Goal: Communication & Community: Answer question/provide support

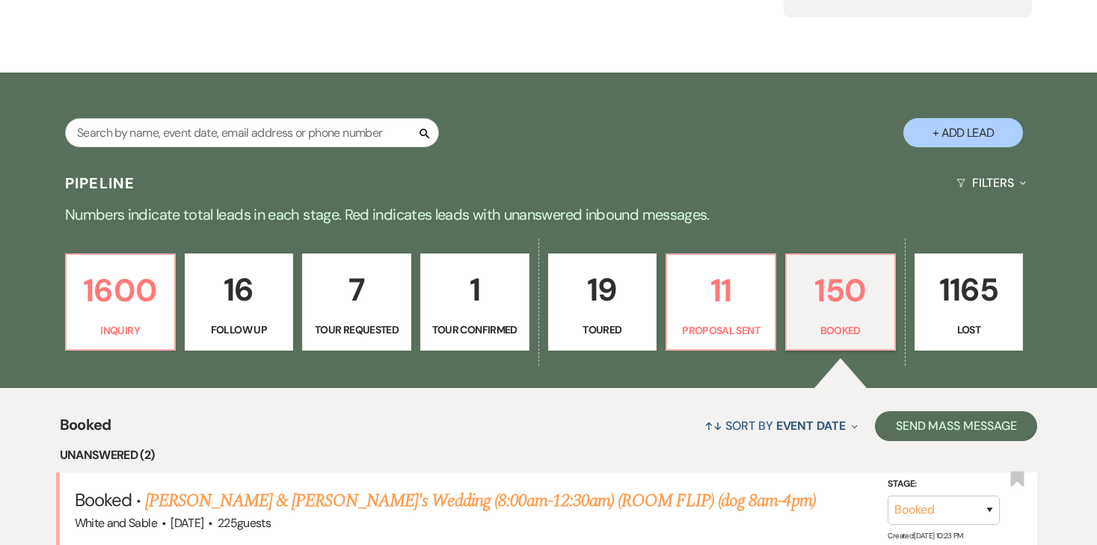
scroll to position [200, 0]
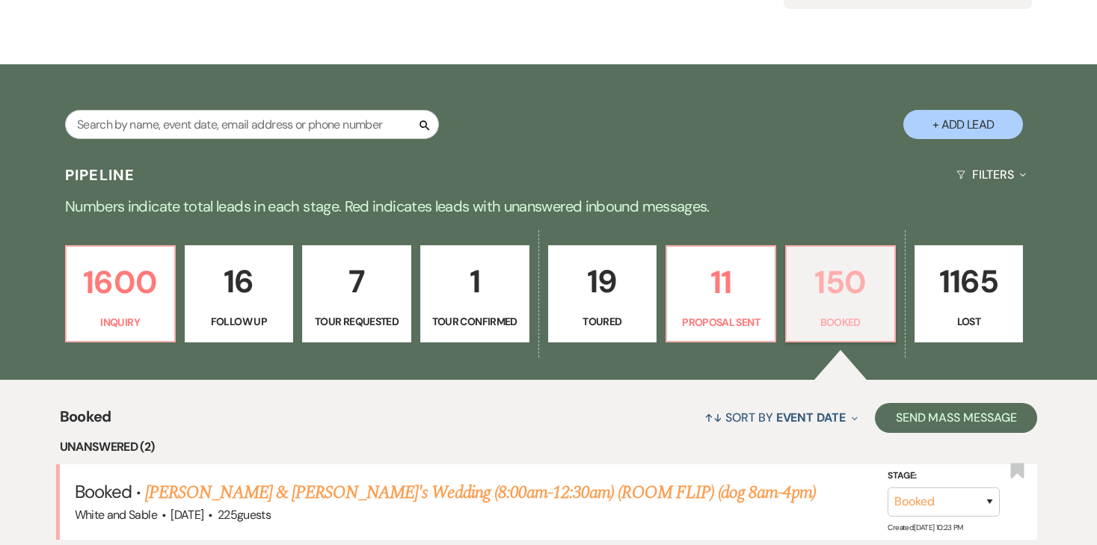
click at [815, 315] on p "Booked" at bounding box center [841, 322] width 90 height 16
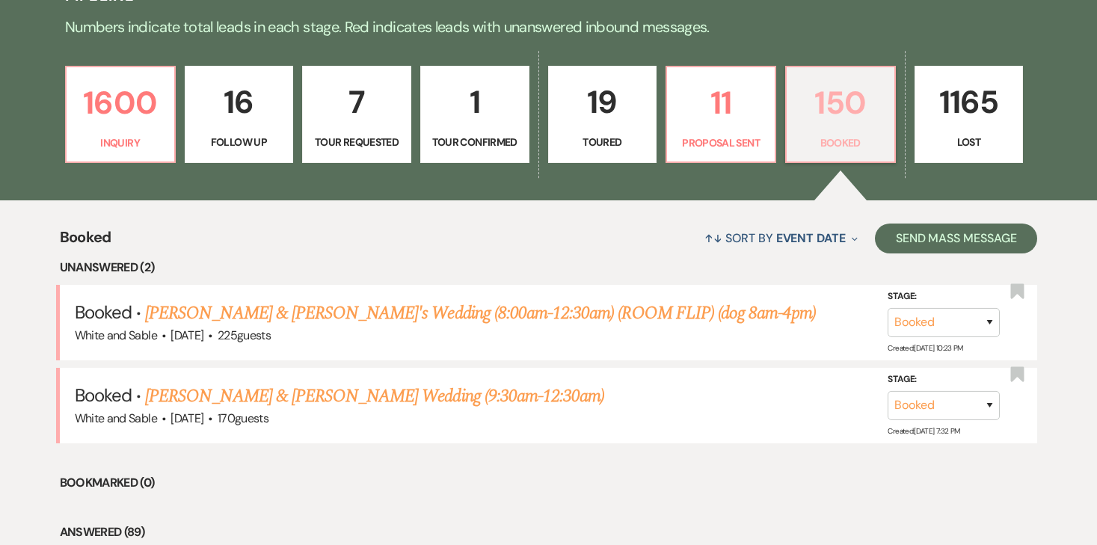
scroll to position [385, 0]
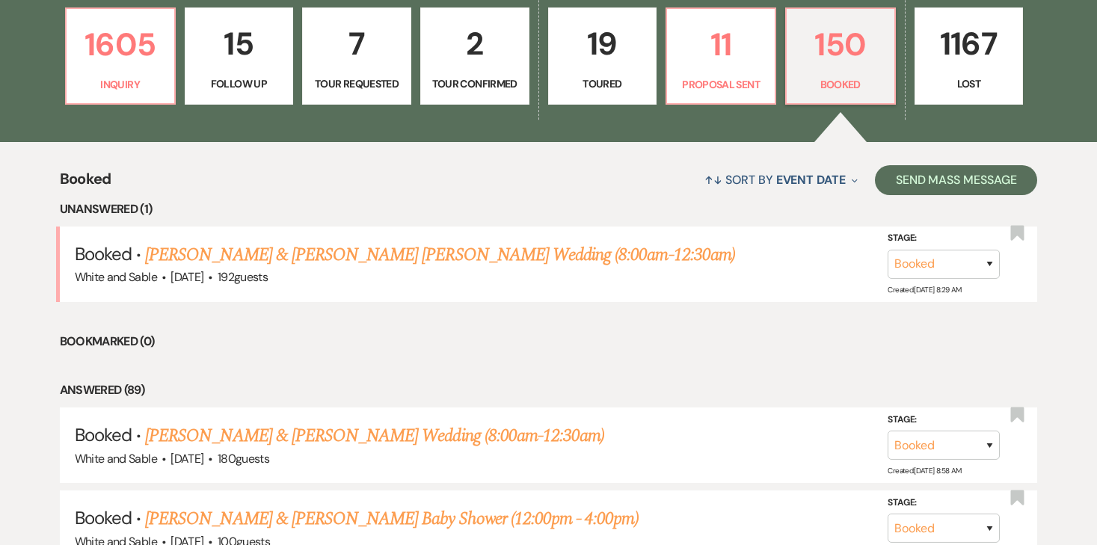
scroll to position [440, 0]
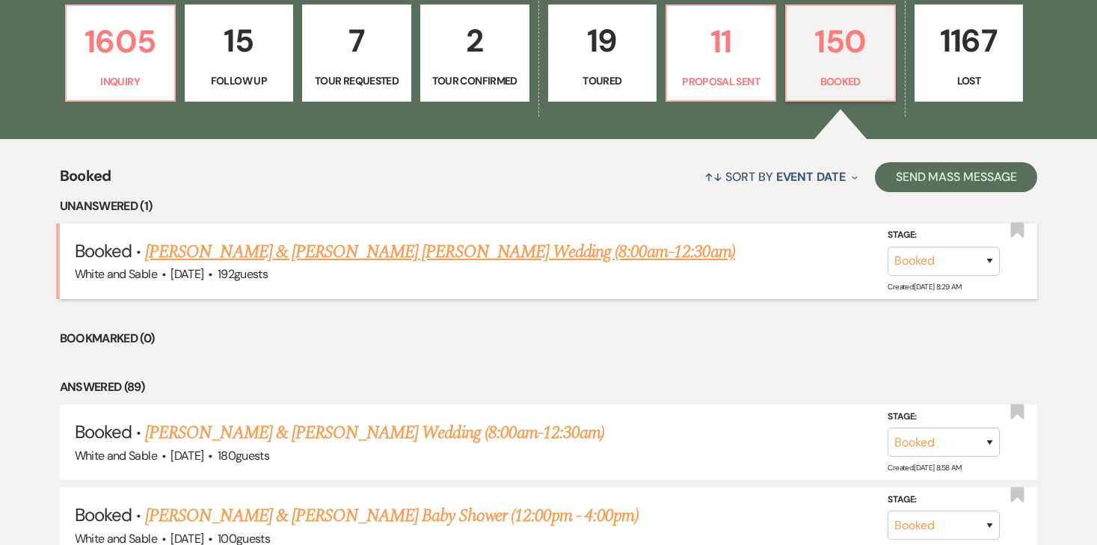
click at [279, 254] on link "[PERSON_NAME] & [PERSON_NAME] [PERSON_NAME] Wedding (8:00am-12:30am)" at bounding box center [440, 252] width 590 height 27
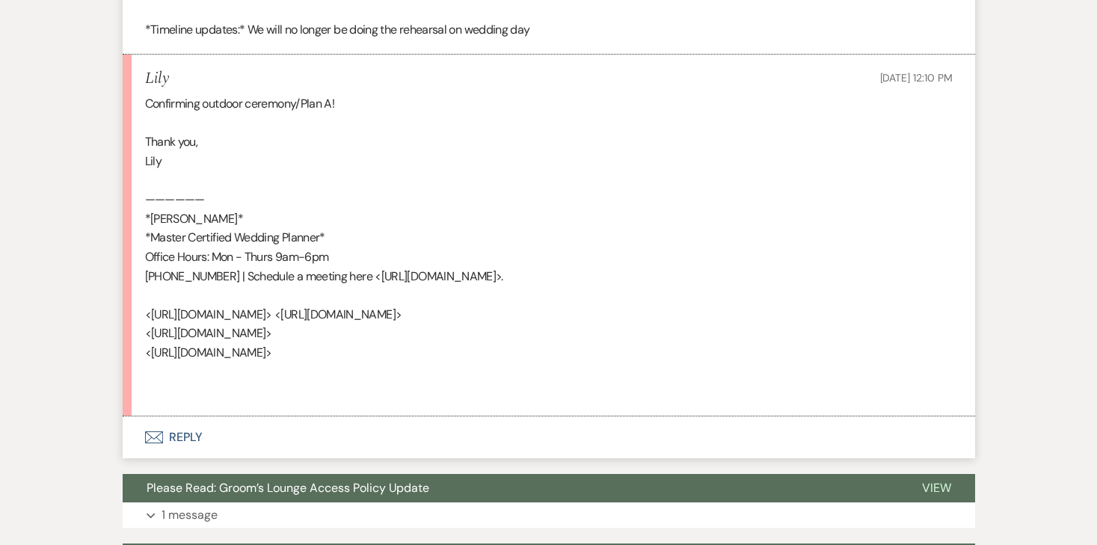
scroll to position [2153, 0]
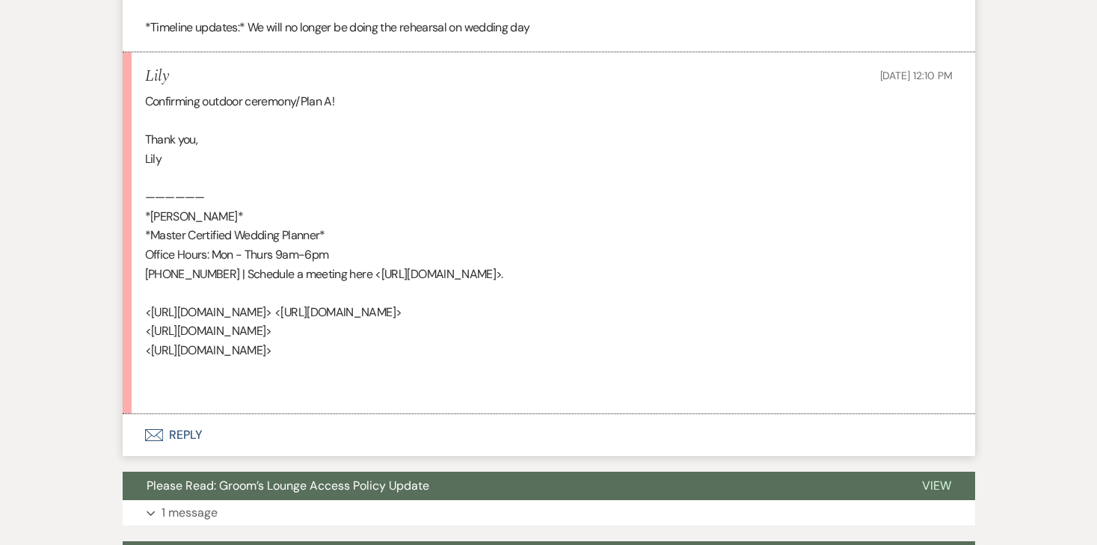
click at [180, 414] on button "Envelope Reply" at bounding box center [549, 435] width 853 height 42
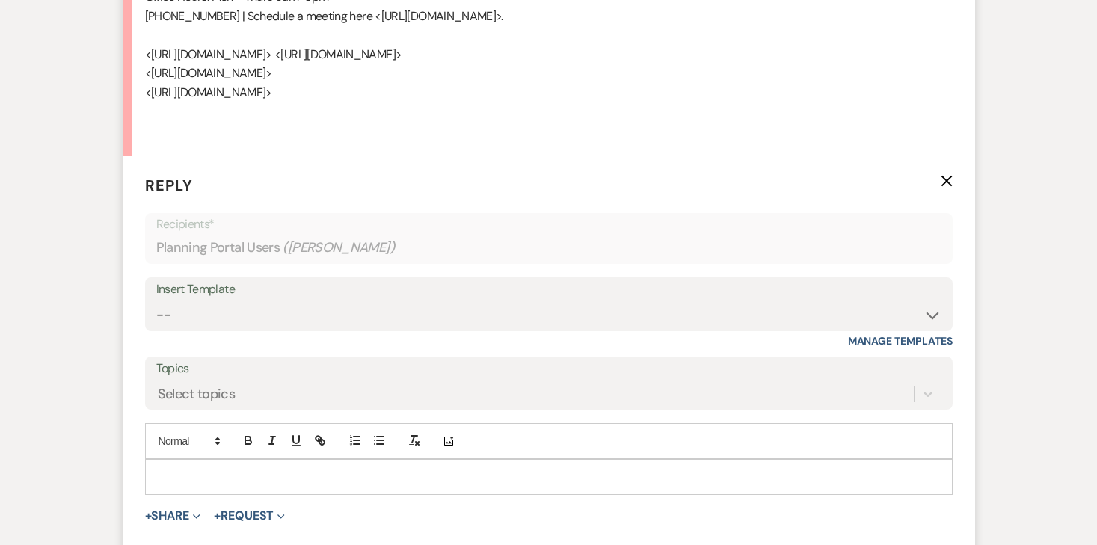
scroll to position [2413, 0]
click at [177, 467] on p at bounding box center [549, 475] width 784 height 16
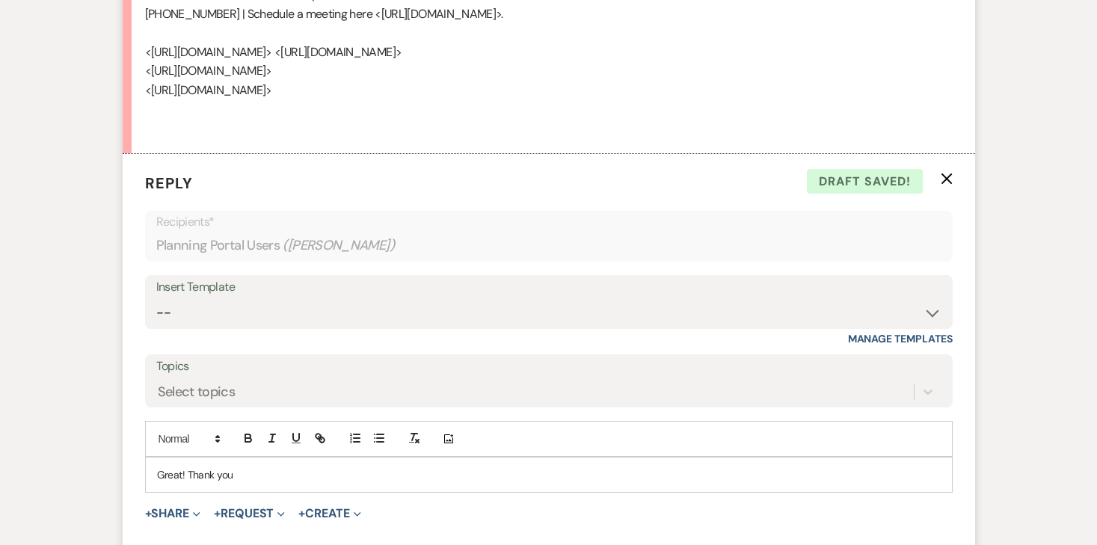
click at [332, 467] on p "Great! Thank you" at bounding box center [549, 475] width 784 height 16
click at [185, 467] on p "Great! Thank you 😊" at bounding box center [549, 475] width 784 height 16
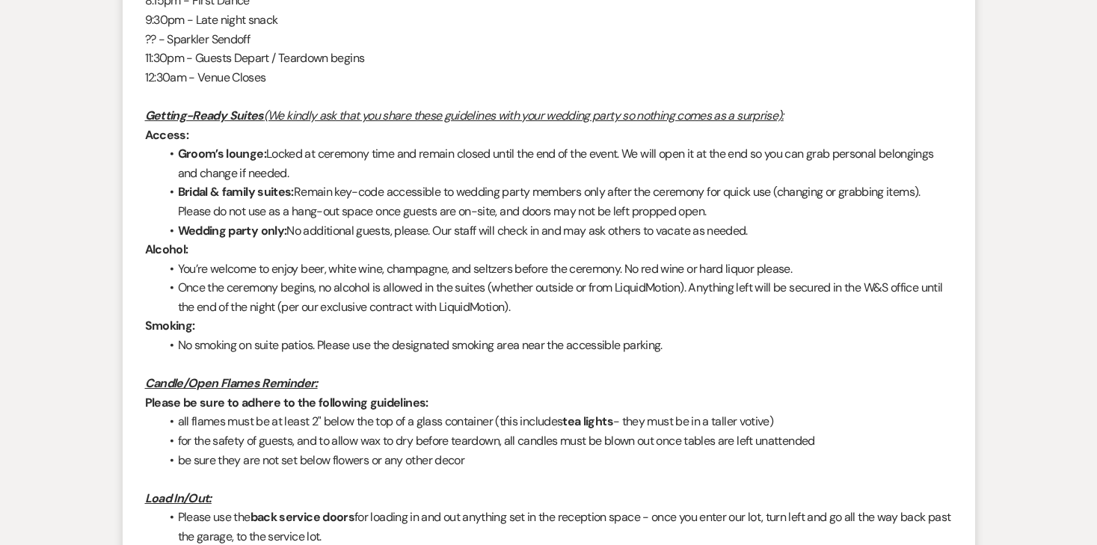
scroll to position [0, 0]
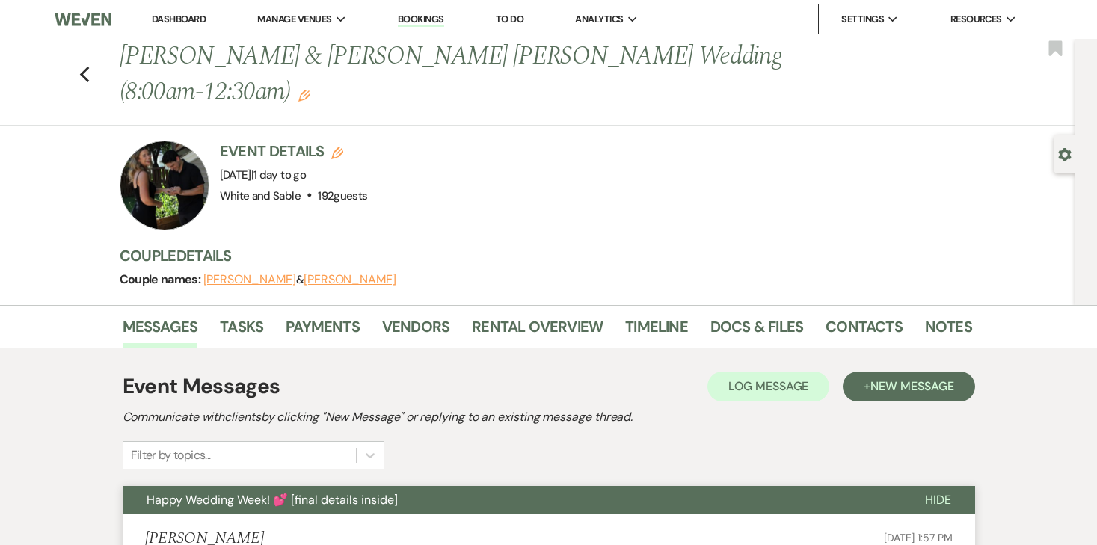
click at [93, 59] on div "Previous Cyann Nielsen & Jackson Diedrich's Wedding (8:00am-12:30am) Edit Bookm…" at bounding box center [534, 82] width 1083 height 87
click at [85, 66] on icon "Previous" at bounding box center [84, 75] width 11 height 18
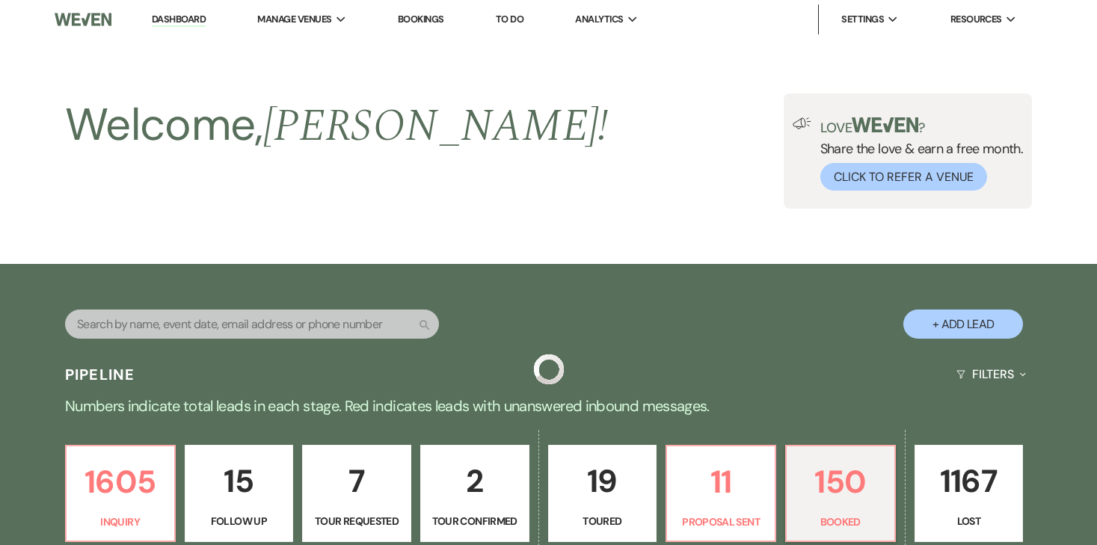
scroll to position [440, 0]
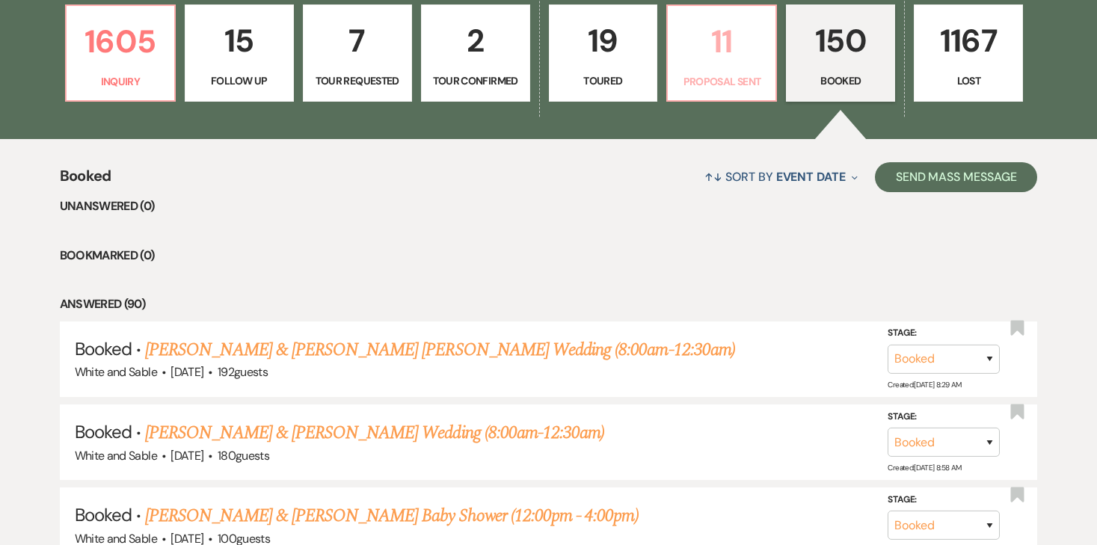
click at [711, 46] on p "11" at bounding box center [722, 41] width 90 height 50
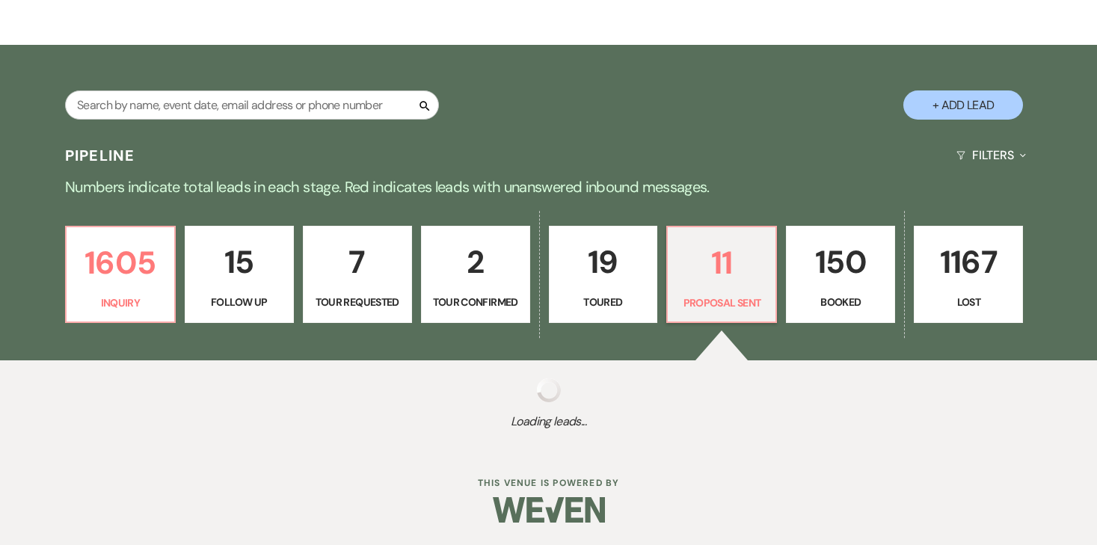
scroll to position [440, 0]
select select "6"
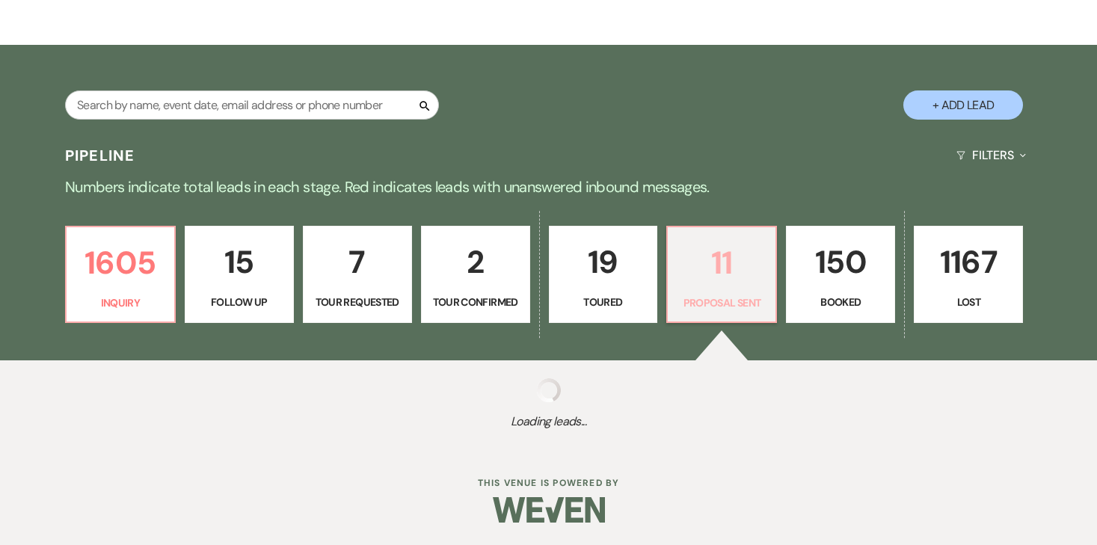
select select "6"
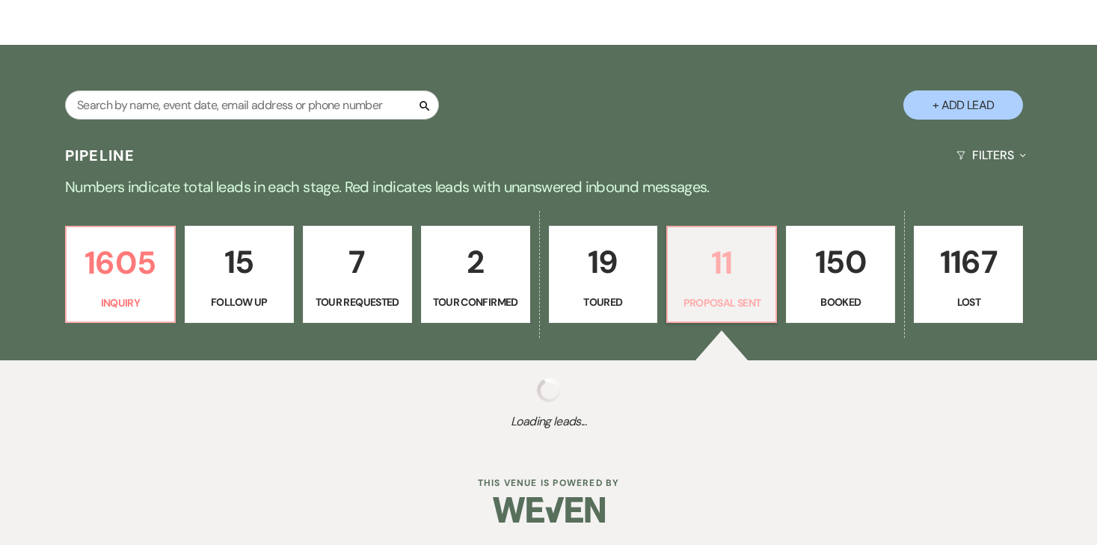
select select "6"
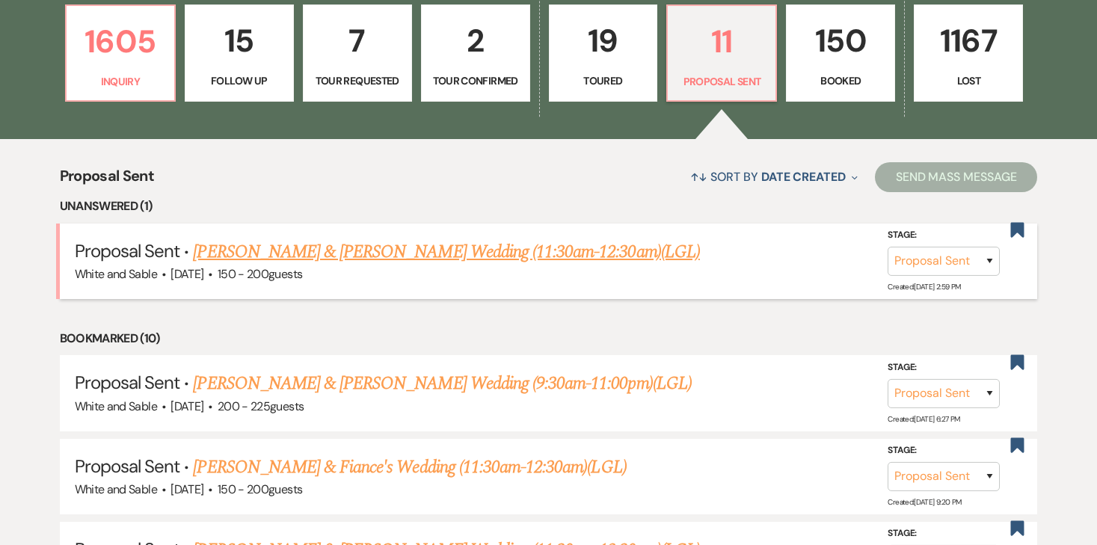
click at [350, 259] on link "Anna Soderberg & Jason Putnam's Wedding (11:30am-12:30am)(LGL)" at bounding box center [446, 252] width 506 height 27
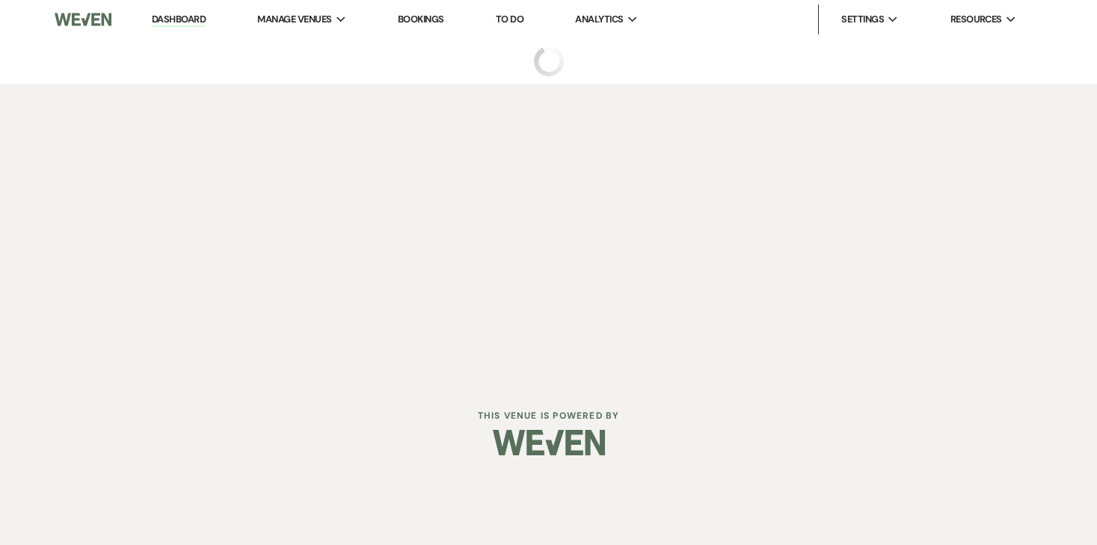
select select "6"
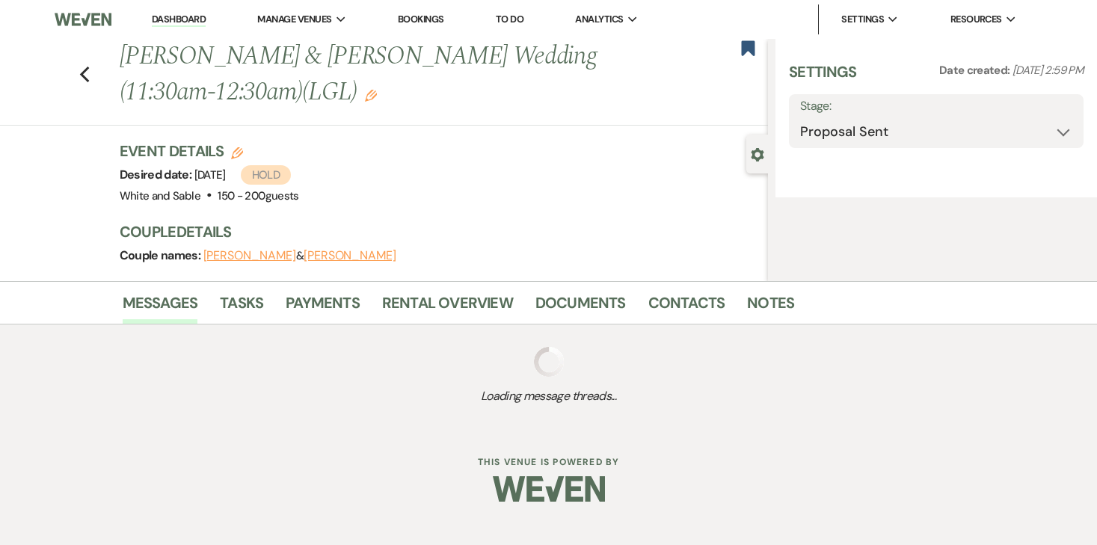
select select "7"
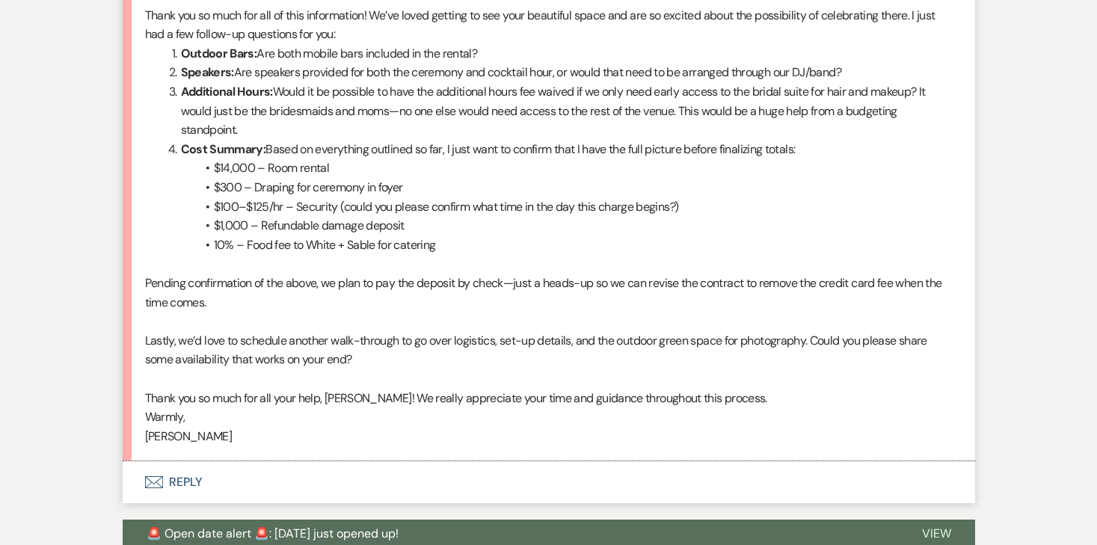
scroll to position [1583, 0]
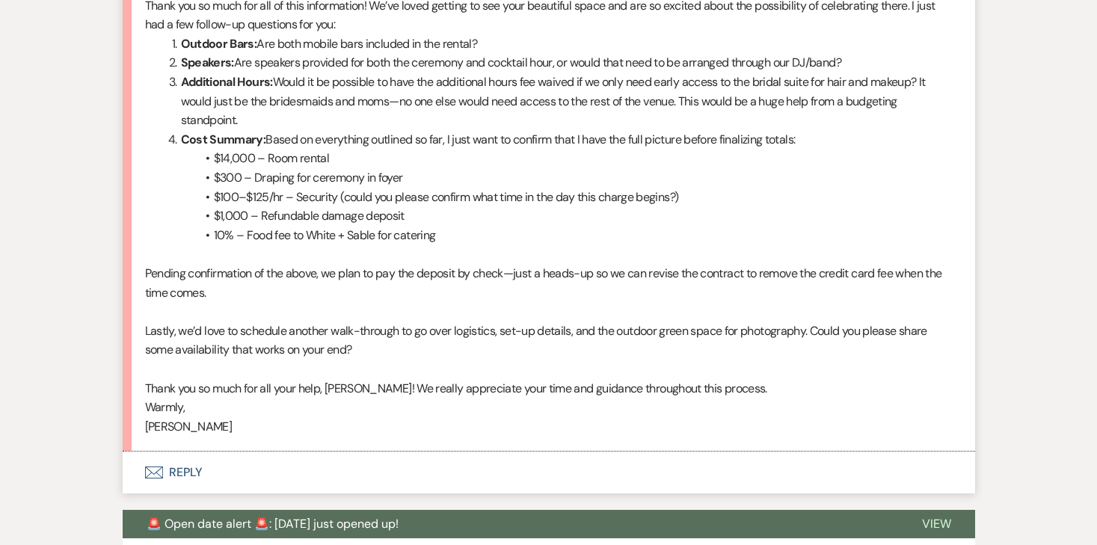
click at [178, 476] on button "Envelope Reply" at bounding box center [549, 473] width 853 height 42
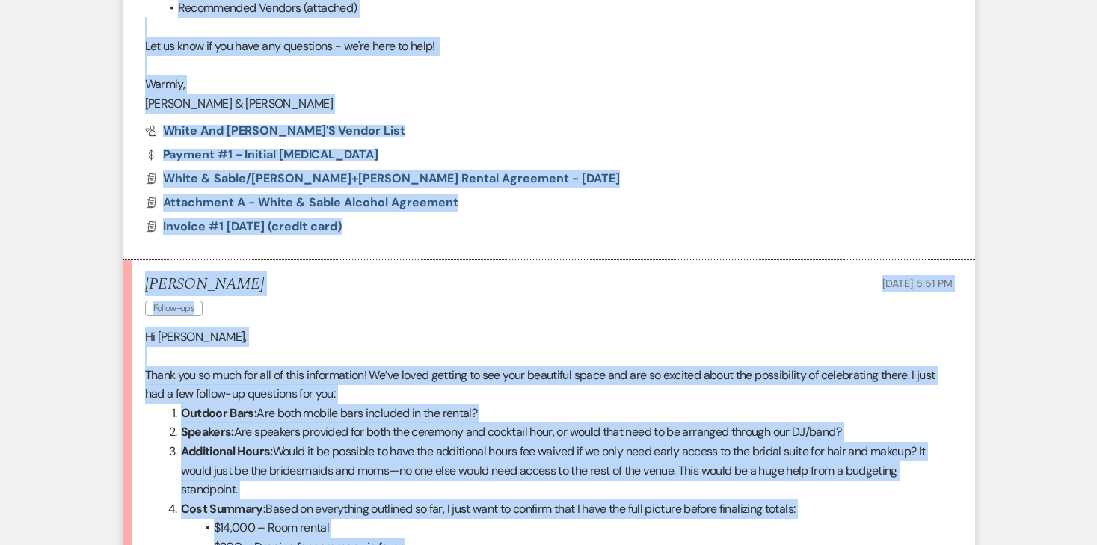
scroll to position [1176, 0]
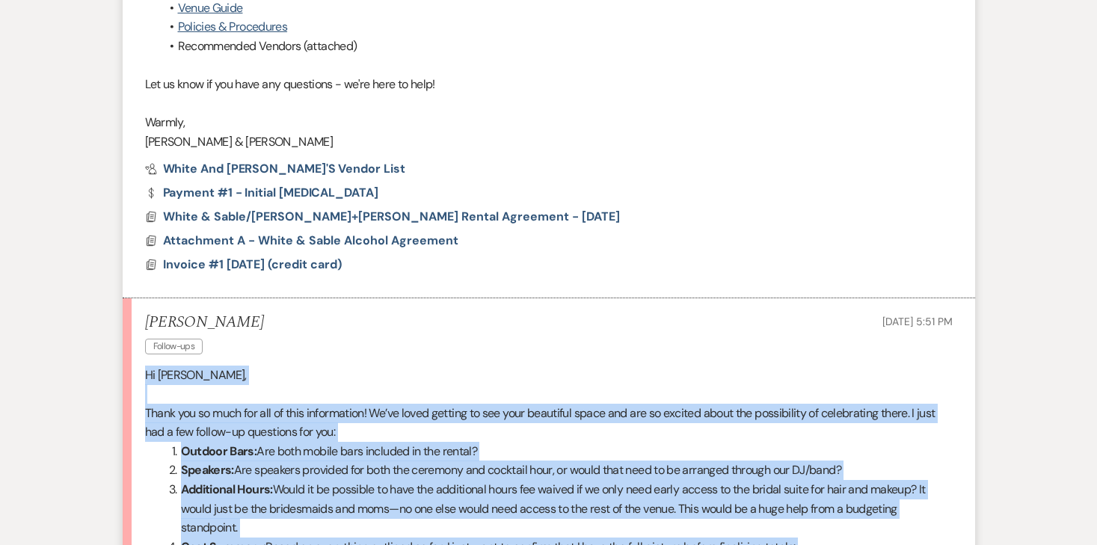
drag, startPoint x: 204, startPoint y: 338, endPoint x: 117, endPoint y: 362, distance: 90.7
click at [117, 362] on div "Messages Tasks Payments Rental Overview Documents Contacts Notes Event Messages…" at bounding box center [548, 402] width 1097 height 2405
copy div "Hi Angela, Thank you so much for all of this information! We’ve loved getting t…"
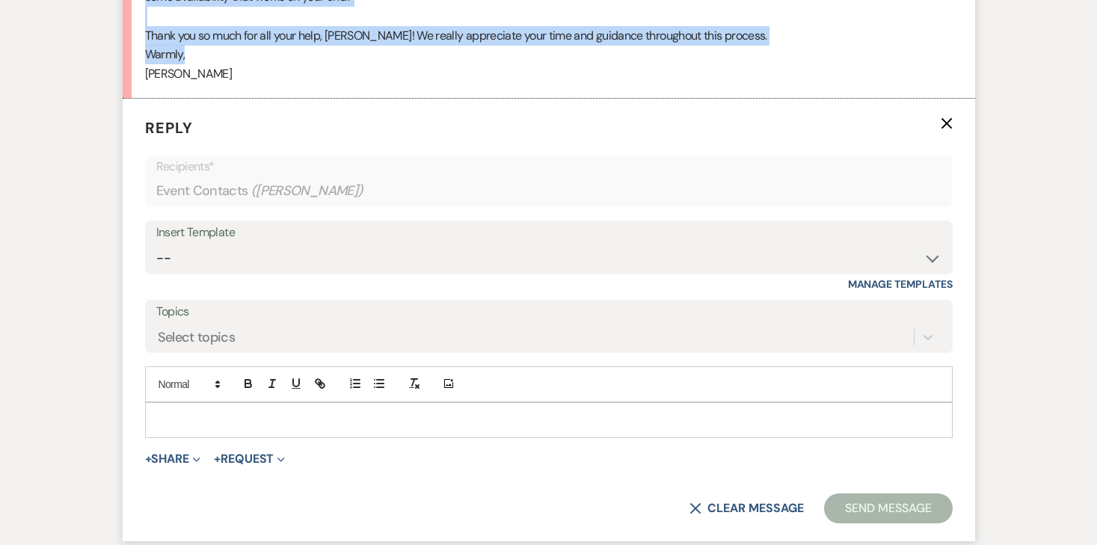
scroll to position [1961, 0]
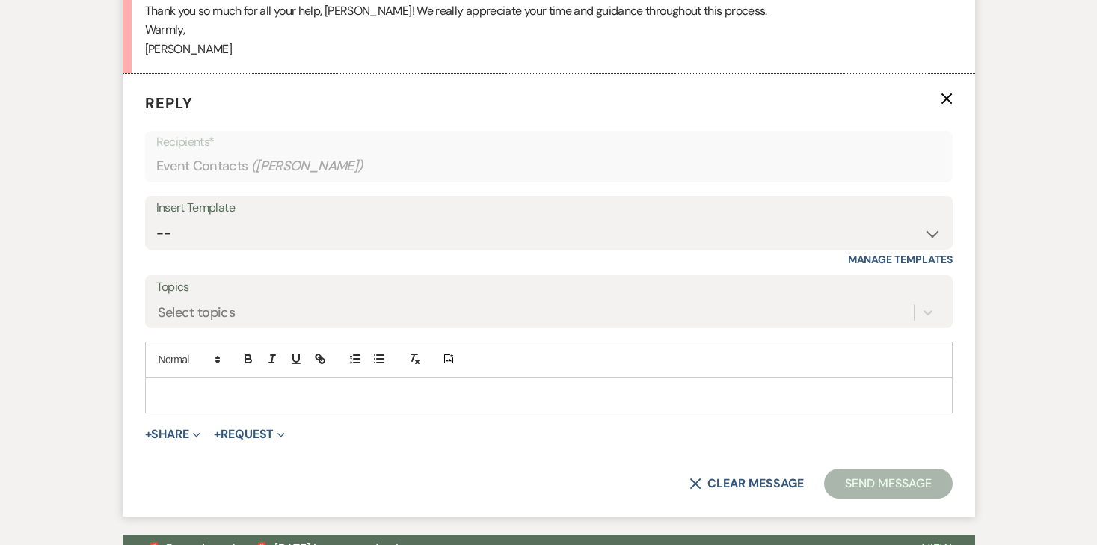
click at [267, 382] on div at bounding box center [549, 395] width 806 height 34
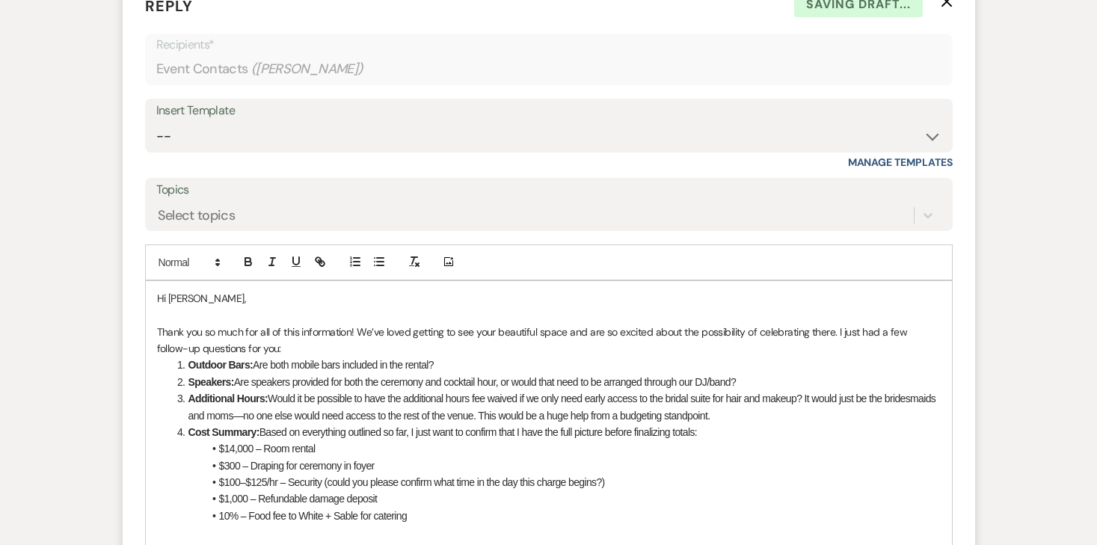
scroll to position [2059, 0]
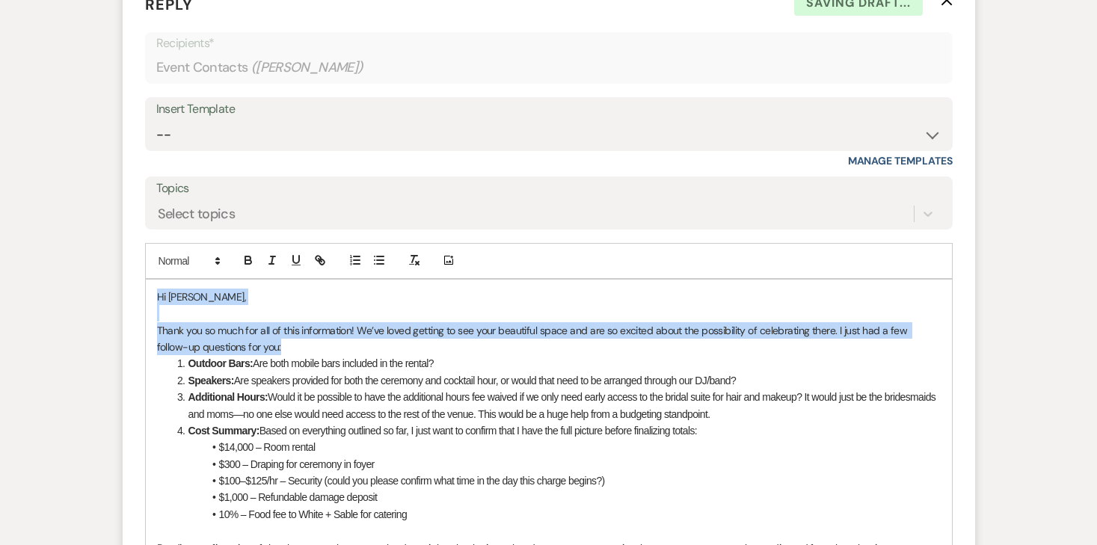
drag, startPoint x: 264, startPoint y: 342, endPoint x: 115, endPoint y: 280, distance: 161.0
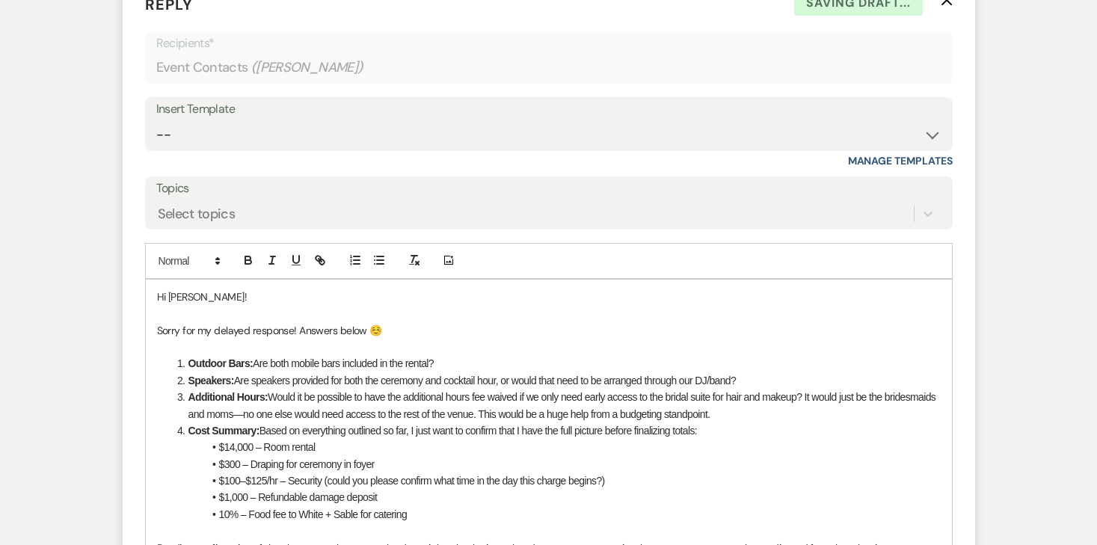
click at [188, 363] on strong "Outdoor Bars:" at bounding box center [220, 363] width 65 height 12
drag, startPoint x: 431, startPoint y: 359, endPoint x: 227, endPoint y: 359, distance: 204.2
click at [227, 359] on p "Outdoor Bars: Are both mobile bars included in the rental?" at bounding box center [549, 363] width 784 height 16
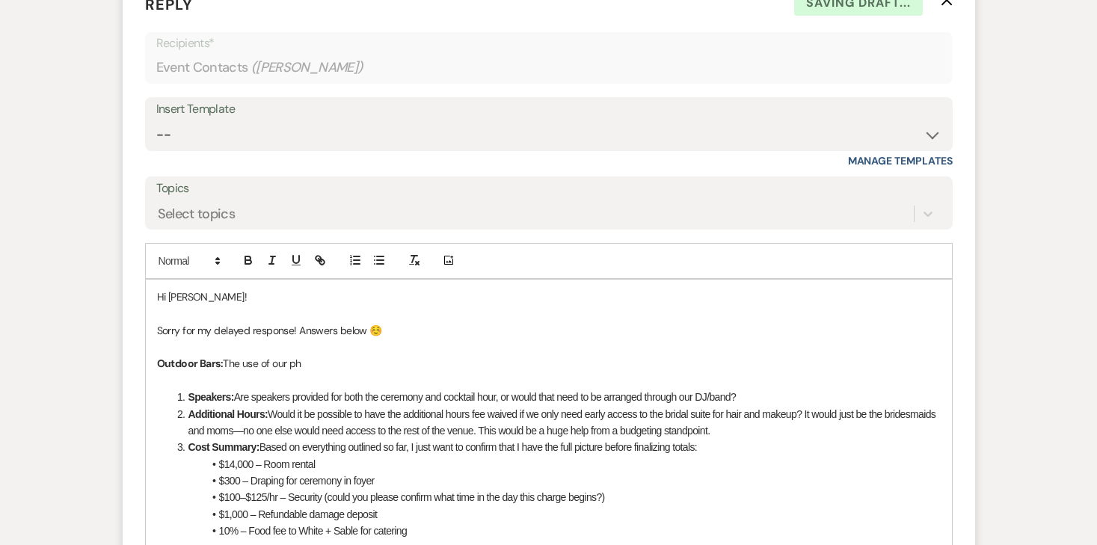
click at [334, 363] on p "Outdoor Bars: The use of our ph" at bounding box center [549, 363] width 784 height 16
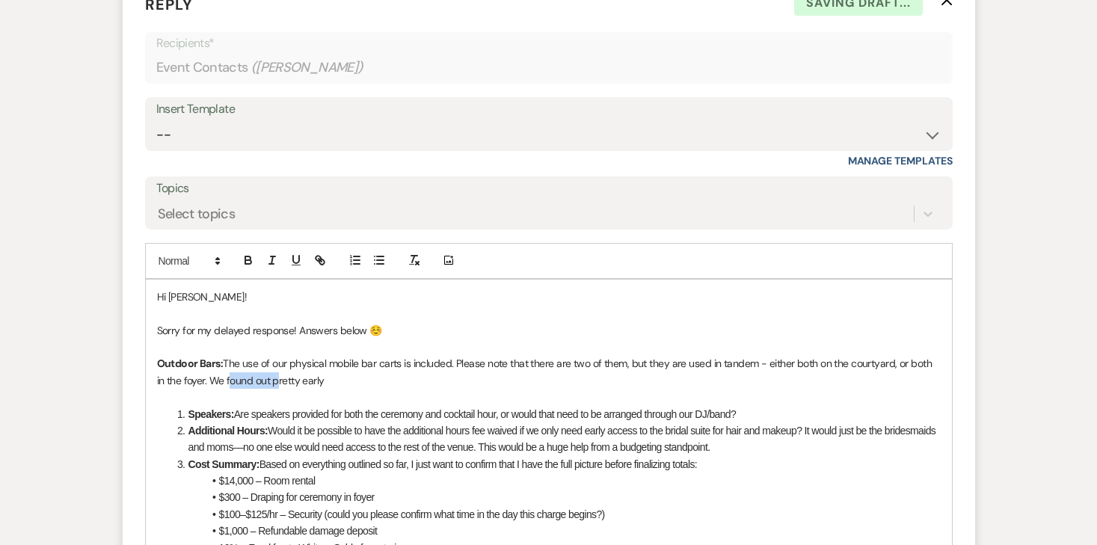
drag, startPoint x: 265, startPoint y: 385, endPoint x: 216, endPoint y: 384, distance: 48.6
click at [216, 384] on span "The use of our physical mobile bar carts is included. Please note that there ar…" at bounding box center [546, 372] width 778 height 30
click at [318, 384] on p "Outdoor Bars: The use of our physical mobile bar carts is included. Please note…" at bounding box center [549, 372] width 784 height 34
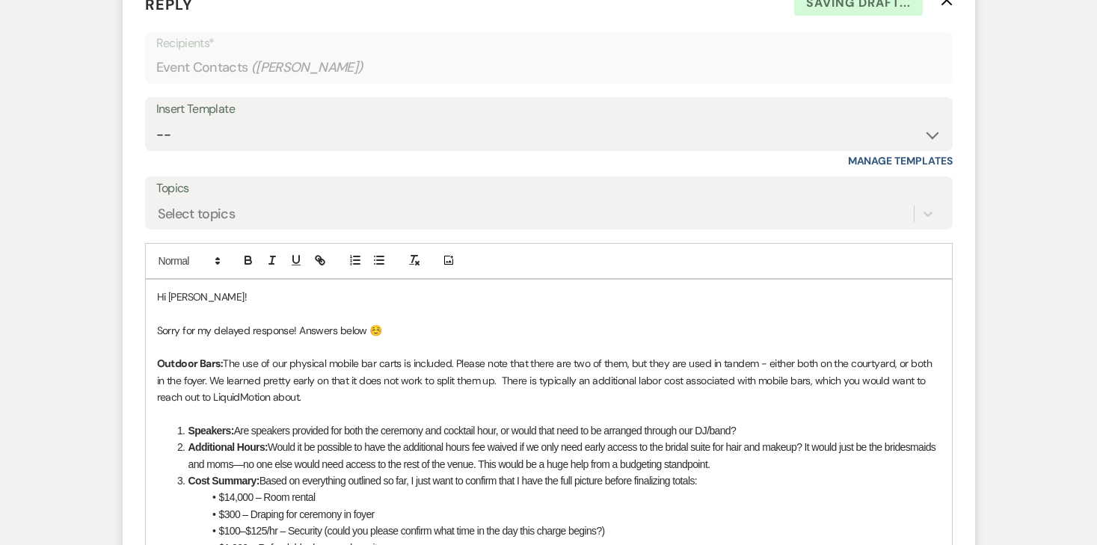
click at [193, 430] on strong "Speakers:" at bounding box center [211, 431] width 46 height 12
click at [784, 426] on p "Speakers: Are speakers provided for both the ceremony and cocktail hour, or wou…" at bounding box center [549, 431] width 784 height 16
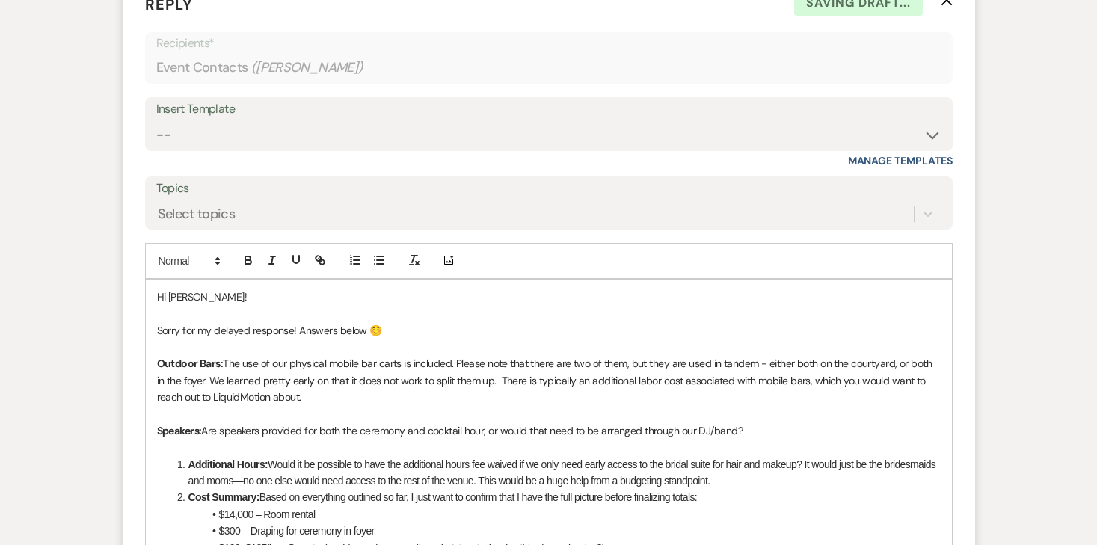
drag, startPoint x: 748, startPoint y: 429, endPoint x: 207, endPoint y: 434, distance: 540.7
click at [207, 434] on p "Speakers: Are speakers provided for both the ceremony and cocktail hour, or wou…" at bounding box center [549, 431] width 784 height 16
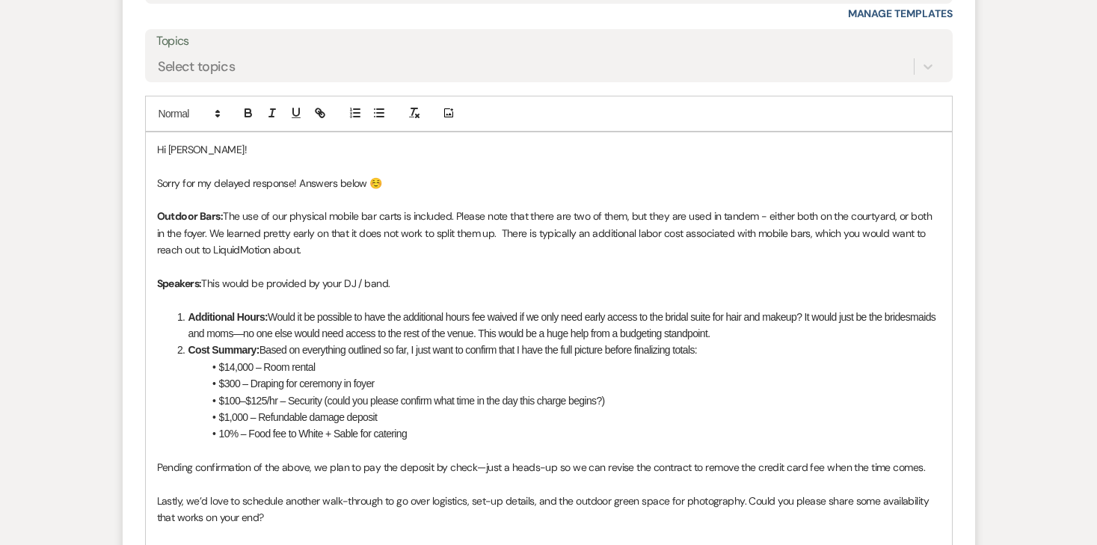
scroll to position [2268, 0]
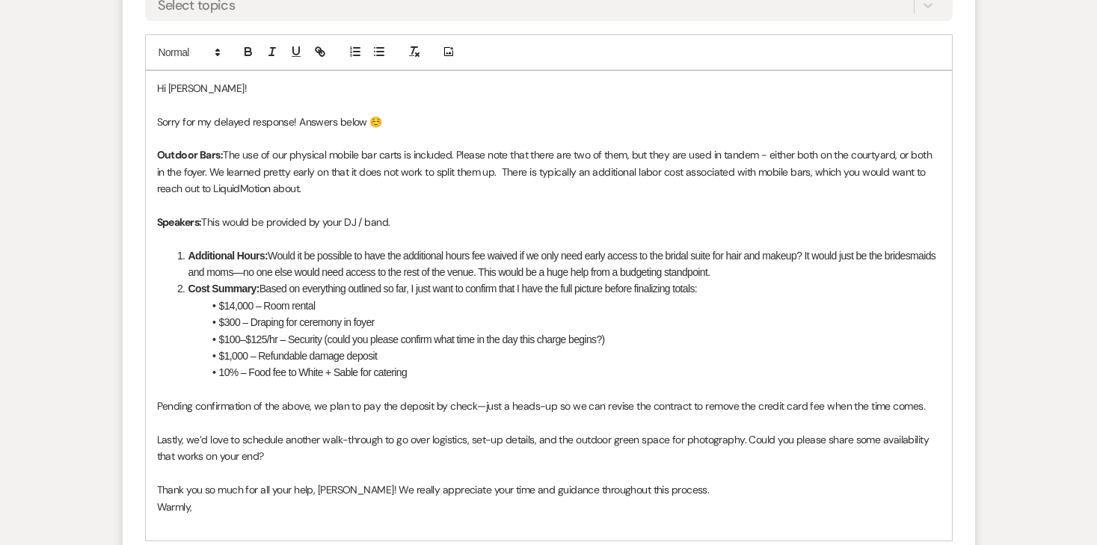
click at [188, 262] on li "Additional Hours: Would it be possible to have the additional hours fee waived …" at bounding box center [557, 265] width 768 height 34
click at [191, 289] on strong "Cost Summary:" at bounding box center [223, 289] width 71 height 12
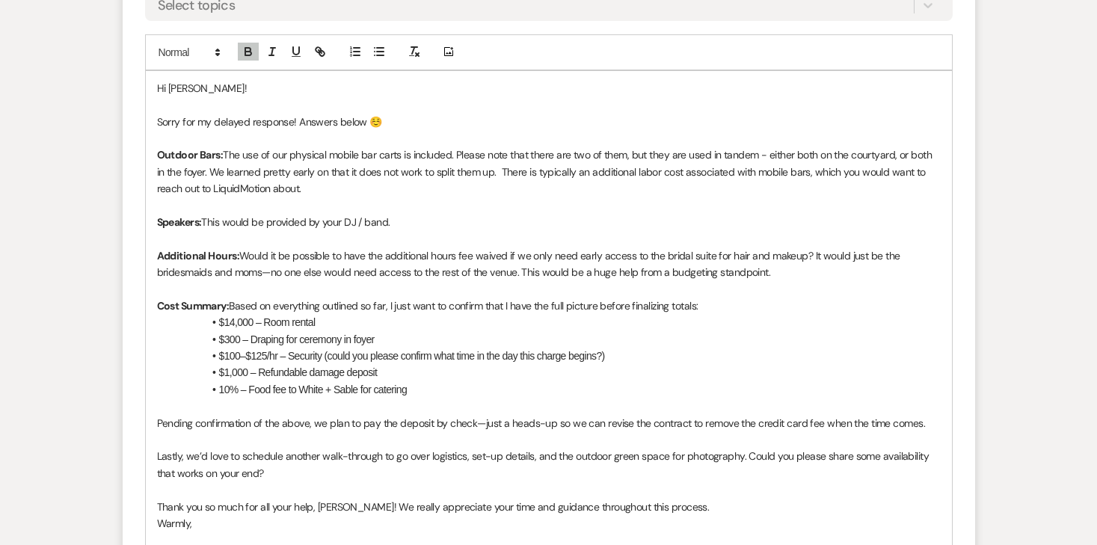
drag, startPoint x: 775, startPoint y: 270, endPoint x: 245, endPoint y: 250, distance: 530.6
click at [245, 250] on p "Additional Hours: Would it be possible to have the additional hours fee waived …" at bounding box center [549, 265] width 784 height 34
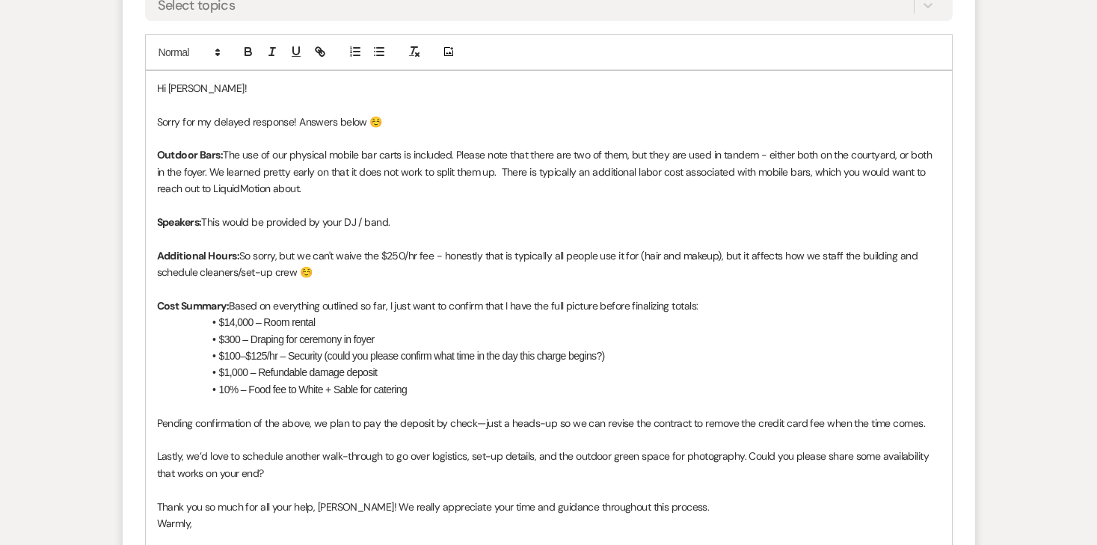
click at [384, 115] on p "Sorry for my delayed response! Answers below ☺️" at bounding box center [549, 122] width 784 height 16
click at [436, 269] on p "Additional Hours: So sorry, but we can't waive the $250/hr fee - honestly that …" at bounding box center [549, 265] width 784 height 34
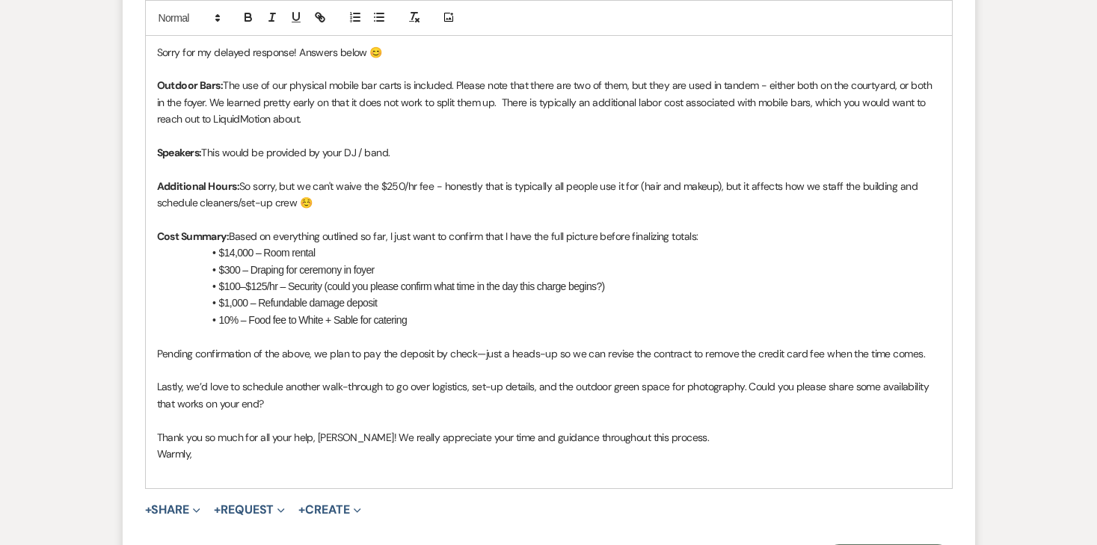
scroll to position [2339, 0]
click at [317, 248] on li "$14,000 – Room rental" at bounding box center [556, 251] width 769 height 16
drag, startPoint x: 333, startPoint y: 251, endPoint x: 277, endPoint y: 251, distance: 55.3
click at [277, 251] on li "$14,000 – Room rental" at bounding box center [556, 251] width 769 height 16
click at [333, 256] on li "$14,000 – Room rental" at bounding box center [556, 251] width 769 height 16
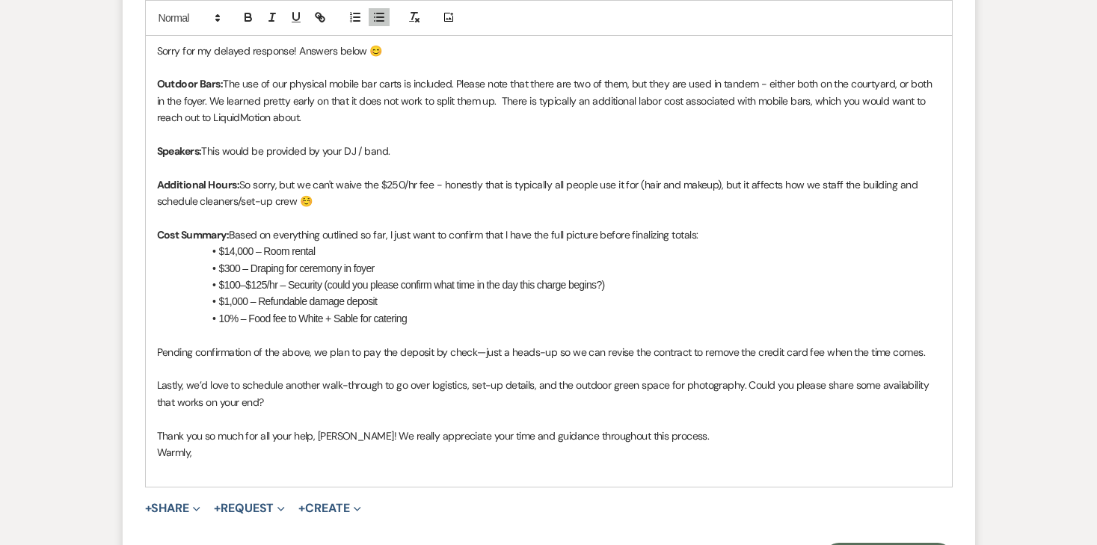
drag, startPoint x: 232, startPoint y: 235, endPoint x: 710, endPoint y: 233, distance: 477.9
click at [710, 233] on p "Cost Summary: Based on everything outlined so far, I just want to confirm that …" at bounding box center [549, 235] width 784 height 16
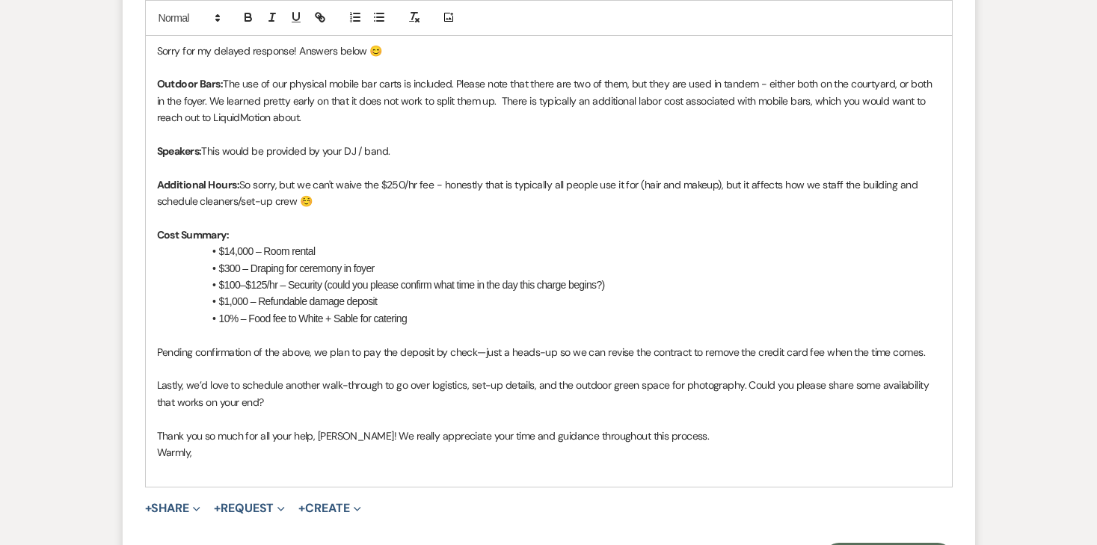
click at [219, 253] on span "$14,000 – Room rental" at bounding box center [267, 251] width 96 height 12
click at [381, 15] on icon "button" at bounding box center [378, 16] width 13 height 13
click at [309, 250] on li "$14,000 – Room rental" at bounding box center [556, 251] width 769 height 16
click at [218, 268] on li "$300 – Draping for ceremony in foyer" at bounding box center [556, 268] width 769 height 16
click at [220, 286] on span "$100–$125/hr – Security (could you please confirm what time in the day this cha…" at bounding box center [412, 285] width 386 height 12
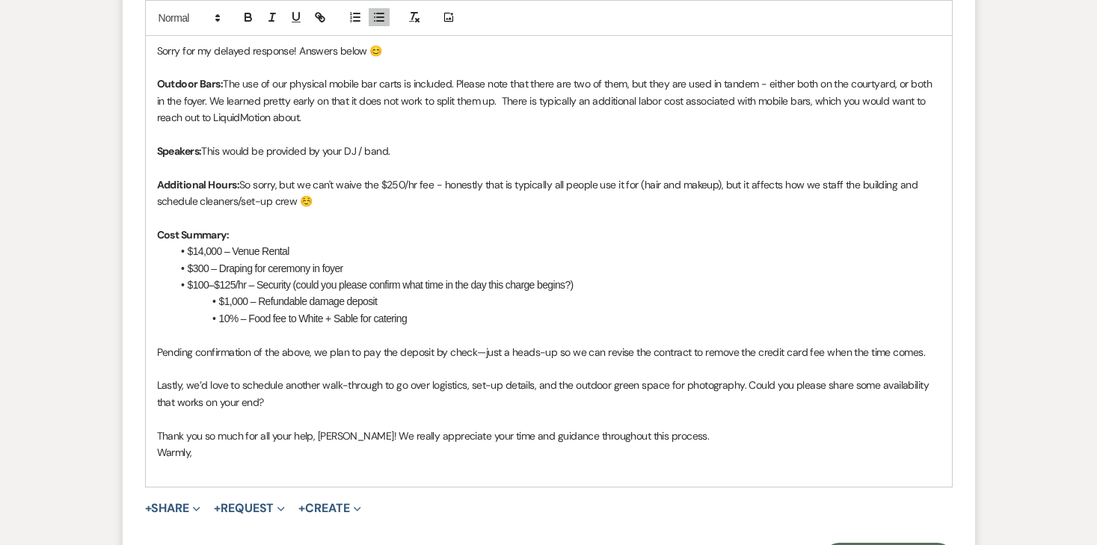
click at [259, 286] on span "$100–$125/hr – Security (could you please confirm what time in the day this cha…" at bounding box center [381, 285] width 386 height 12
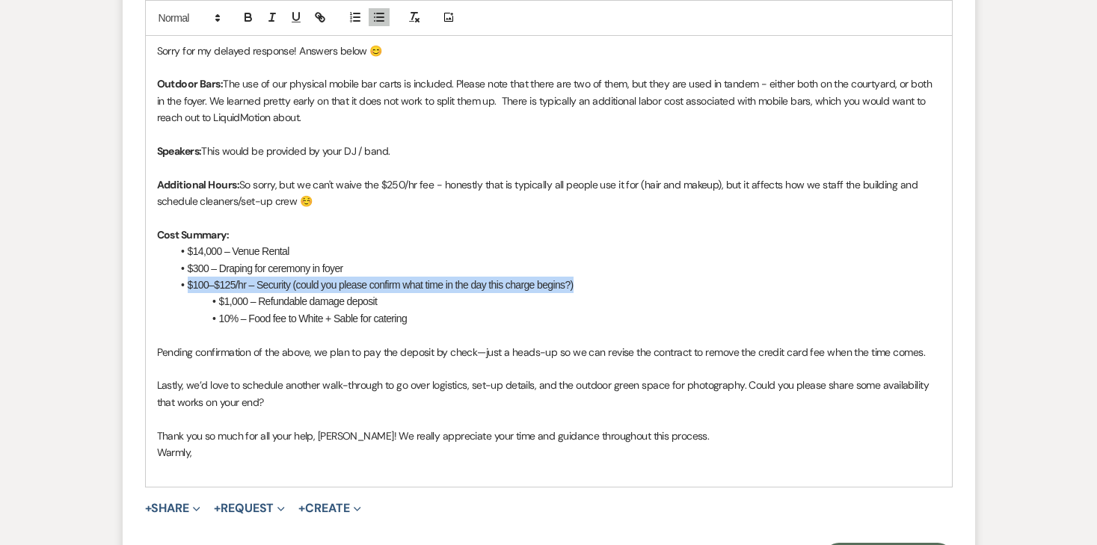
click at [259, 286] on span "$100–$125/hr – Security (could you please confirm what time in the day this cha…" at bounding box center [381, 285] width 386 height 12
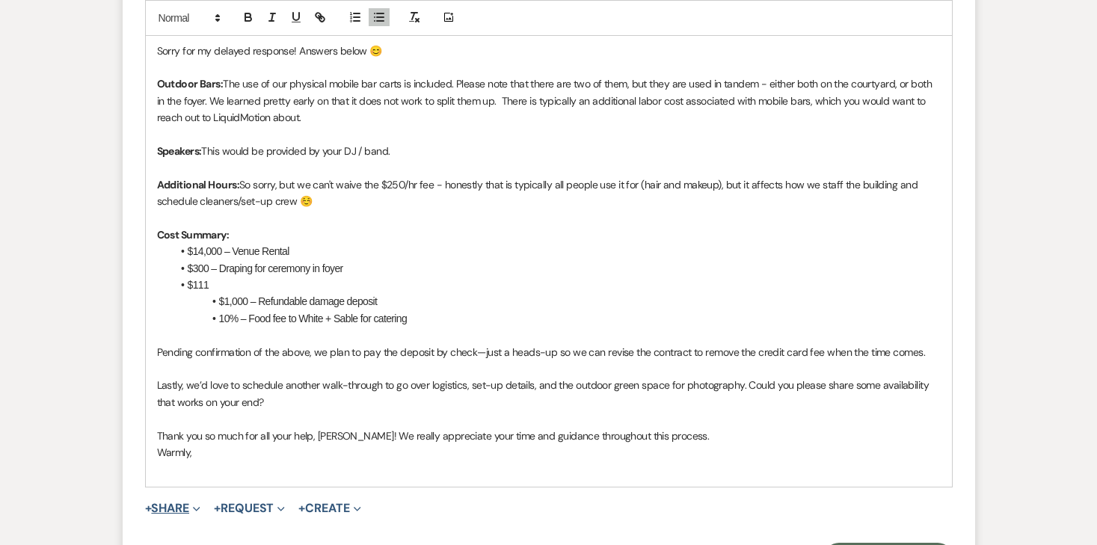
click at [185, 509] on button "+ Share Expand" at bounding box center [173, 509] width 56 height 12
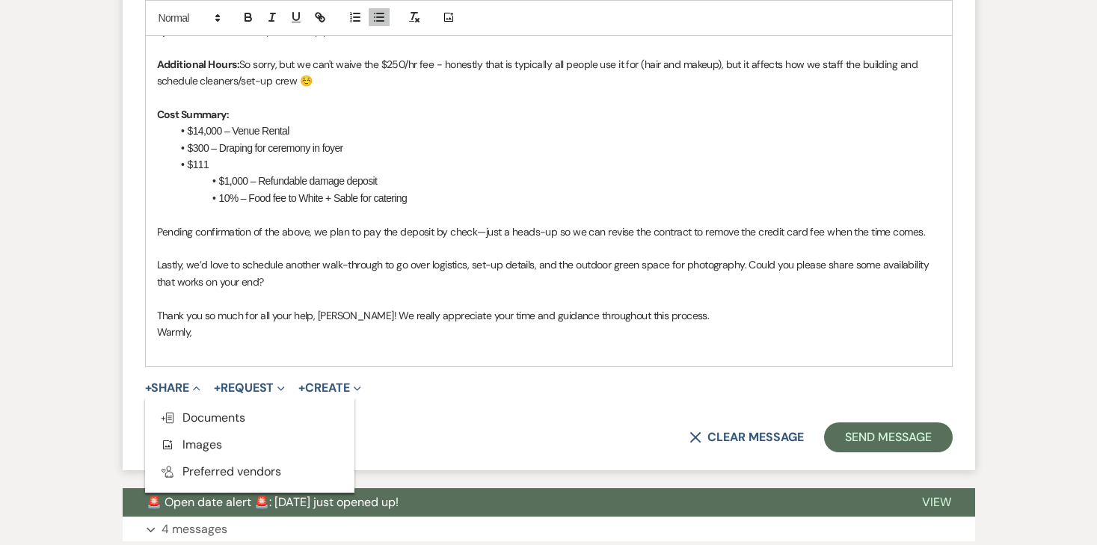
scroll to position [2460, 0]
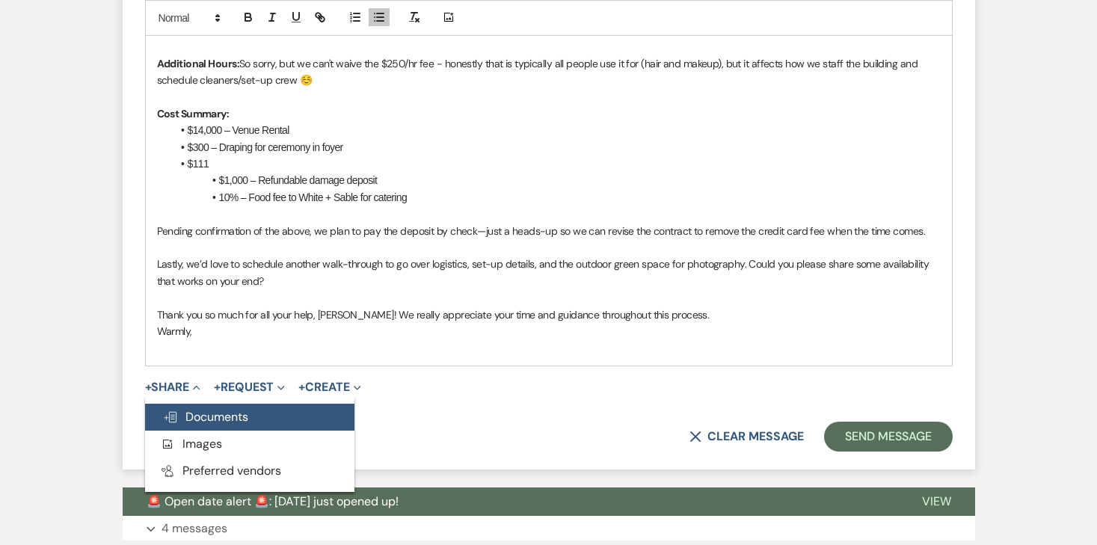
click at [251, 420] on button "Doc Upload Documents" at bounding box center [249, 417] width 209 height 27
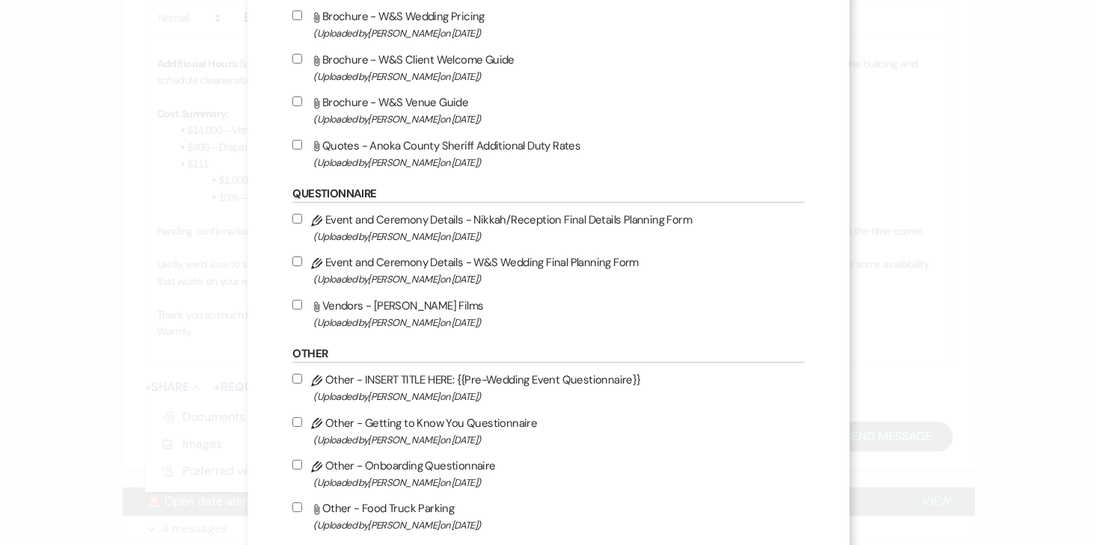
scroll to position [1704, 0]
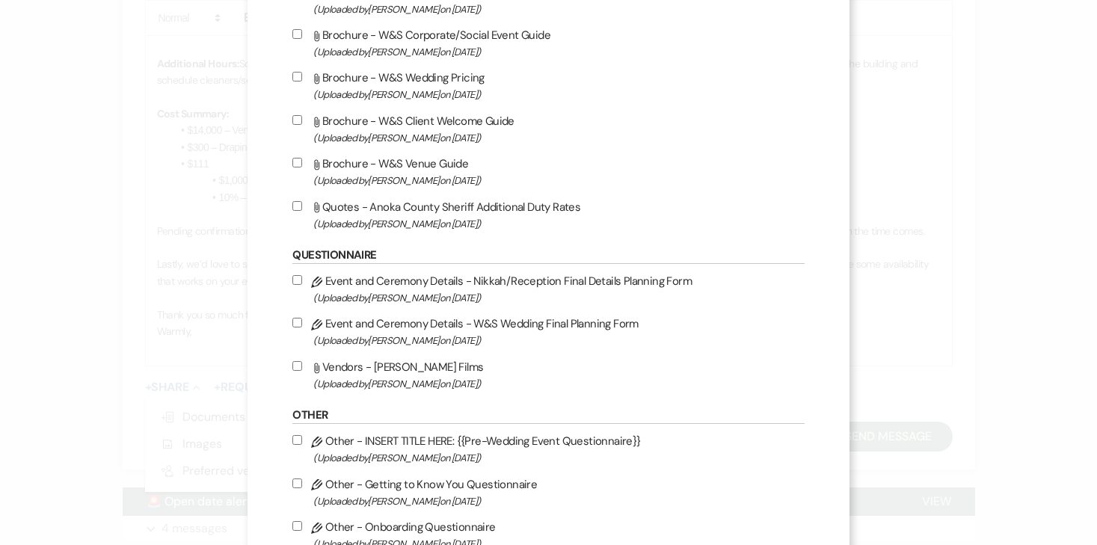
click at [302, 211] on input "Attach File Quotes - Anoka County Sheriff Additional Duty Rates (Uploaded by An…" at bounding box center [297, 206] width 10 height 10
checkbox input "true"
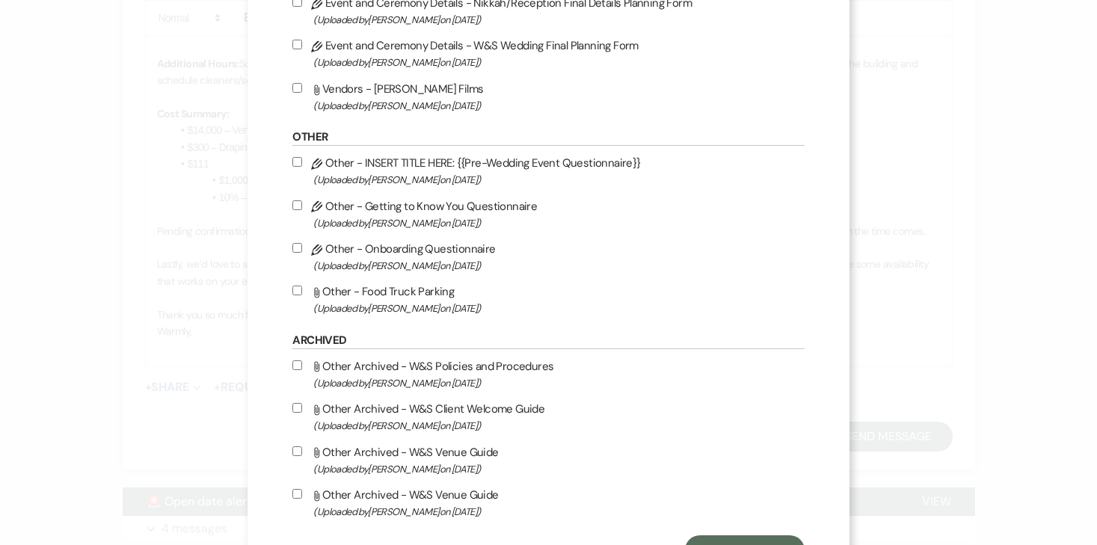
scroll to position [2065, 0]
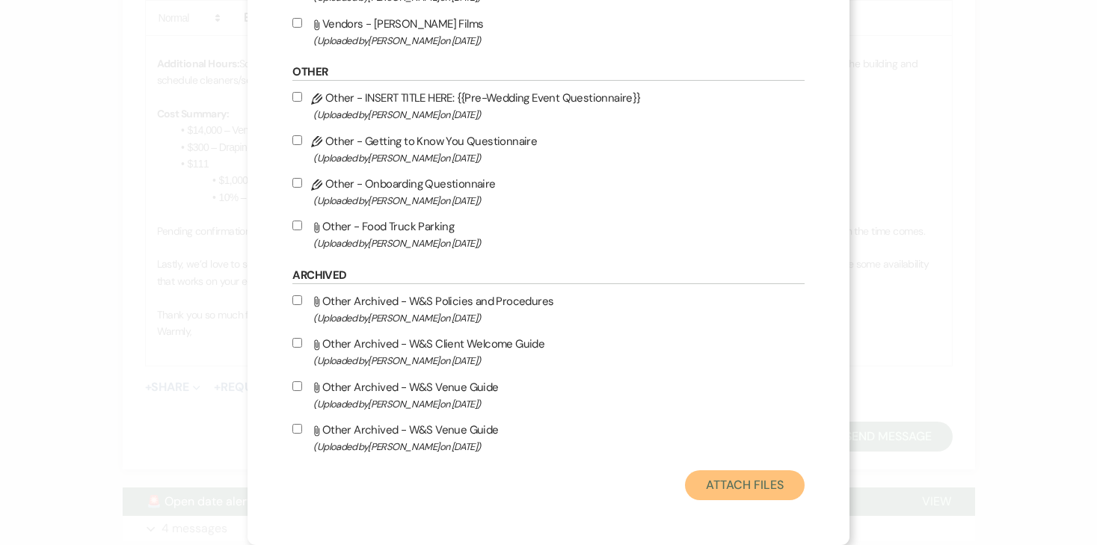
click at [742, 488] on button "Attach Files" at bounding box center [744, 485] width 119 height 30
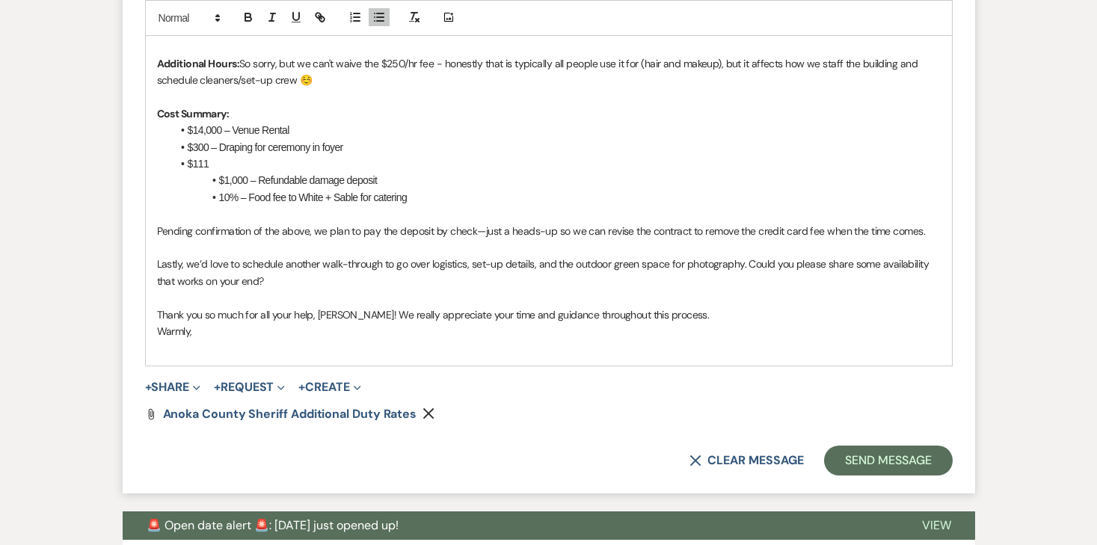
click at [335, 422] on form "Reply X Saving draft... Recipients* Event Contacts ( Anna Soderberg ) Insert Te…" at bounding box center [549, 33] width 853 height 918
click at [335, 411] on span "Anoka County Sheriff Additional Duty Rates" at bounding box center [290, 414] width 254 height 16
click at [242, 156] on li "$111" at bounding box center [556, 164] width 769 height 16
drag, startPoint x: 319, startPoint y: 162, endPoint x: 226, endPoint y: 162, distance: 93.5
click at [226, 162] on li "$111.31 is the current hourly" at bounding box center [556, 164] width 769 height 16
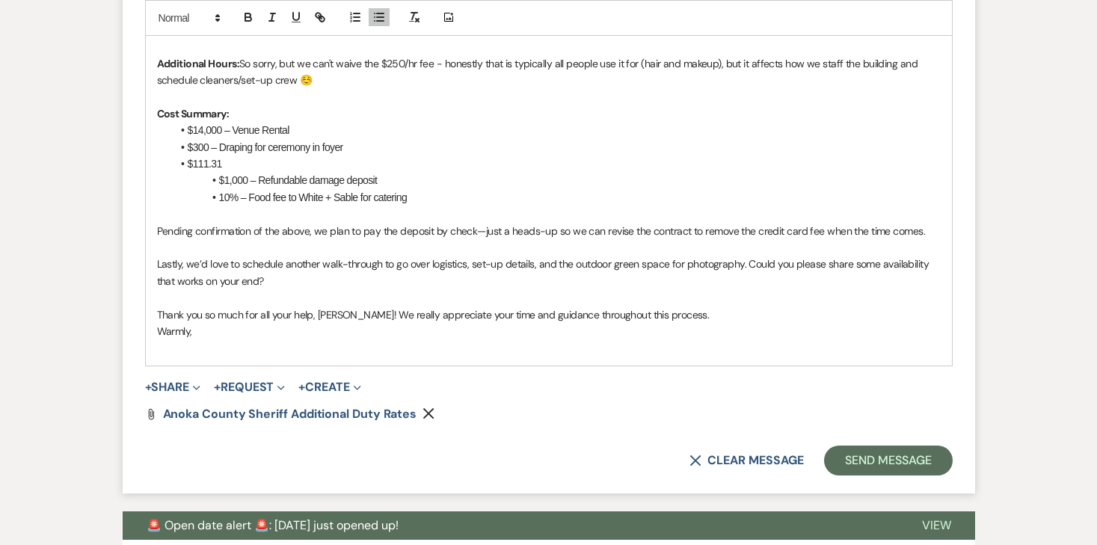
click at [212, 152] on span "$300 – Draping for ceremony in foyer" at bounding box center [266, 147] width 156 height 12
copy span "–"
click at [256, 162] on li "$111.31" at bounding box center [556, 164] width 769 height 16
click at [265, 419] on span "Anoka County Sheriff Additional Duty Rates" at bounding box center [290, 414] width 254 height 16
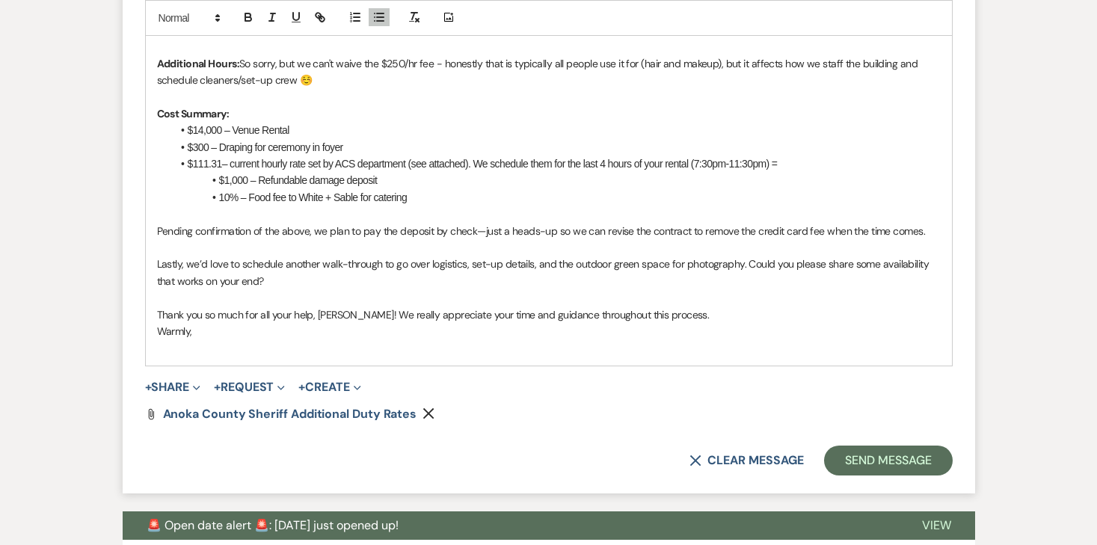
click at [248, 191] on span "10% – Food fee to White + Sable for catering" at bounding box center [313, 197] width 188 height 12
click at [221, 168] on li "$111.31 – current hourly rate set by ACS department (see attached). We schedule…" at bounding box center [556, 164] width 769 height 16
click at [873, 145] on li "$300 – Draping for ceremony in foyer" at bounding box center [556, 147] width 769 height 16
click at [843, 158] on li "$111.35 – current hourly rate set by ACS department (see attached). We schedule…" at bounding box center [556, 164] width 769 height 16
click at [217, 179] on li "$1,000 – Refundable damage deposit" at bounding box center [556, 180] width 769 height 16
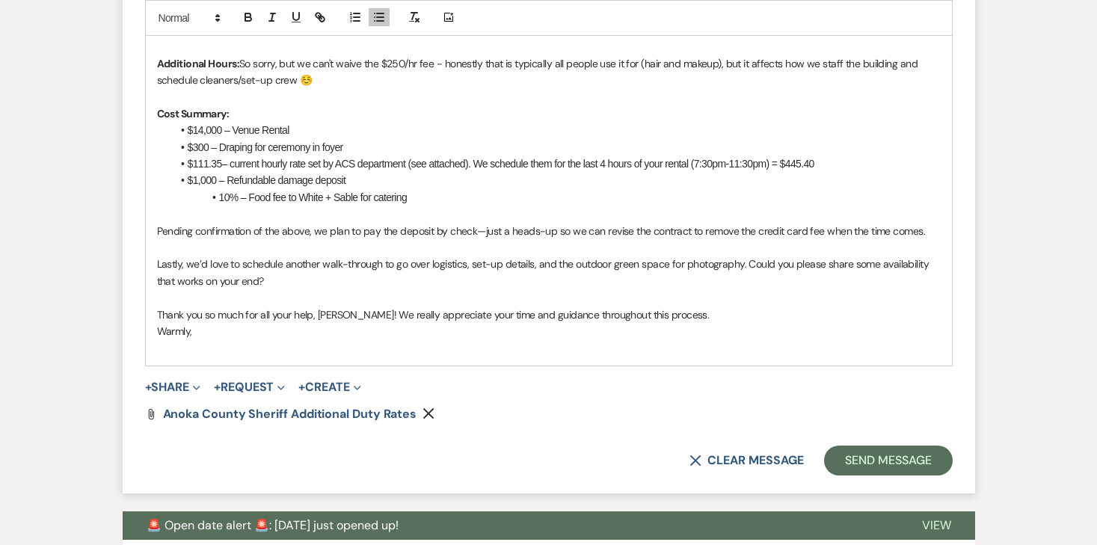
click at [402, 182] on li "$1,000 – Refundable damage deposit" at bounding box center [556, 180] width 769 height 16
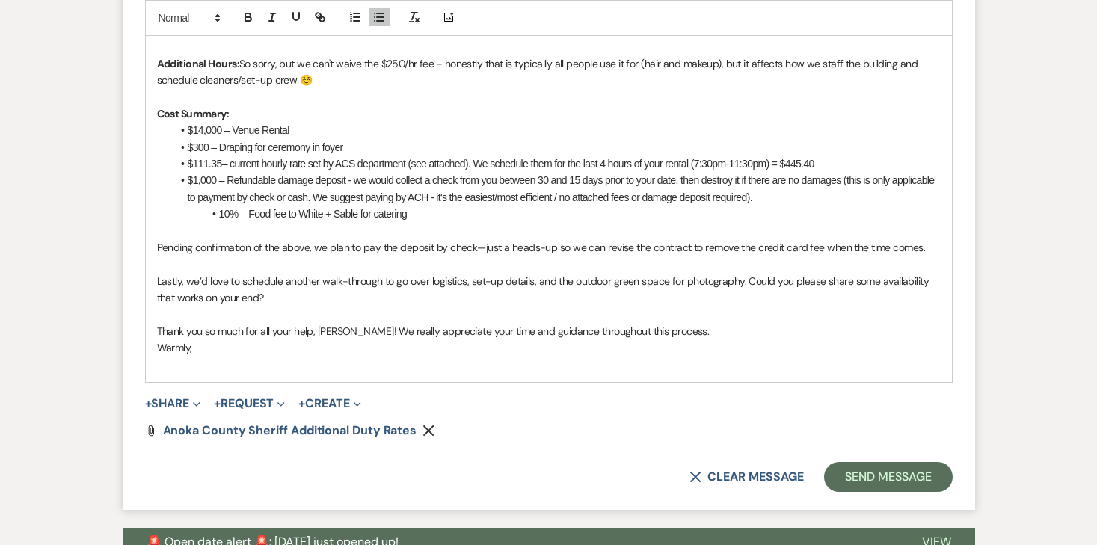
click at [223, 216] on span "10% – Food fee to White + Sable for catering" at bounding box center [313, 214] width 188 height 12
click at [260, 215] on span "10% – Food fee to White + Sable for catering" at bounding box center [282, 214] width 188 height 12
click at [374, 215] on span "10% – Food fee to White + Sable for catering" at bounding box center [282, 214] width 188 height 12
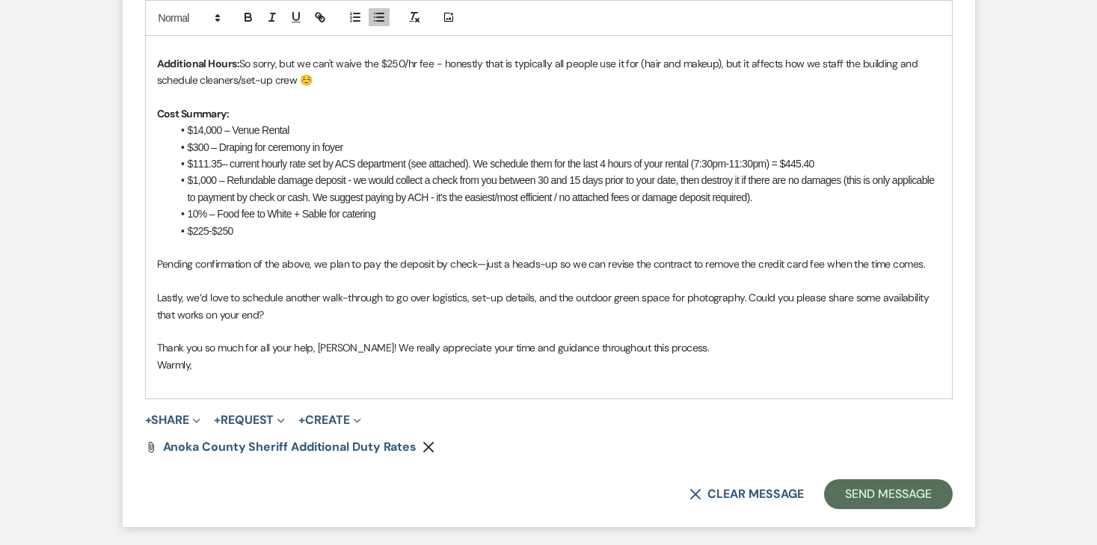
click at [213, 218] on span "10% – Food fee to White + Sable for catering" at bounding box center [282, 214] width 188 height 12
click at [210, 212] on span "10% – Food fee to White + Sable for catering" at bounding box center [282, 214] width 188 height 12
copy span "–"
click at [245, 233] on li "$225-$250" at bounding box center [556, 231] width 769 height 16
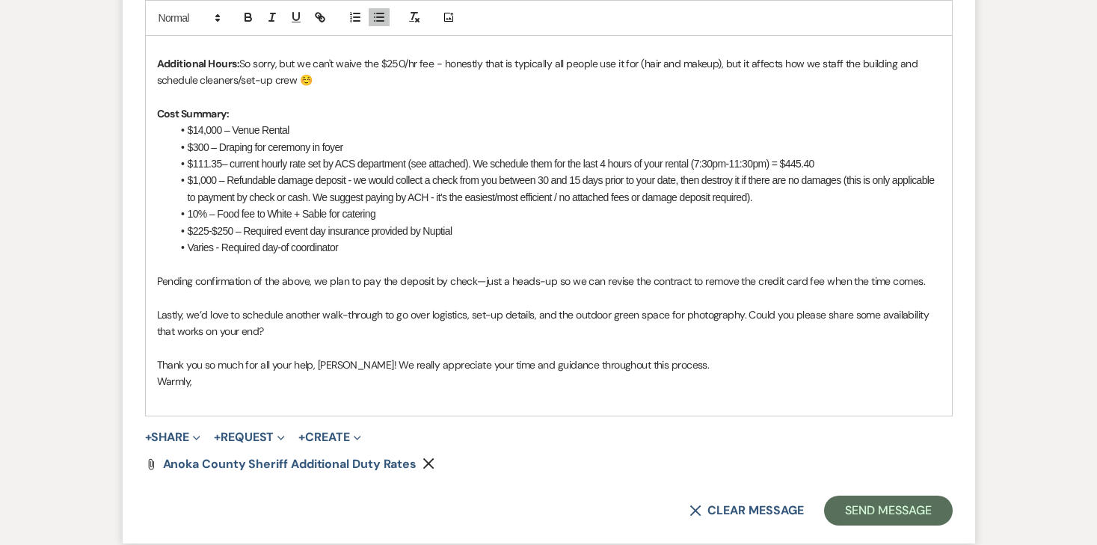
click at [251, 116] on p "Cost Summary:" at bounding box center [549, 113] width 784 height 16
drag, startPoint x: 233, startPoint y: 106, endPoint x: 586, endPoint y: 110, distance: 353.0
click at [586, 110] on p "Cost Summary: I've added some notes / a couple additional bullet points to what…" at bounding box center [549, 113] width 784 height 16
click at [271, 17] on line "button" at bounding box center [271, 16] width 1 height 7
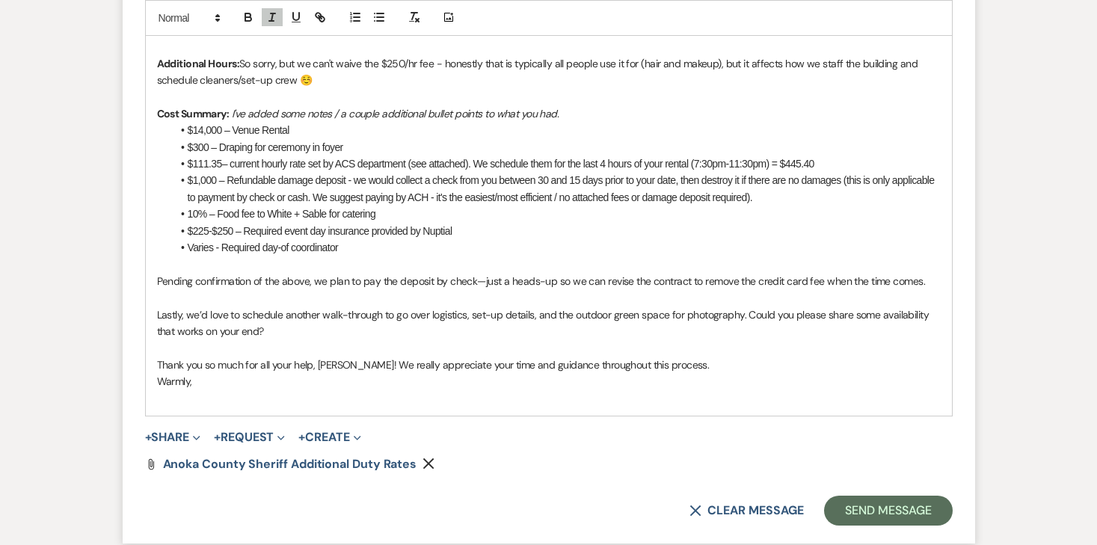
click at [529, 136] on li "$14,000 – Venue Rental" at bounding box center [556, 130] width 769 height 16
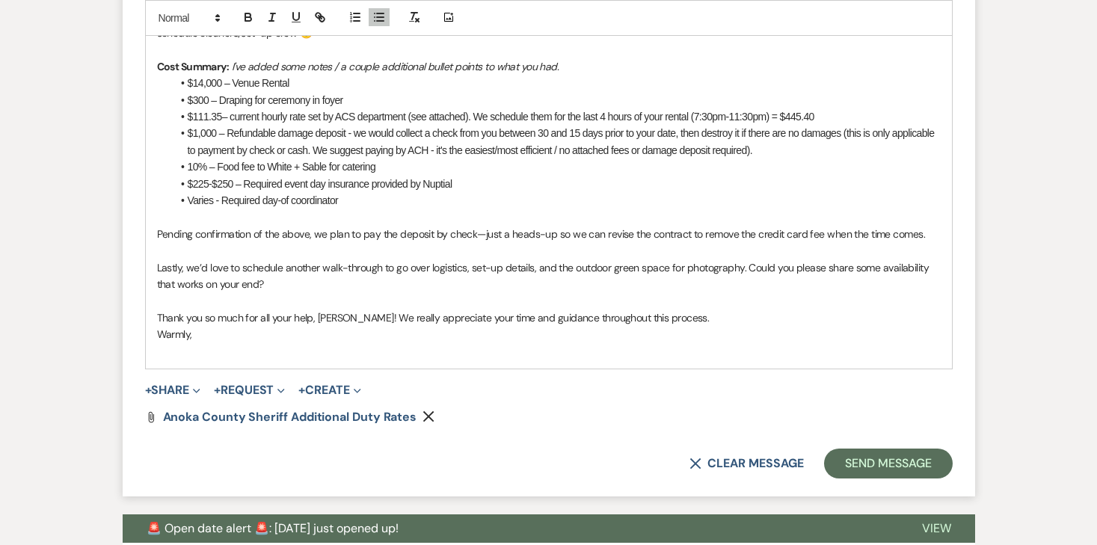
scroll to position [2510, 0]
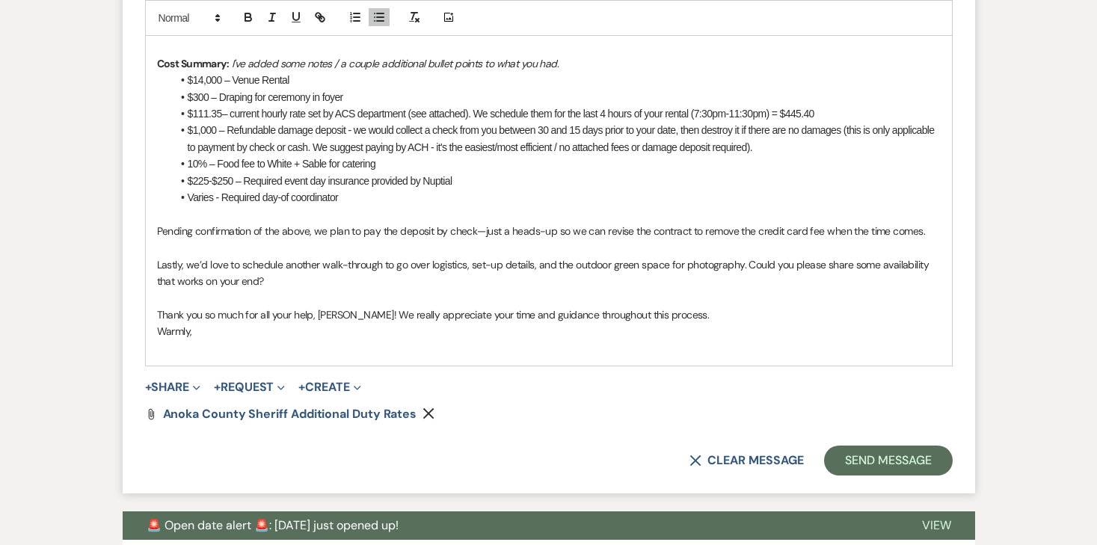
click at [463, 171] on li "10% – Food fee to White + Sable for catering" at bounding box center [556, 164] width 769 height 16
click at [450, 188] on li "$225-$250 – Required event day insurance provided by Nuptial" at bounding box center [556, 181] width 769 height 16
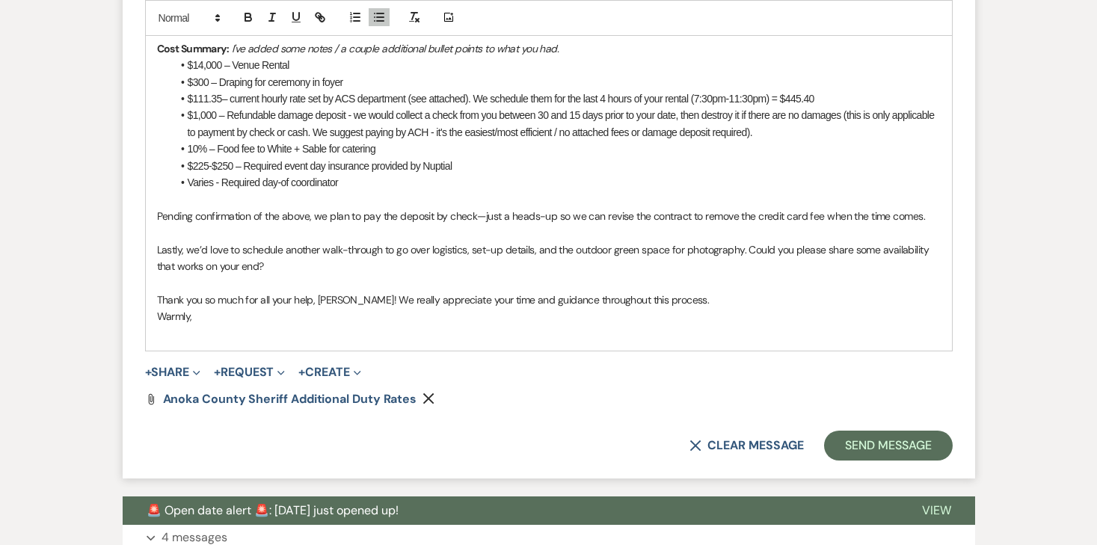
scroll to position [2534, 0]
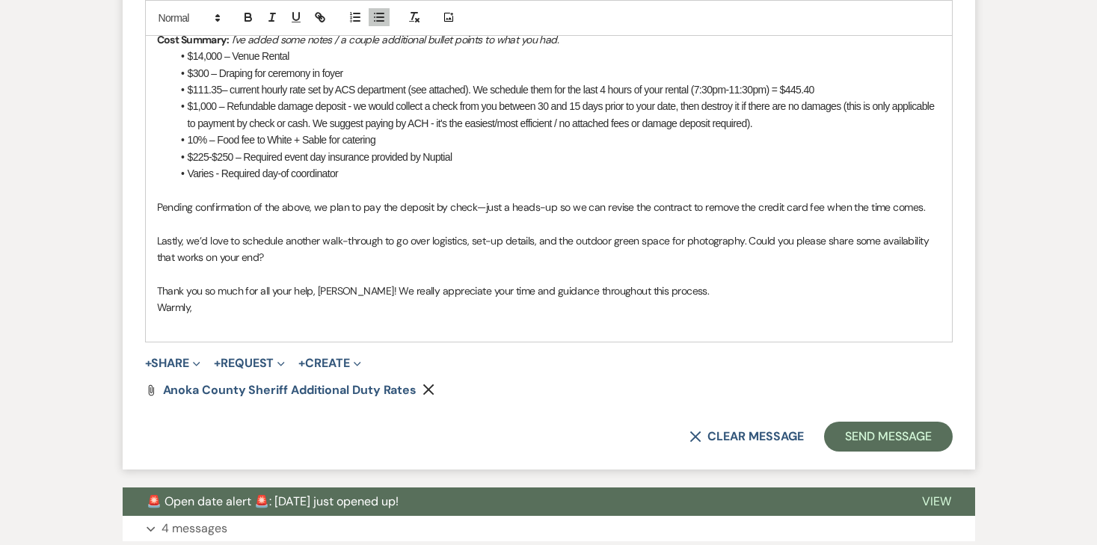
click at [229, 201] on span "Pending confirmation of the above, we plan to pay the deposit by check—just a h…" at bounding box center [541, 206] width 768 height 13
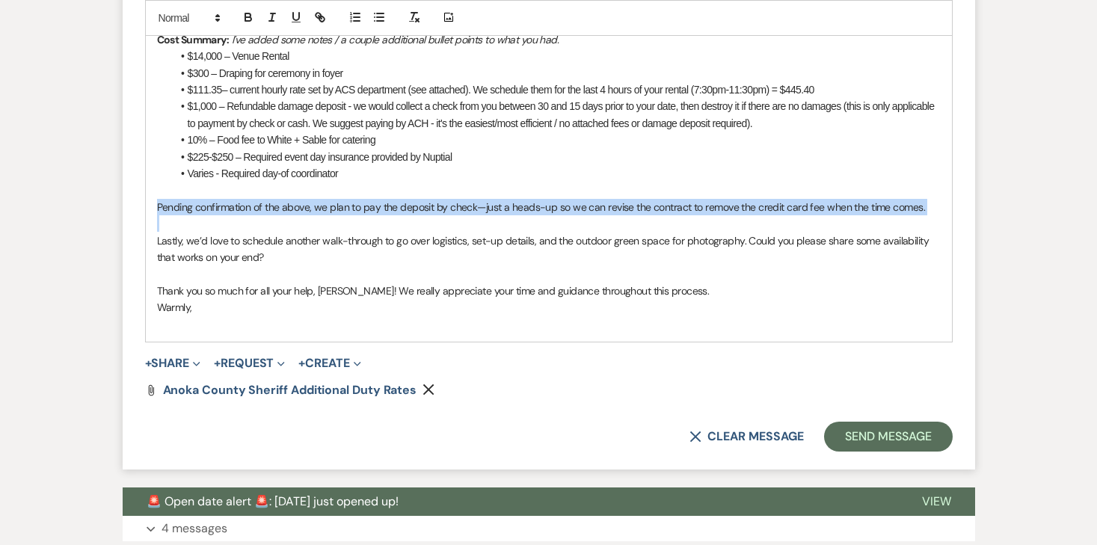
click at [229, 201] on span "Pending confirmation of the above, we plan to pay the deposit by check—just a h…" at bounding box center [541, 206] width 768 height 13
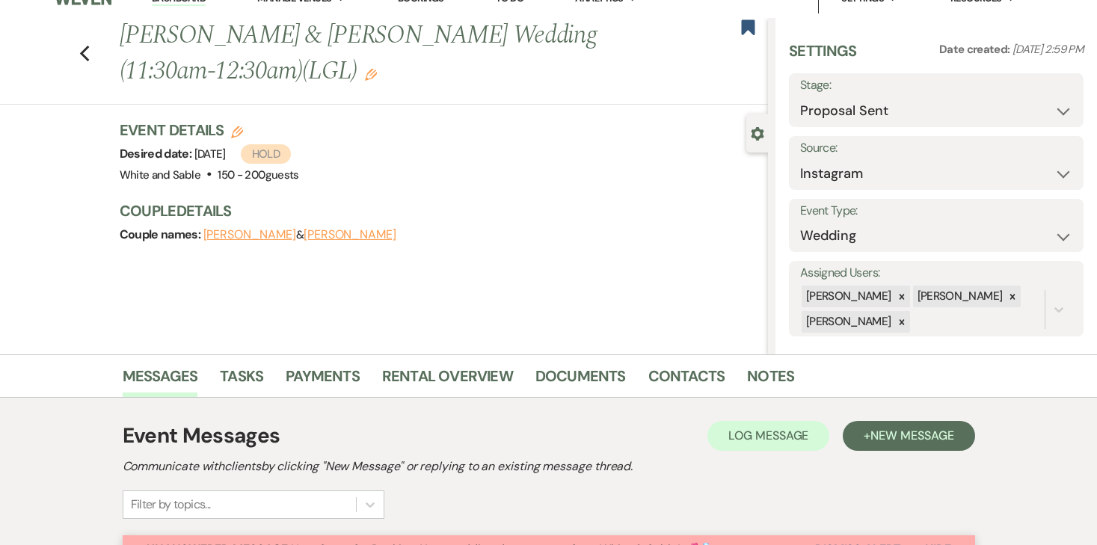
scroll to position [0, 0]
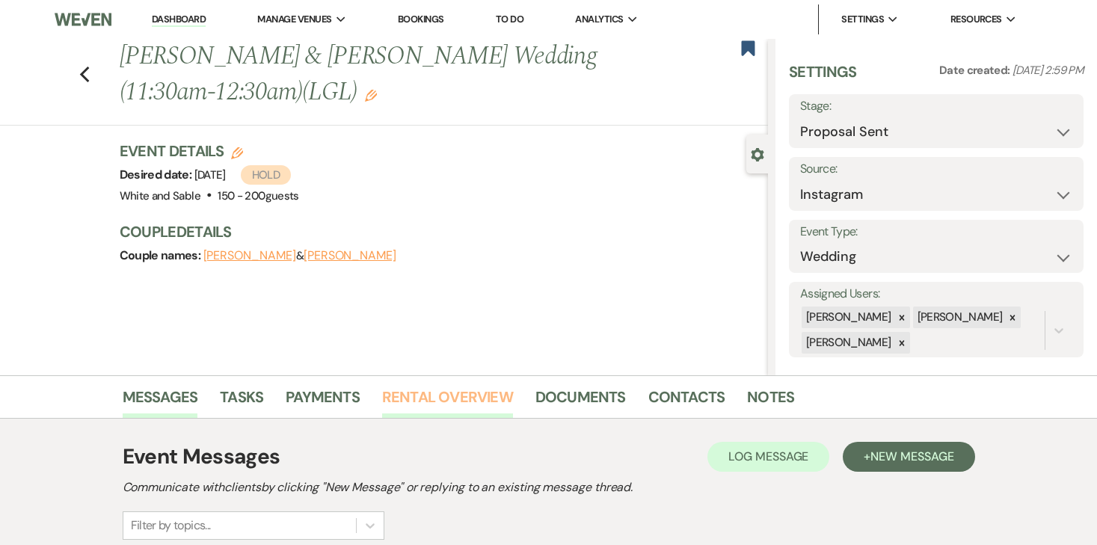
click at [462, 389] on link "Rental Overview" at bounding box center [447, 401] width 131 height 33
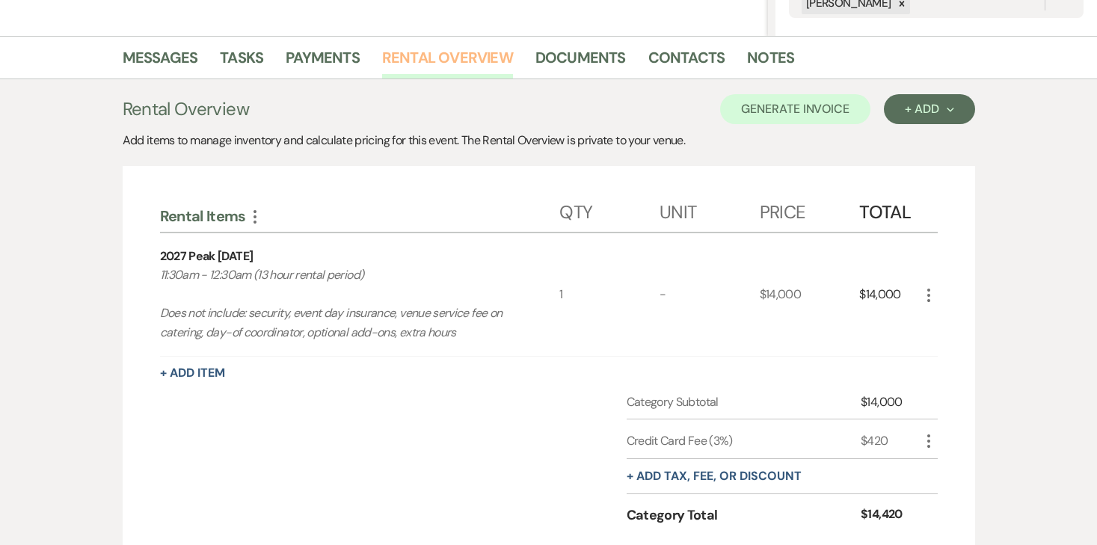
scroll to position [485, 0]
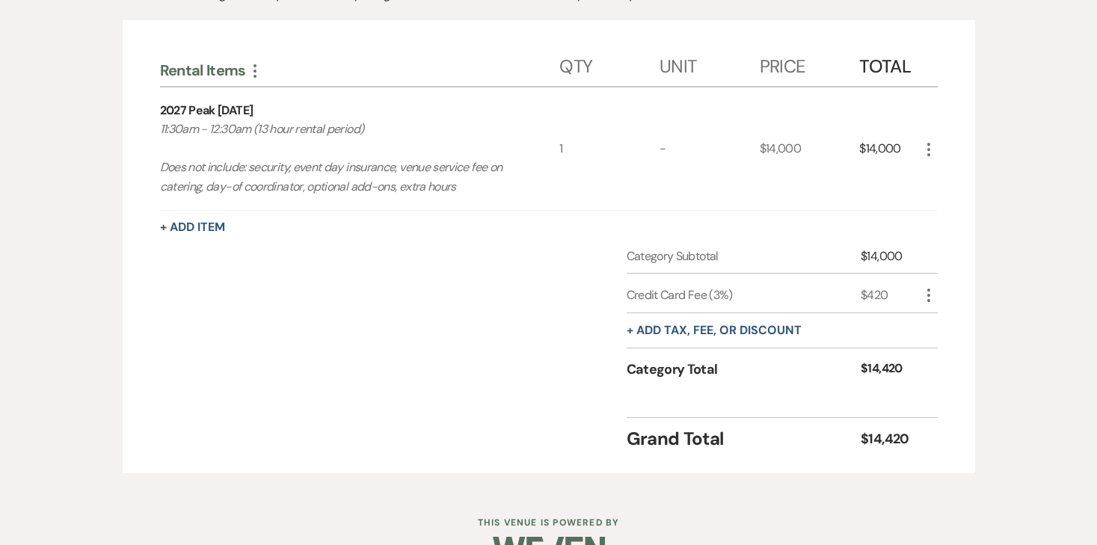
click at [932, 293] on icon "More" at bounding box center [929, 295] width 18 height 18
click at [950, 354] on button "Delete Delete" at bounding box center [960, 349] width 81 height 24
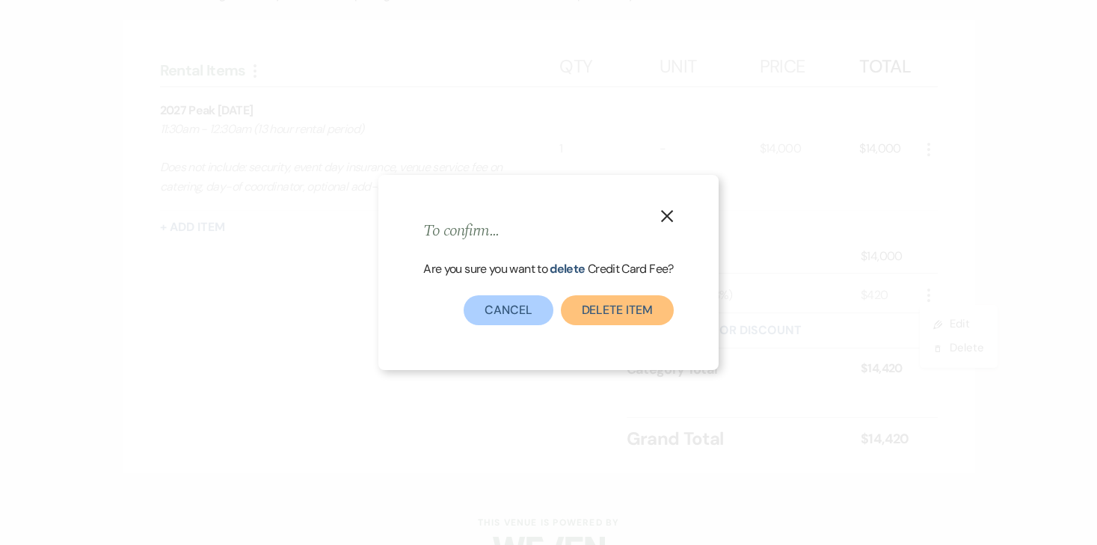
click at [627, 325] on button "Delete item" at bounding box center [617, 310] width 113 height 30
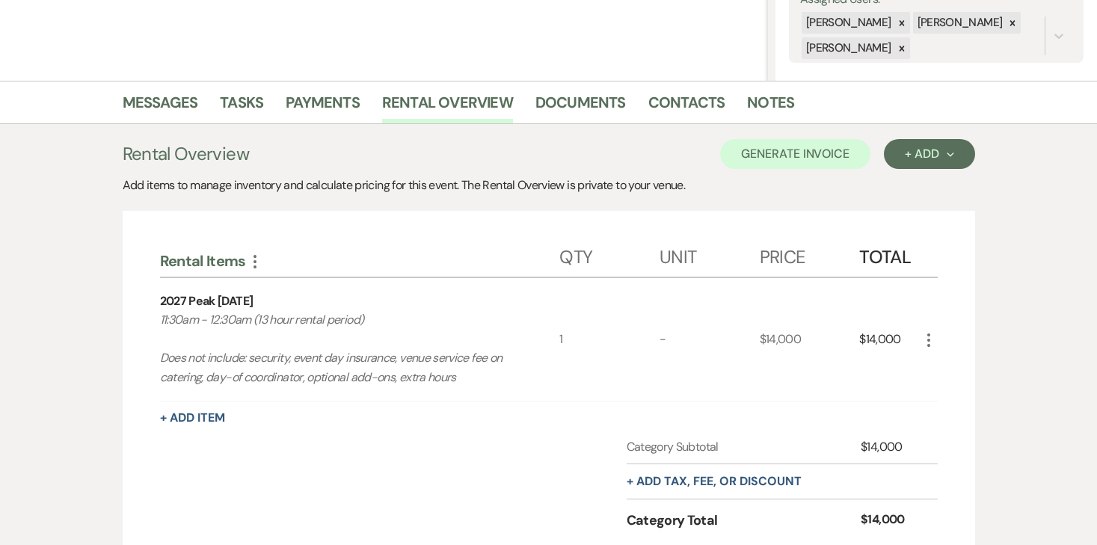
scroll to position [298, 0]
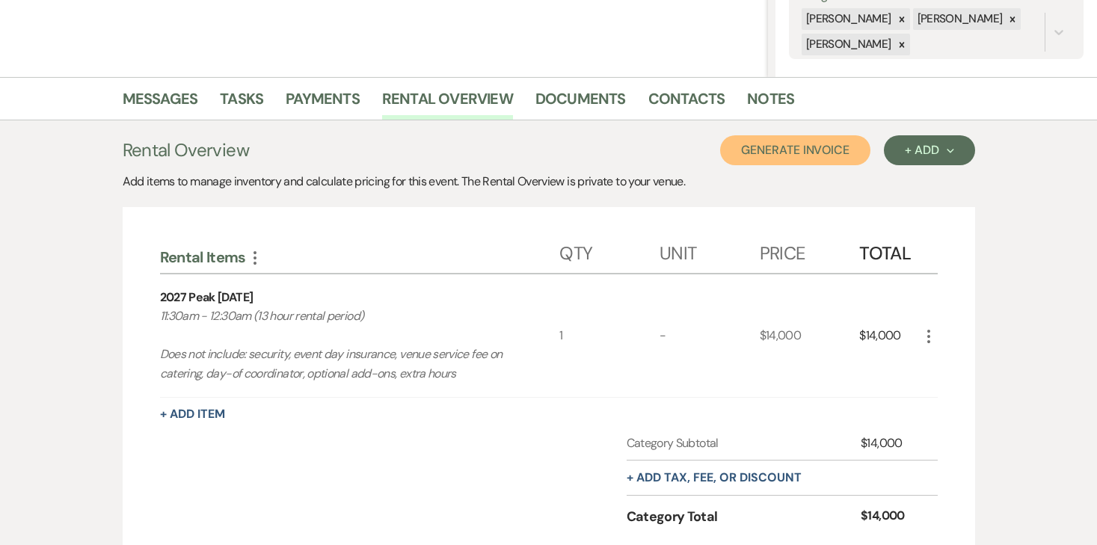
click at [812, 149] on button "Generate Invoice" at bounding box center [795, 150] width 150 height 30
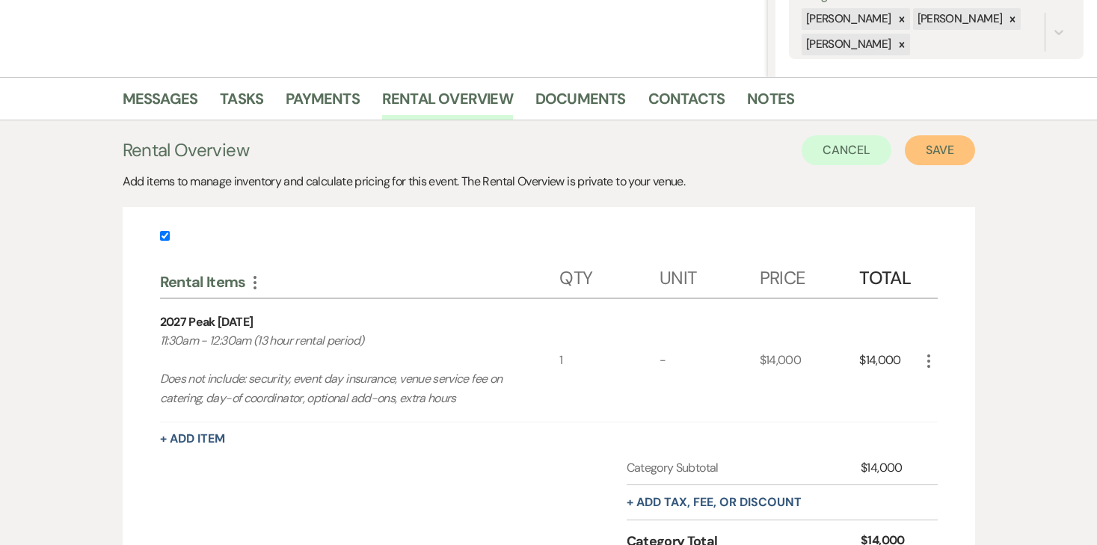
click at [918, 149] on button "Save" at bounding box center [940, 150] width 70 height 30
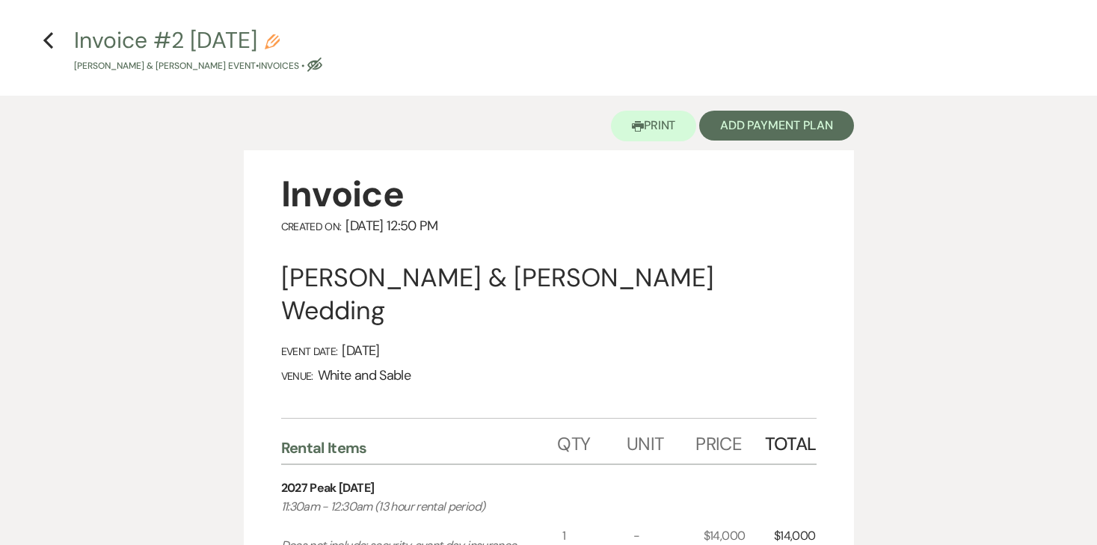
scroll to position [62, 0]
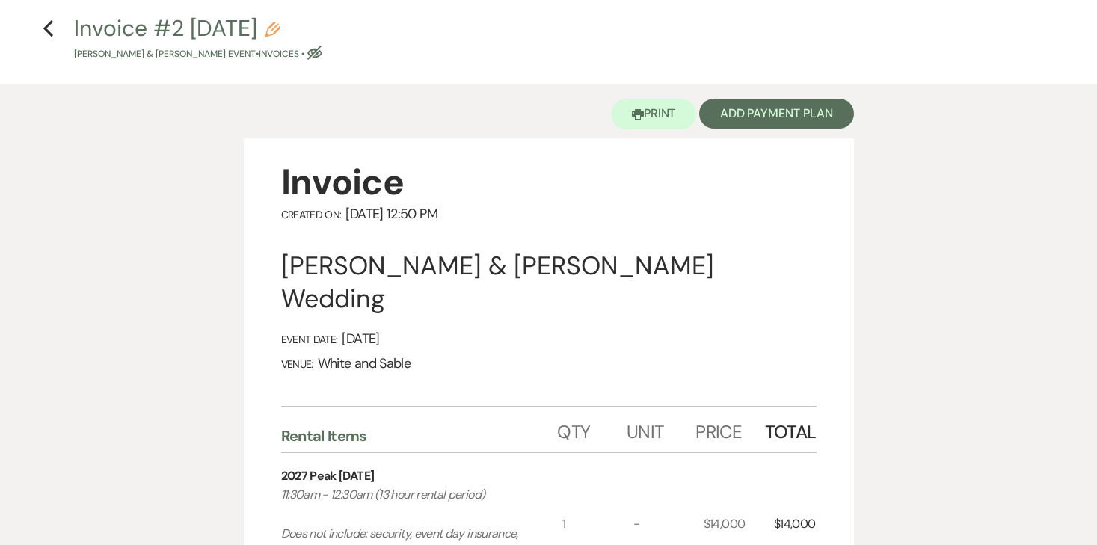
click at [322, 30] on button "Invoice #2 10-15-2025 Pencil Anna Soderberg & Jason Putnam's Event • Invoices •…" at bounding box center [198, 39] width 248 height 44
select select "22"
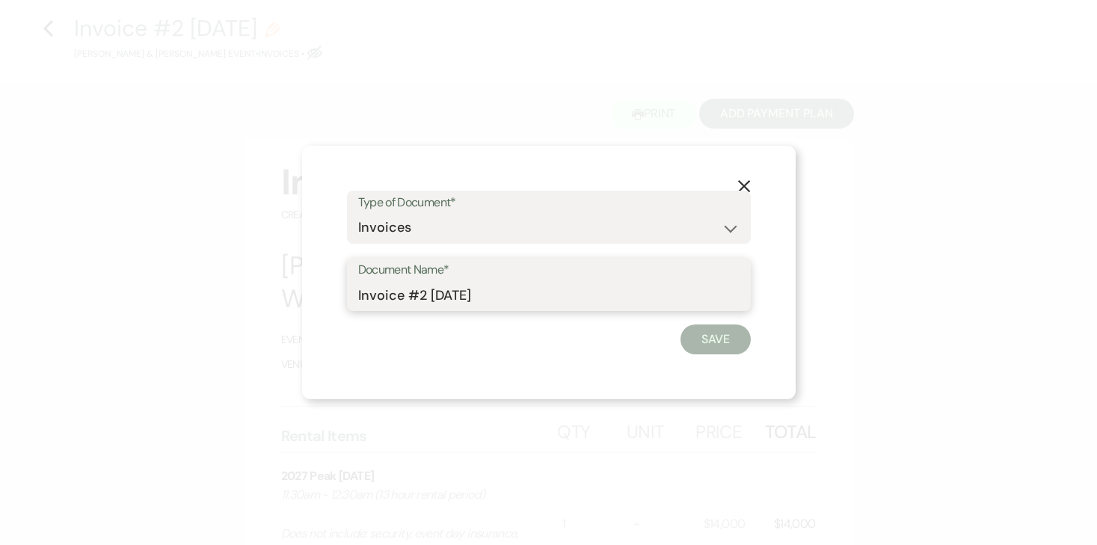
click at [523, 289] on input "Invoice #2 10-15-2025" at bounding box center [548, 294] width 381 height 29
type input "Invoice #2 10-15-2025 (ACH/check)"
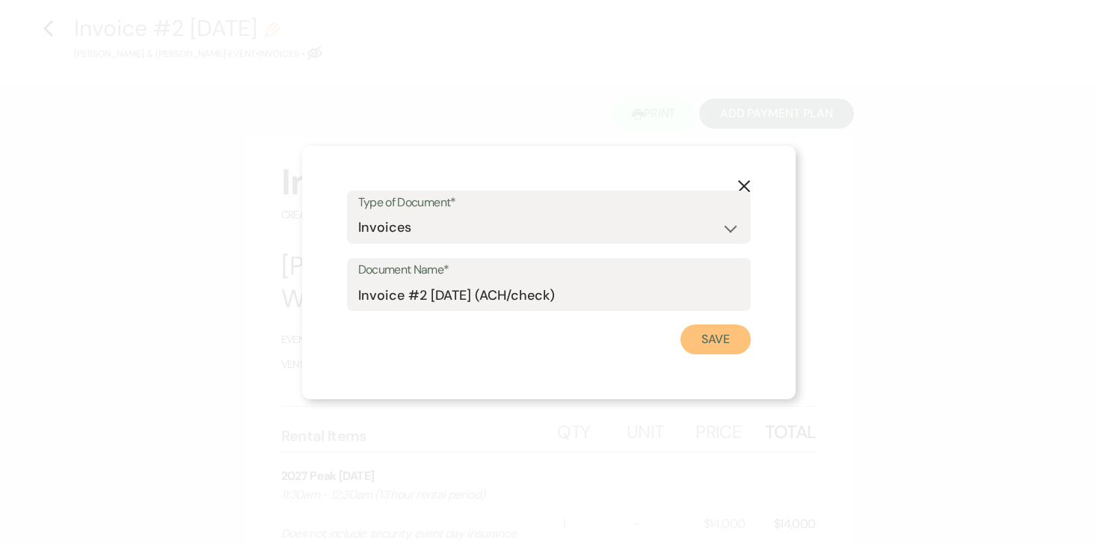
click at [696, 340] on button "Save" at bounding box center [716, 340] width 70 height 30
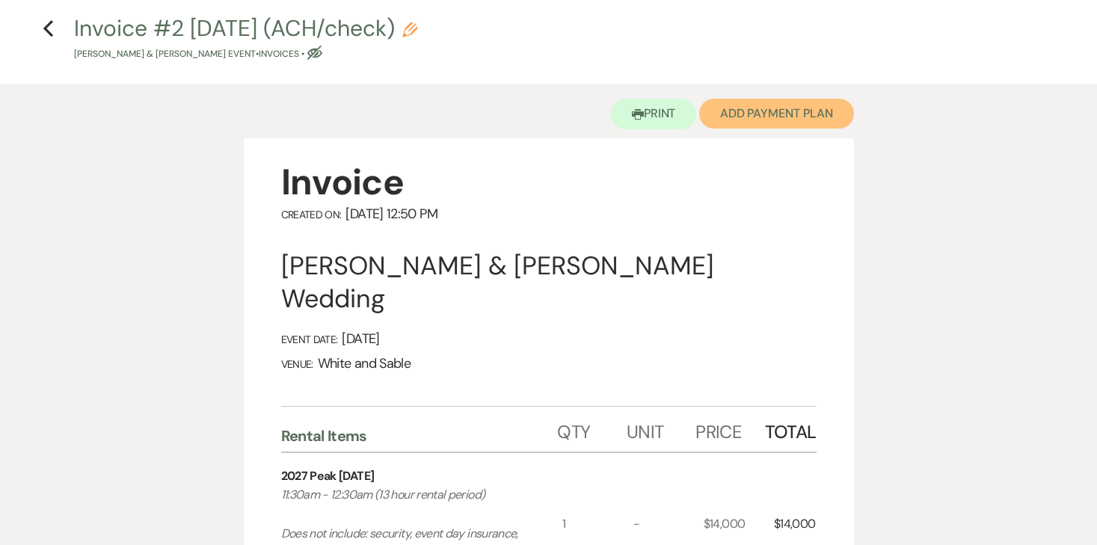
click at [779, 118] on button "Add Payment Plan" at bounding box center [776, 114] width 155 height 30
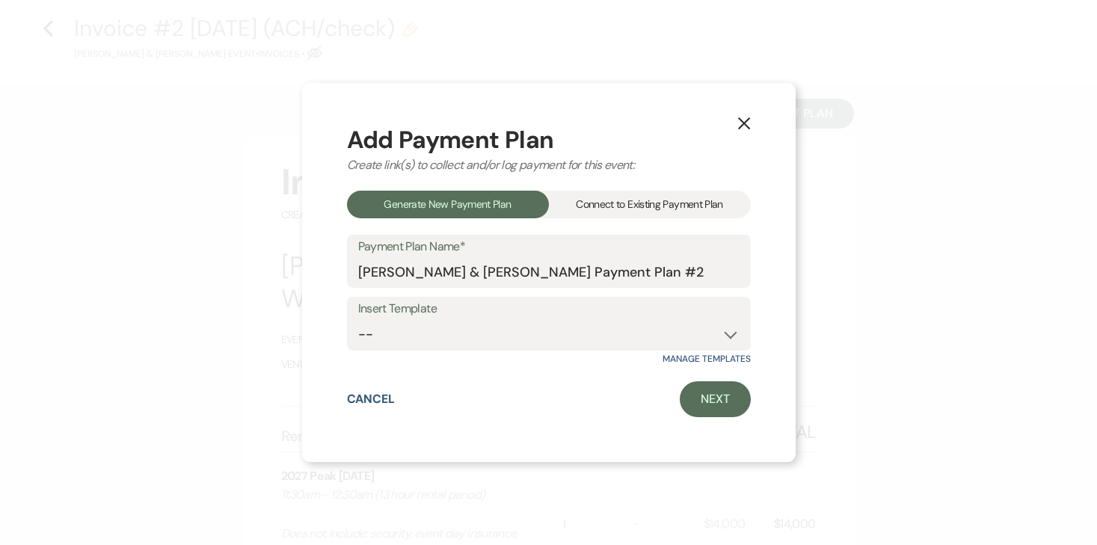
click at [646, 200] on div "Connect to Existing Payment Plan" at bounding box center [650, 205] width 202 height 28
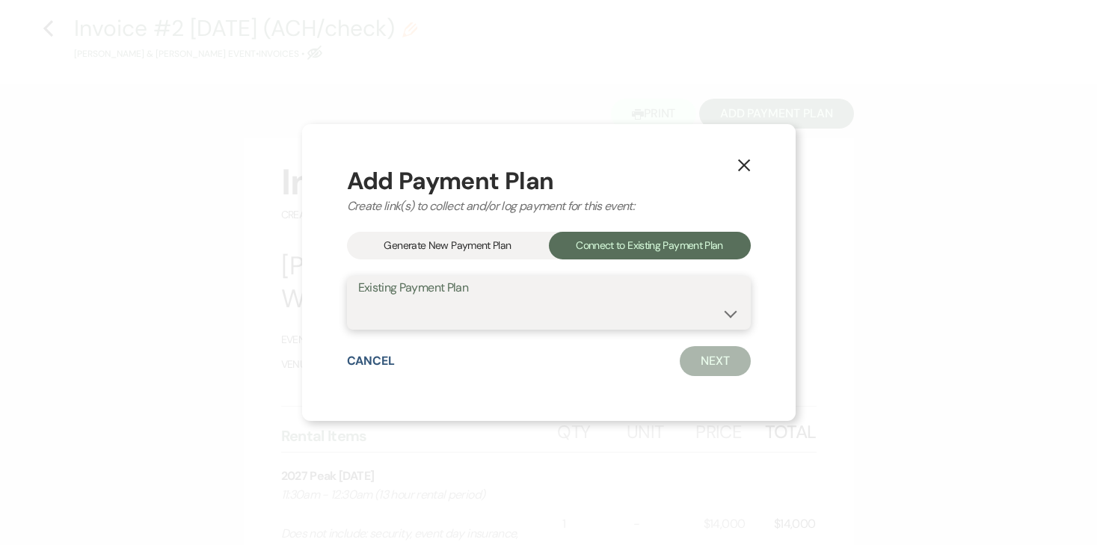
click at [519, 311] on select "Anna Soderberg & Jason Putnam's Payment Plan #1" at bounding box center [548, 313] width 381 height 29
select select "25986"
click at [358, 299] on select "Anna Soderberg & Jason Putnam's Payment Plan #1" at bounding box center [548, 313] width 381 height 29
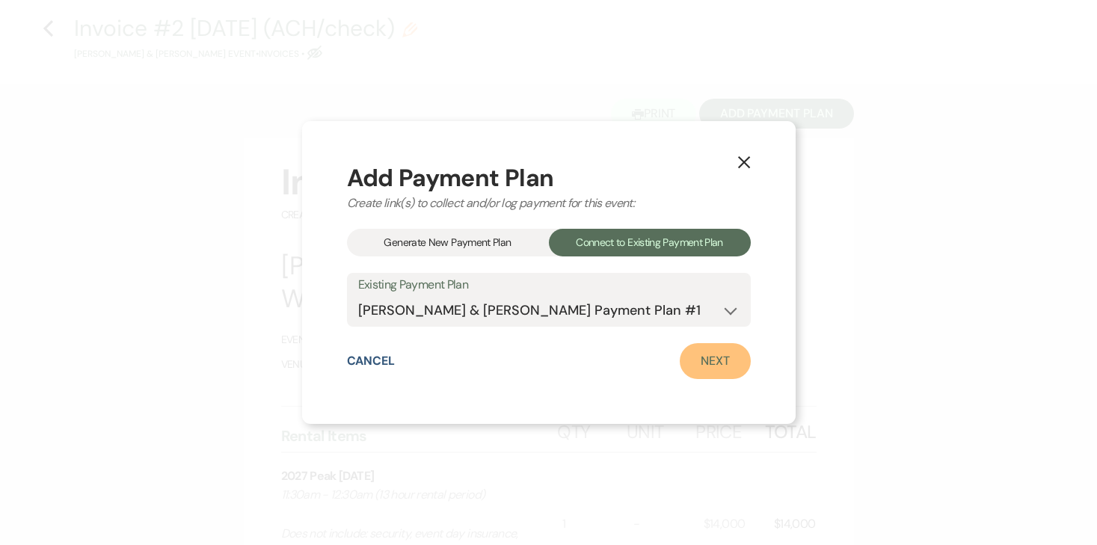
click at [719, 366] on link "Next" at bounding box center [715, 361] width 71 height 36
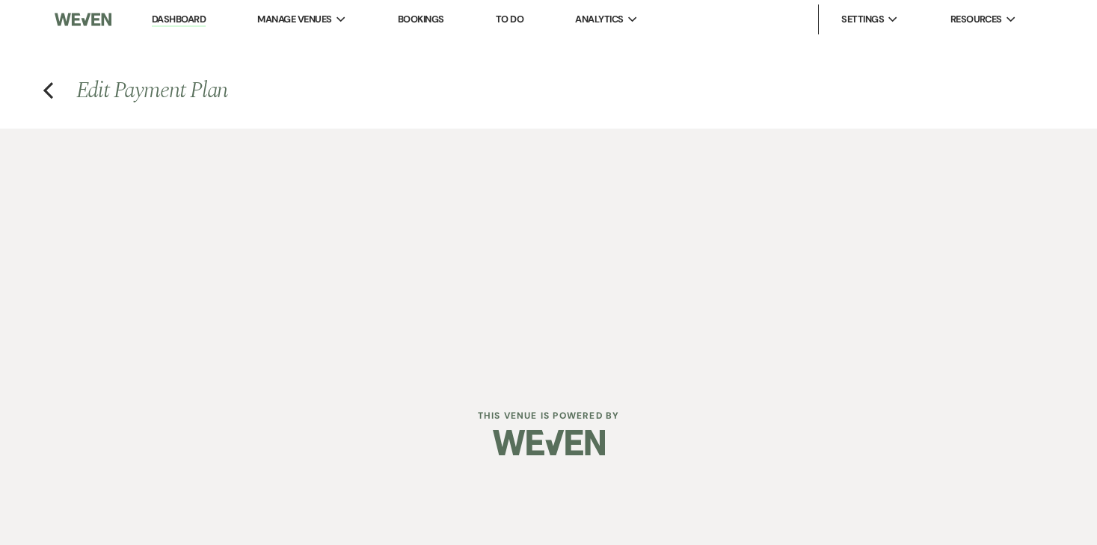
select select "30001"
select select "2"
select select "flat"
select select "2"
select select "flat"
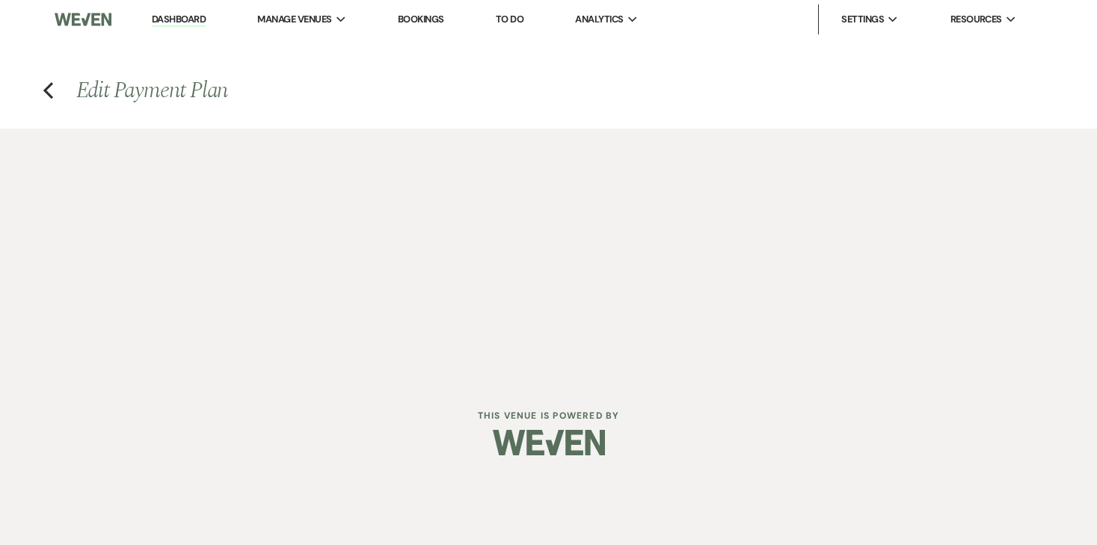
select select "true"
select select "client"
select select "weekly"
select select "onDueDate"
select select "complete"
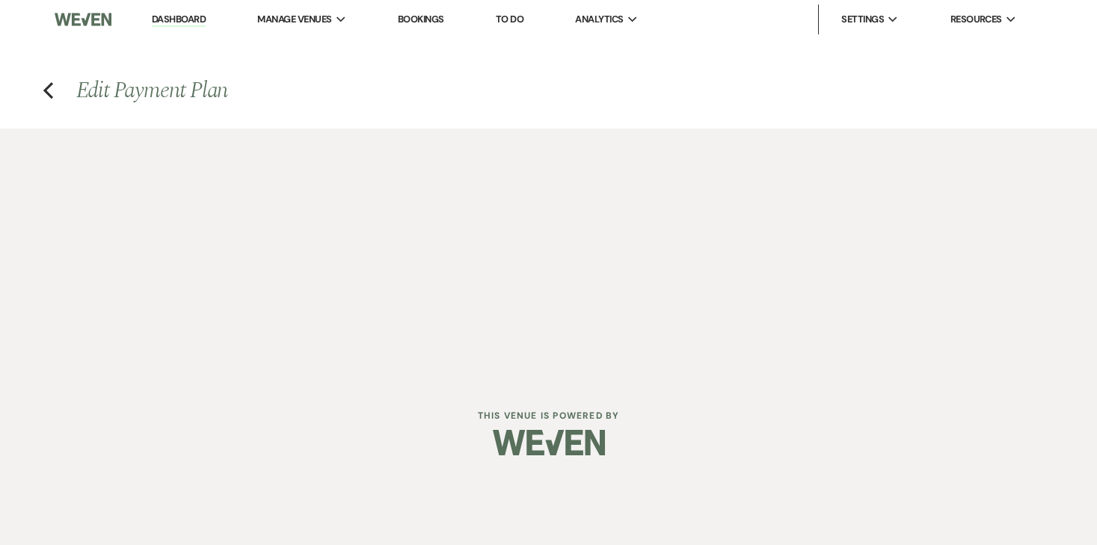
select select "client"
select select "weeks"
select select "2"
select select "flat"
select select "true"
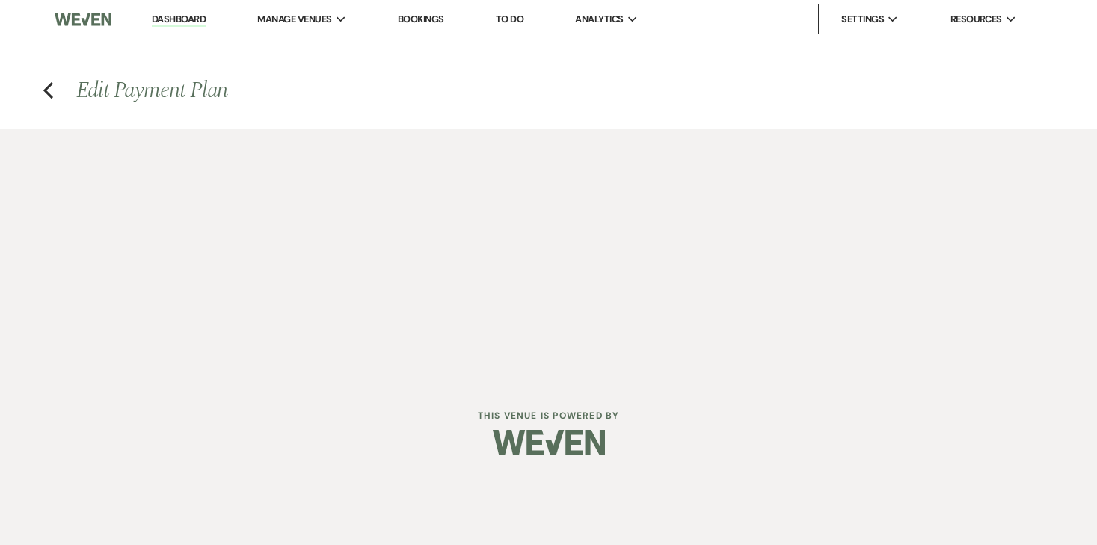
select select "client"
select select "weeks"
select select "client"
select select "weekly"
select select "onDueDate"
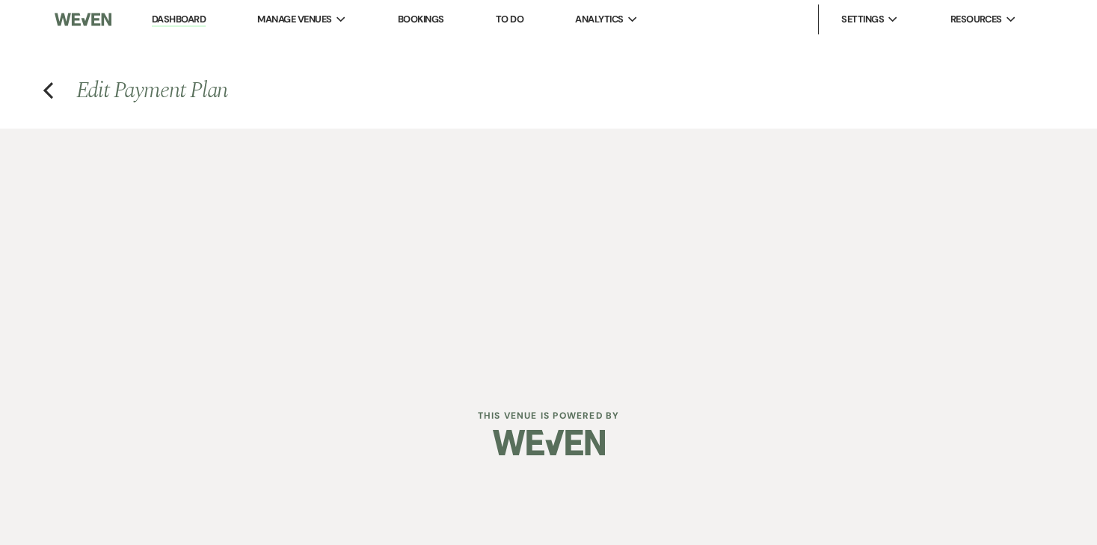
select select "complete"
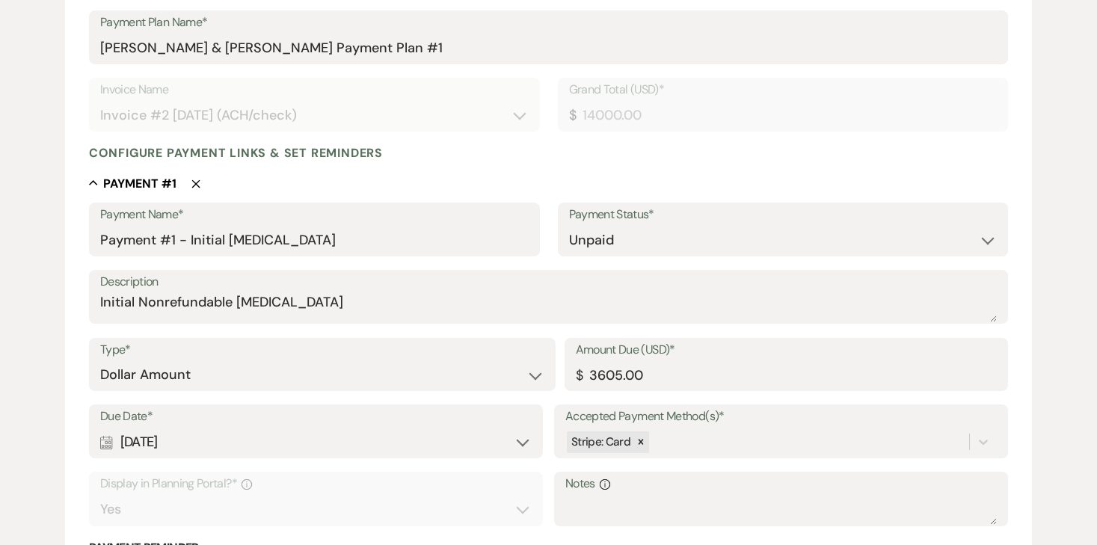
scroll to position [287, 0]
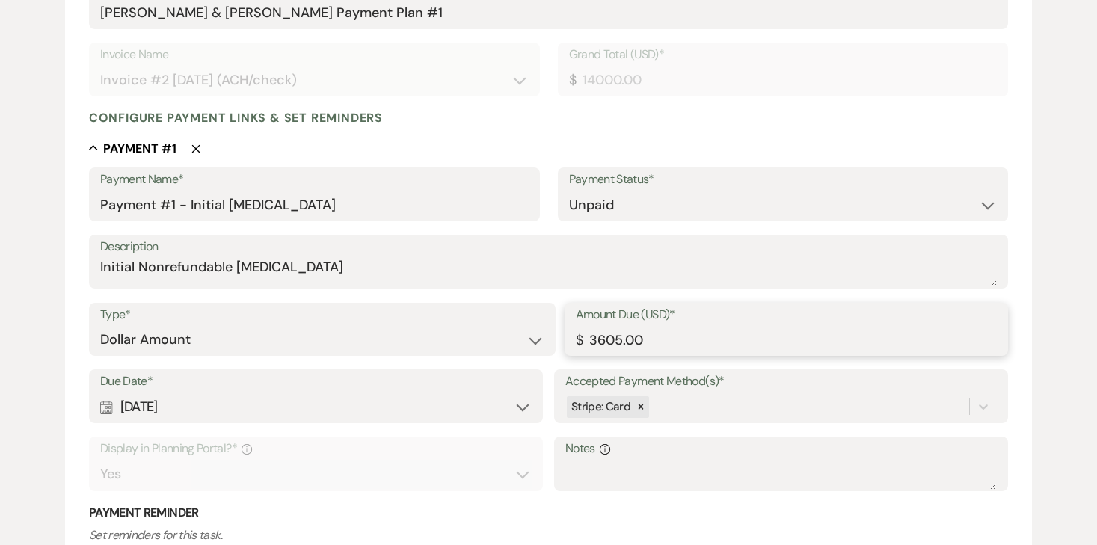
click at [616, 341] on input "3605.00" at bounding box center [787, 339] width 422 height 29
type input "3500.00"
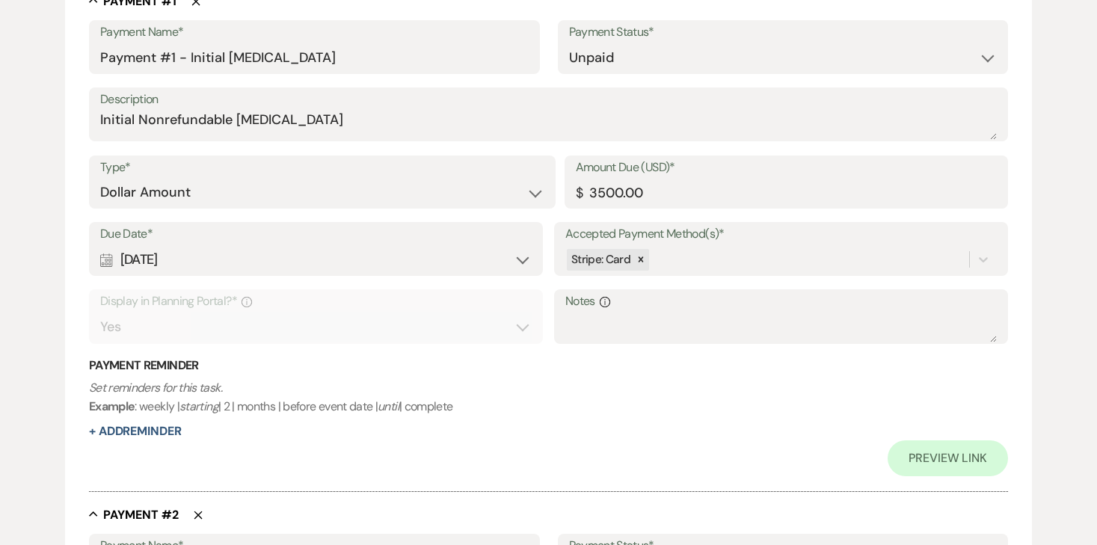
scroll to position [465, 0]
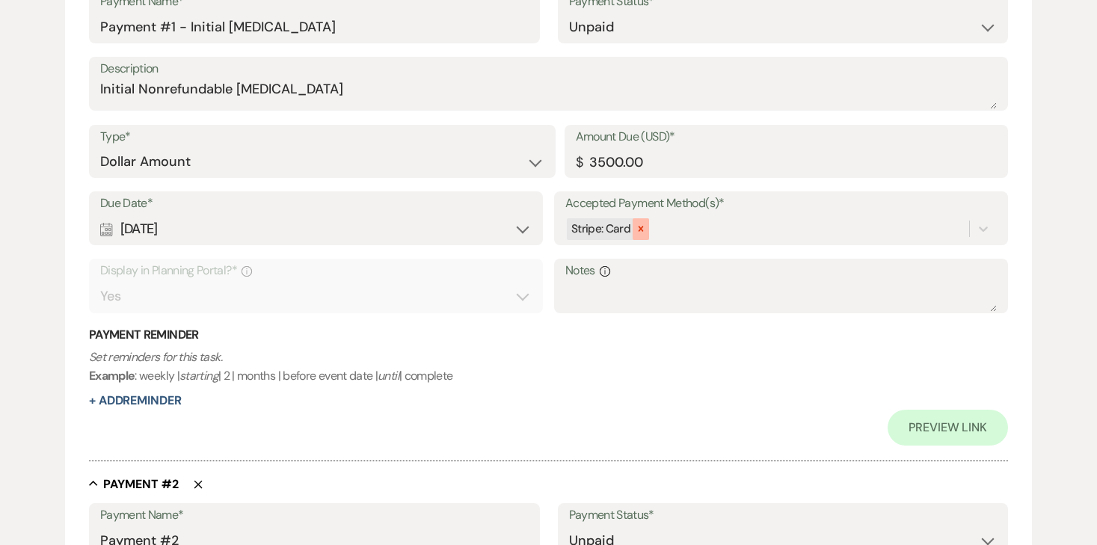
click at [633, 230] on div at bounding box center [641, 229] width 16 height 22
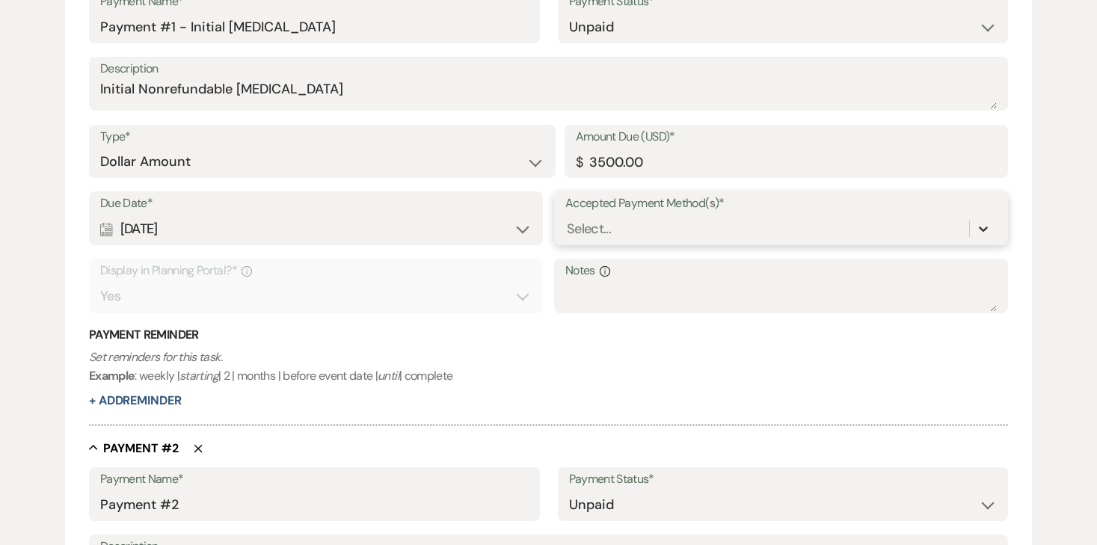
click at [978, 225] on icon at bounding box center [983, 228] width 15 height 15
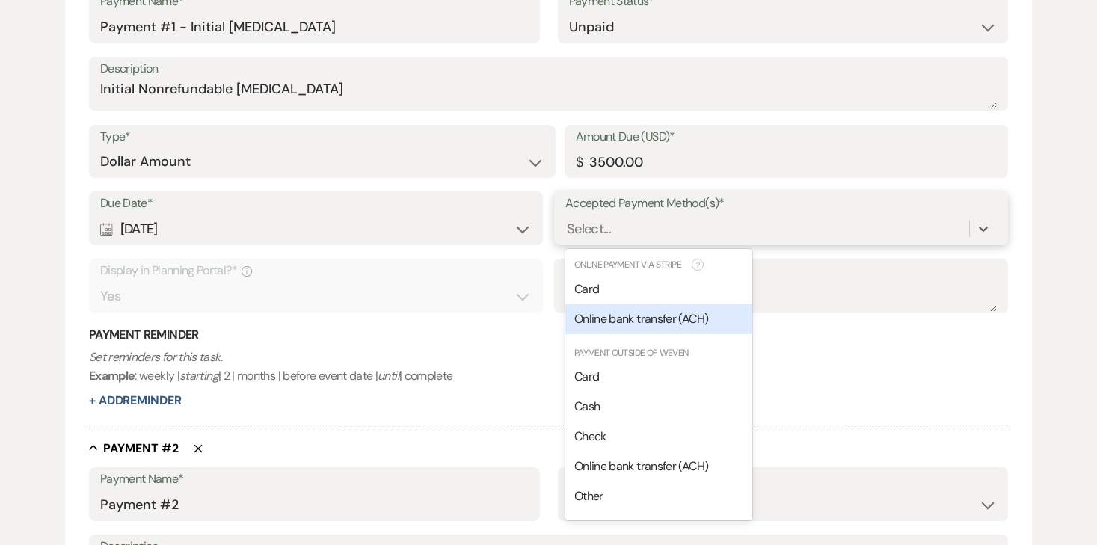
click at [634, 317] on span "Online bank transfer (ACH)" at bounding box center [641, 319] width 134 height 16
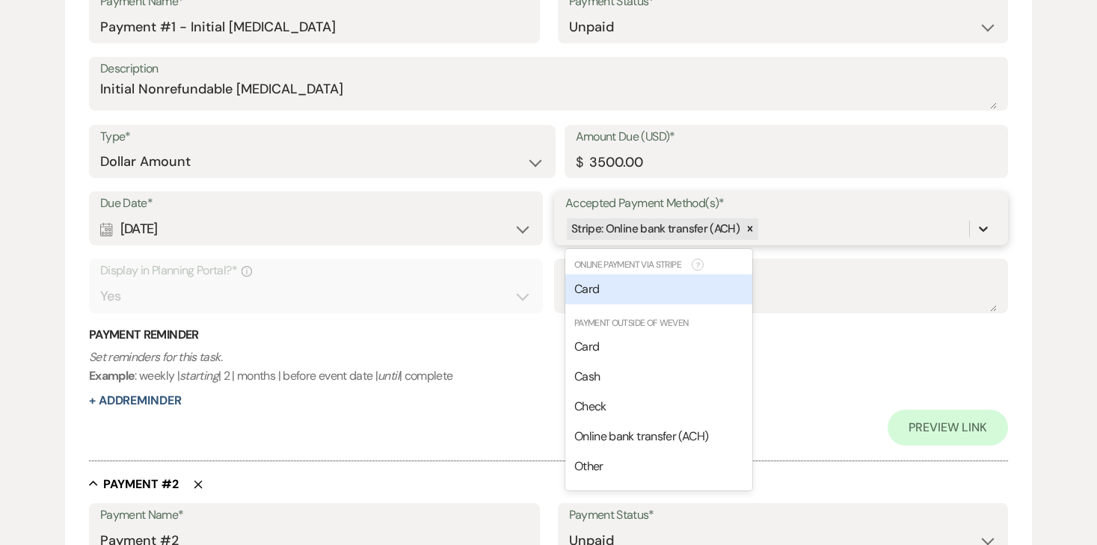
click at [984, 225] on icon at bounding box center [983, 228] width 15 height 15
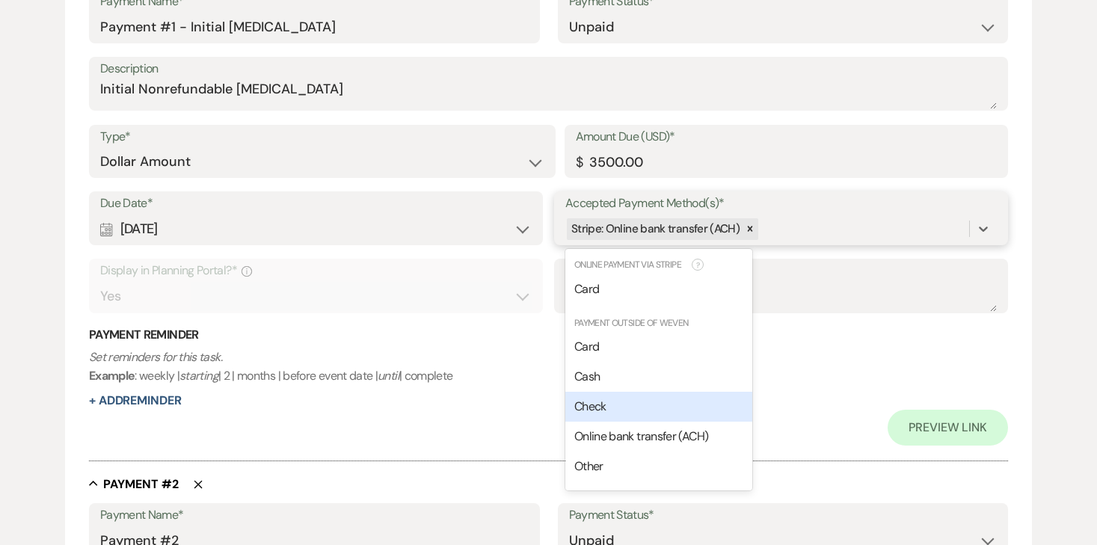
click at [639, 399] on div "Check" at bounding box center [658, 407] width 187 height 30
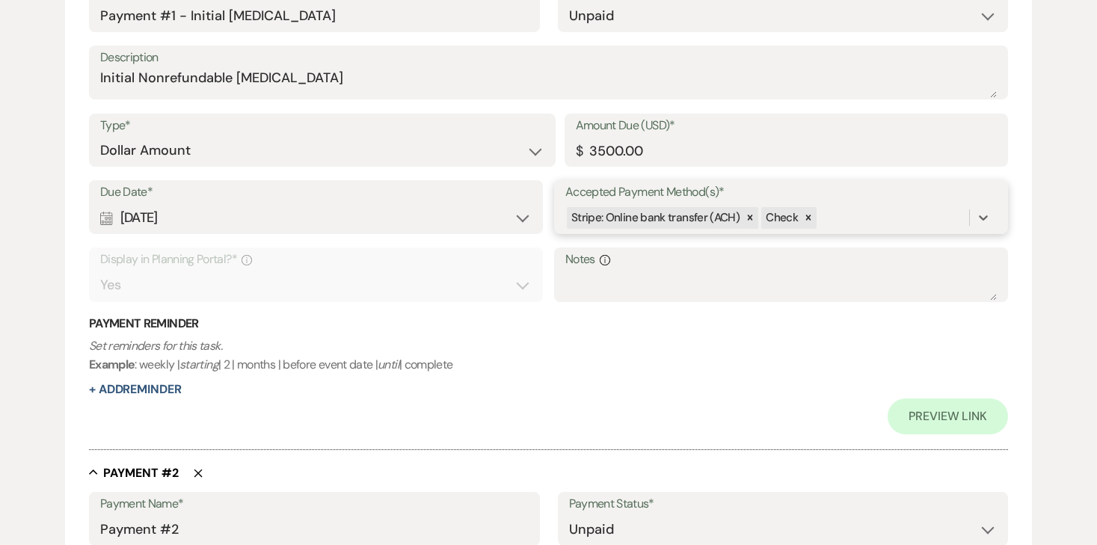
scroll to position [412, 0]
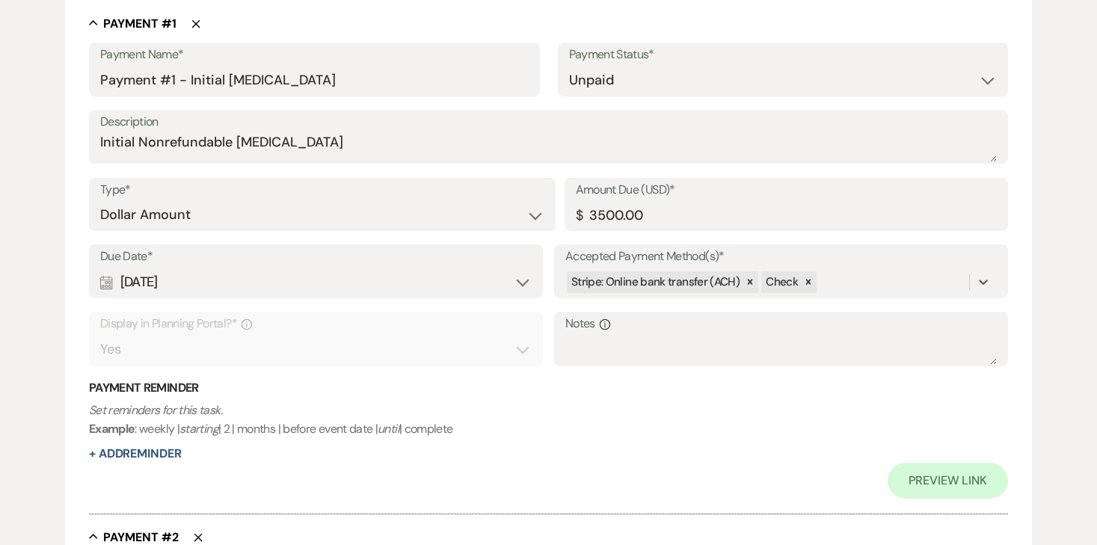
click at [520, 283] on div "Calendar Oct 15, 2025 Expand" at bounding box center [315, 282] width 431 height 29
select select "day"
select select "afterTodaysDate"
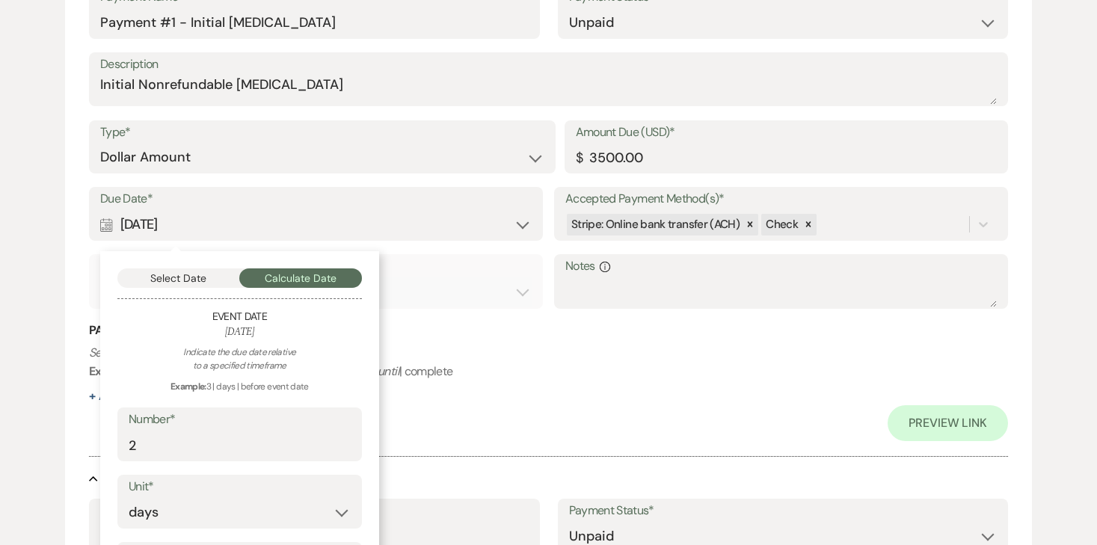
scroll to position [473, 0]
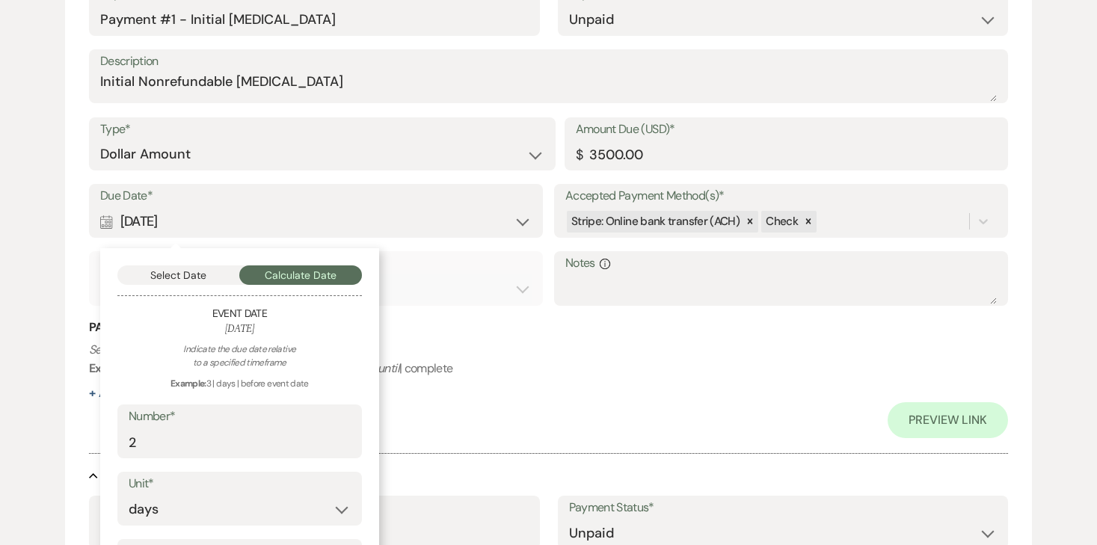
click at [434, 215] on div "Calendar Oct 15, 2025 Collapse" at bounding box center [315, 221] width 431 height 29
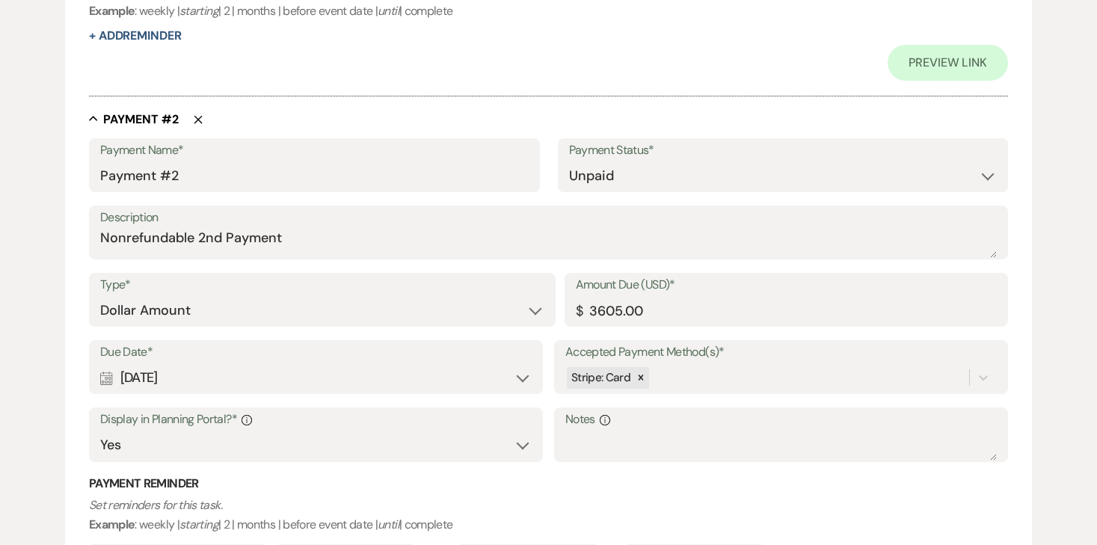
scroll to position [914, 0]
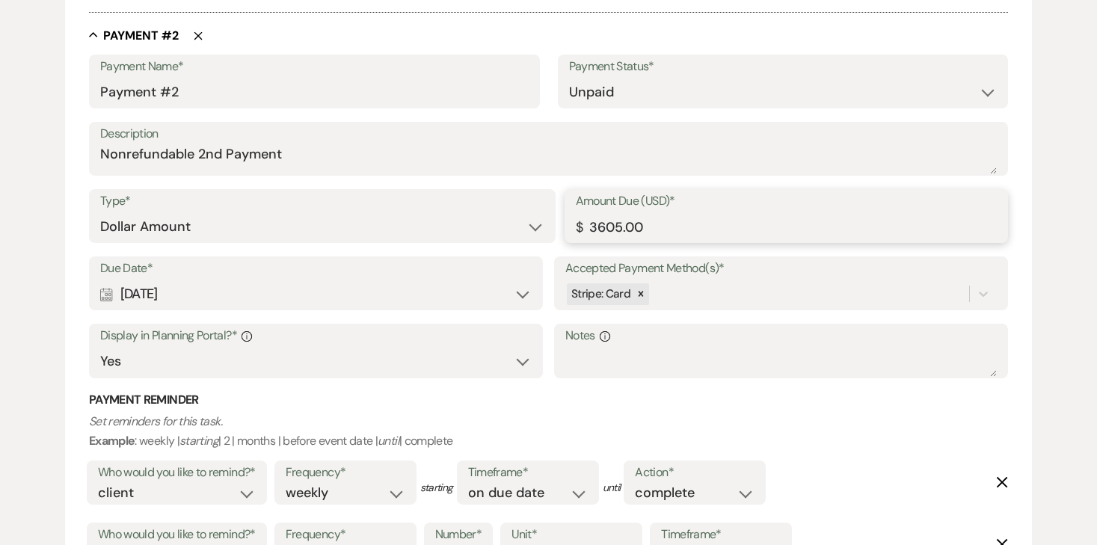
click at [608, 228] on input "3605.00" at bounding box center [787, 226] width 422 height 29
click at [622, 230] on input "3605.00" at bounding box center [787, 226] width 422 height 29
click at [639, 292] on icon at bounding box center [641, 293] width 5 height 5
type input "3500.00"
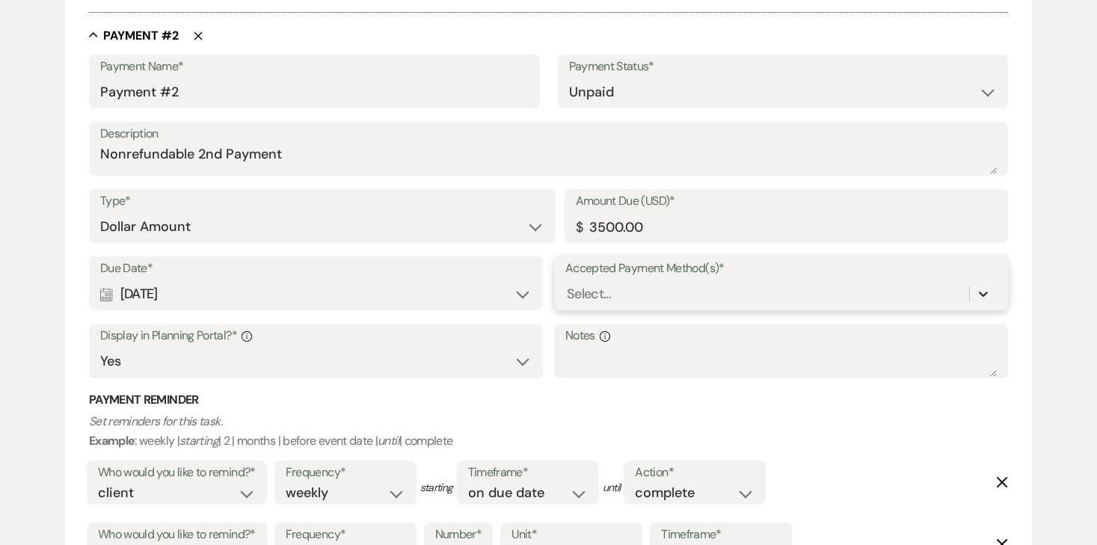
click at [978, 289] on div "Due Date* Calendar Nov 14, 2025 Expand Accepted Payment Method(s)* option [obje…" at bounding box center [548, 323] width 919 height 135
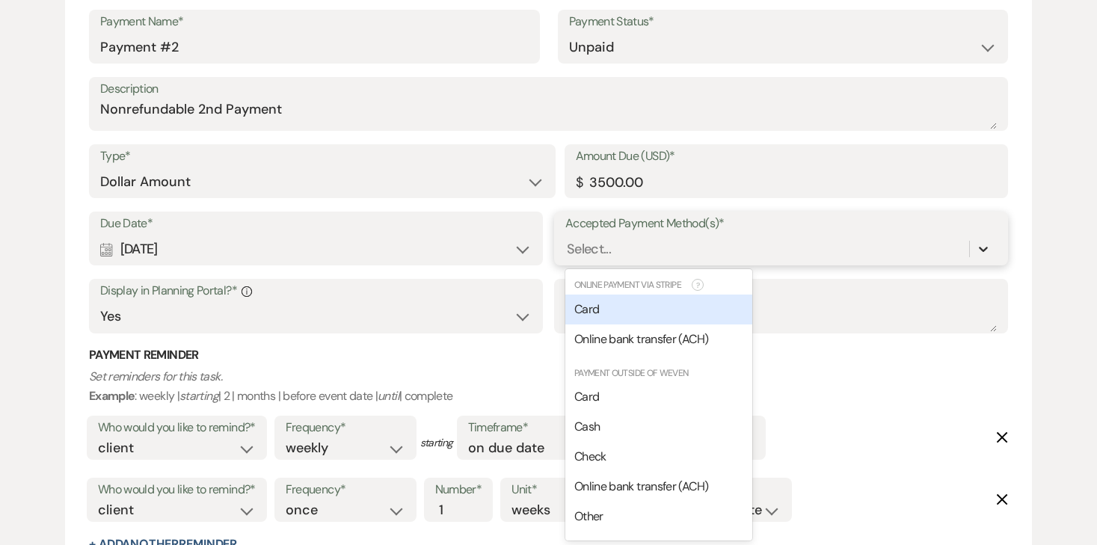
scroll to position [924, 0]
click at [698, 338] on span "Online bank transfer (ACH)" at bounding box center [641, 339] width 134 height 16
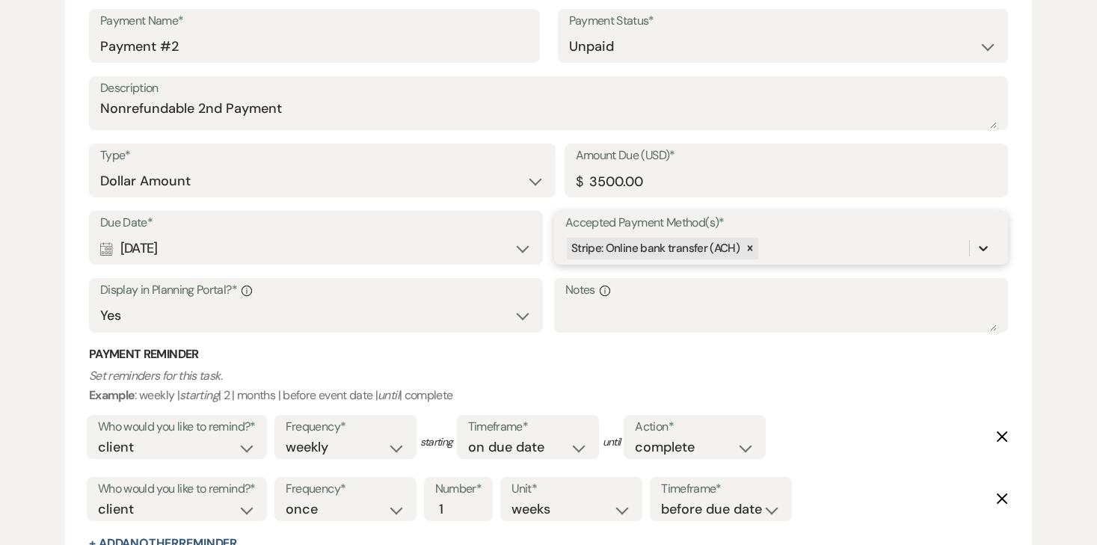
click at [974, 246] on div at bounding box center [983, 248] width 27 height 27
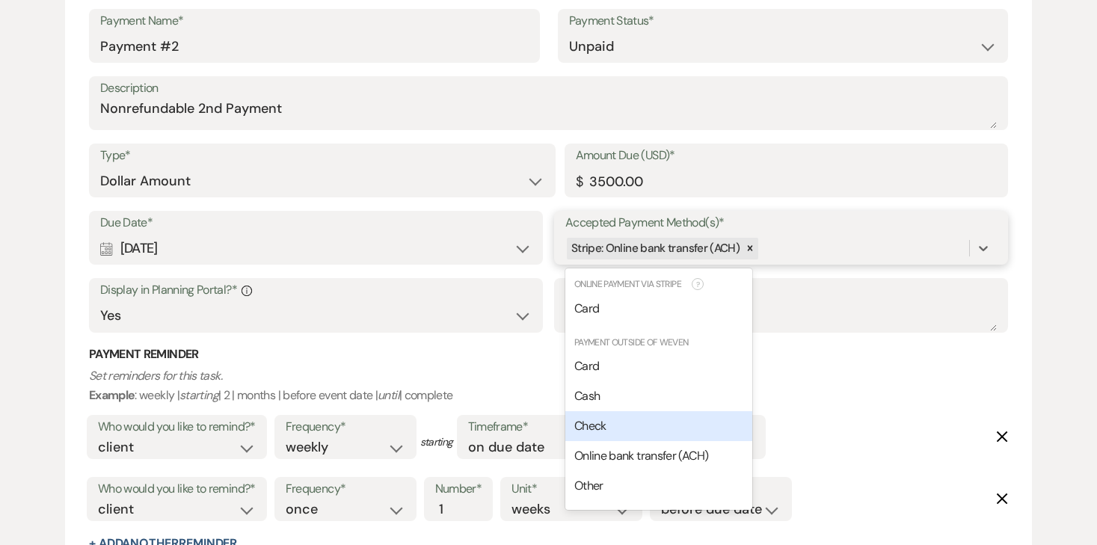
click at [630, 418] on div "Check" at bounding box center [658, 426] width 187 height 30
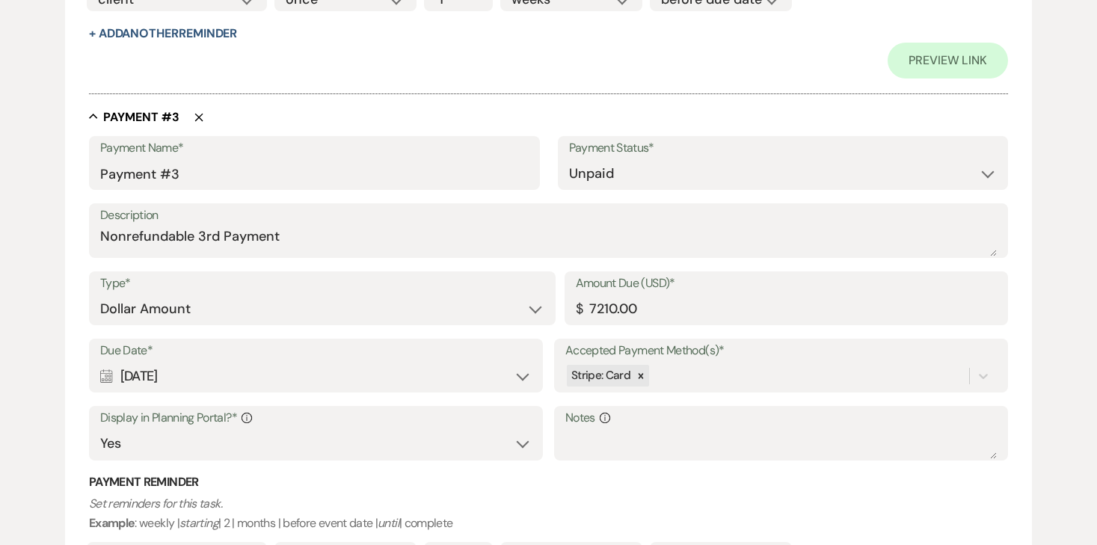
scroll to position [1484, 0]
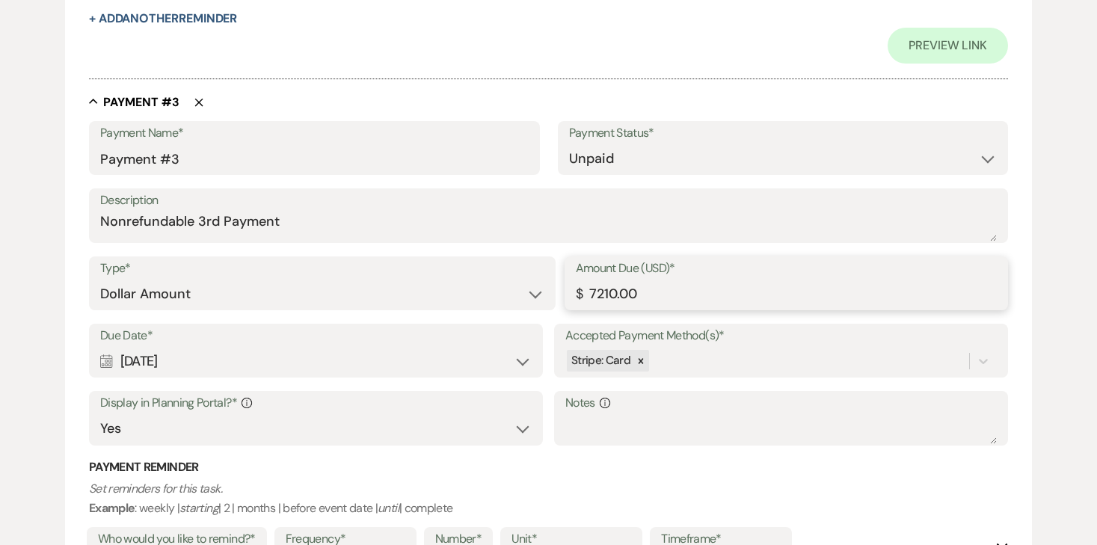
click at [610, 295] on input "7210.00" at bounding box center [787, 294] width 422 height 29
type input "7000.00"
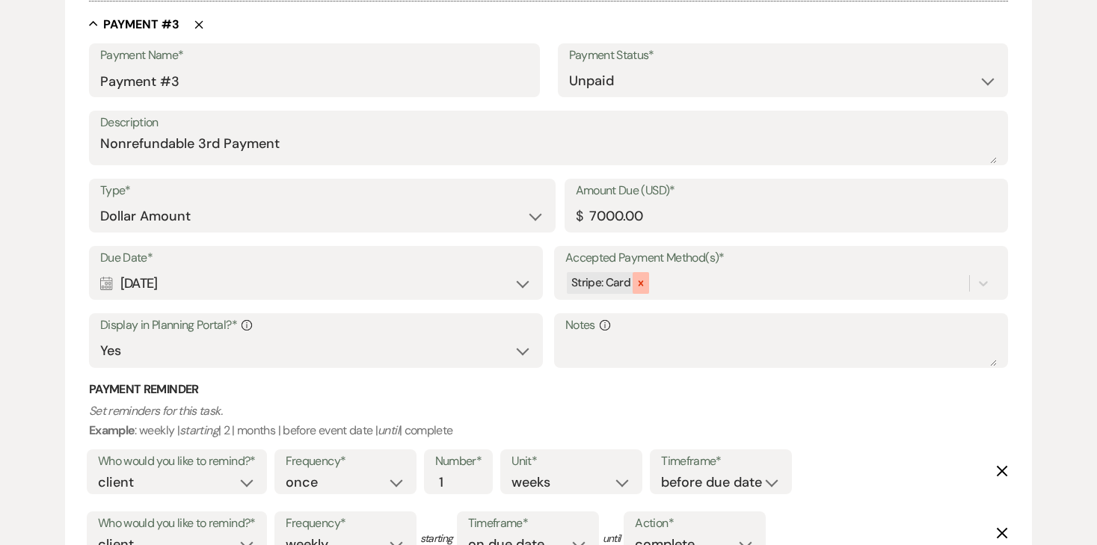
click at [641, 283] on icon at bounding box center [641, 282] width 5 height 5
click at [980, 275] on div "Due Date* Calendar Feb 08, 2027 Expand Accepted Payment Method(s)* option [obje…" at bounding box center [548, 313] width 919 height 135
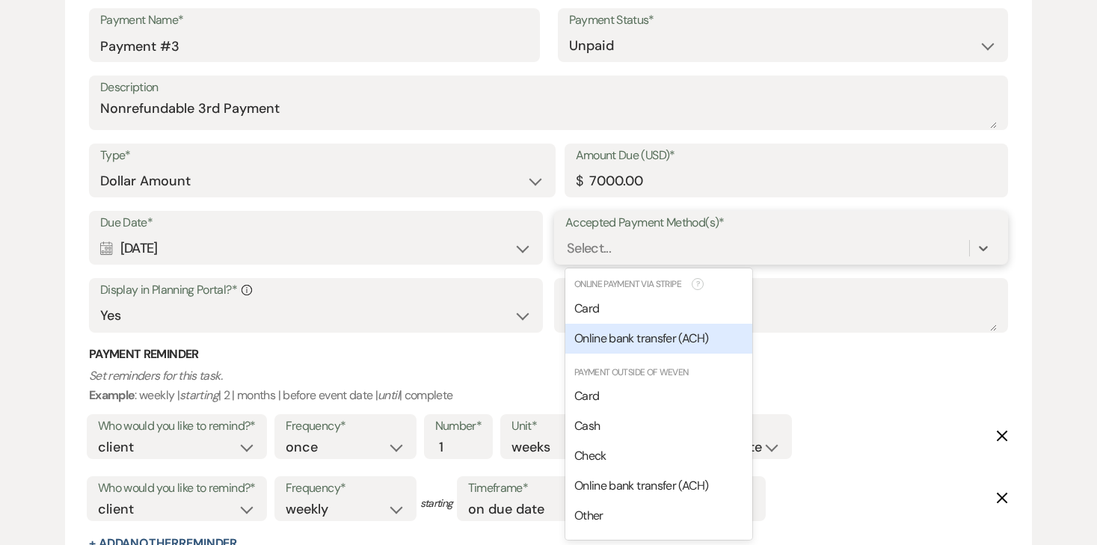
click at [676, 337] on span "Online bank transfer (ACH)" at bounding box center [641, 339] width 134 height 16
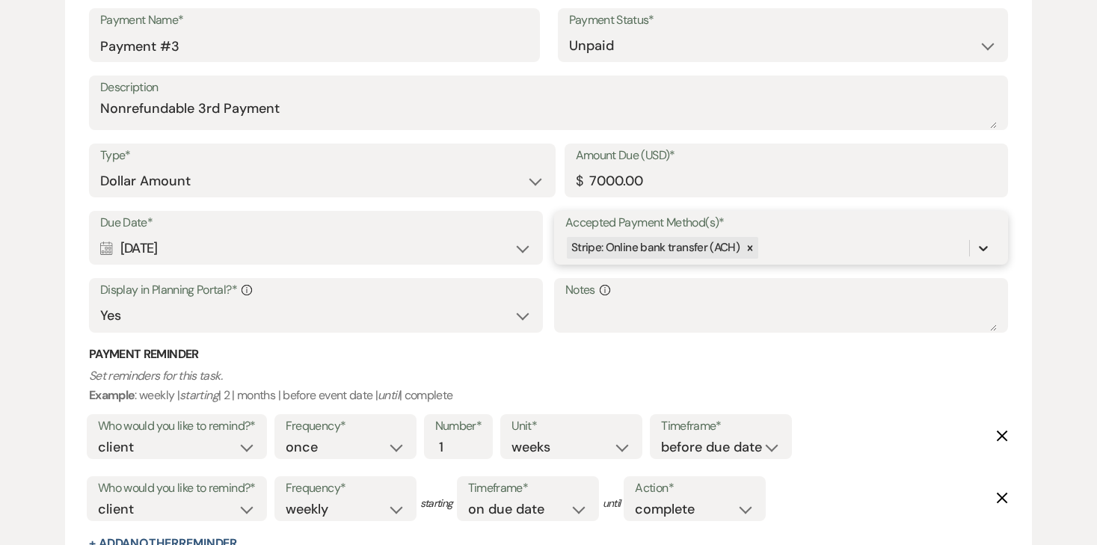
click at [988, 246] on icon at bounding box center [983, 248] width 15 height 15
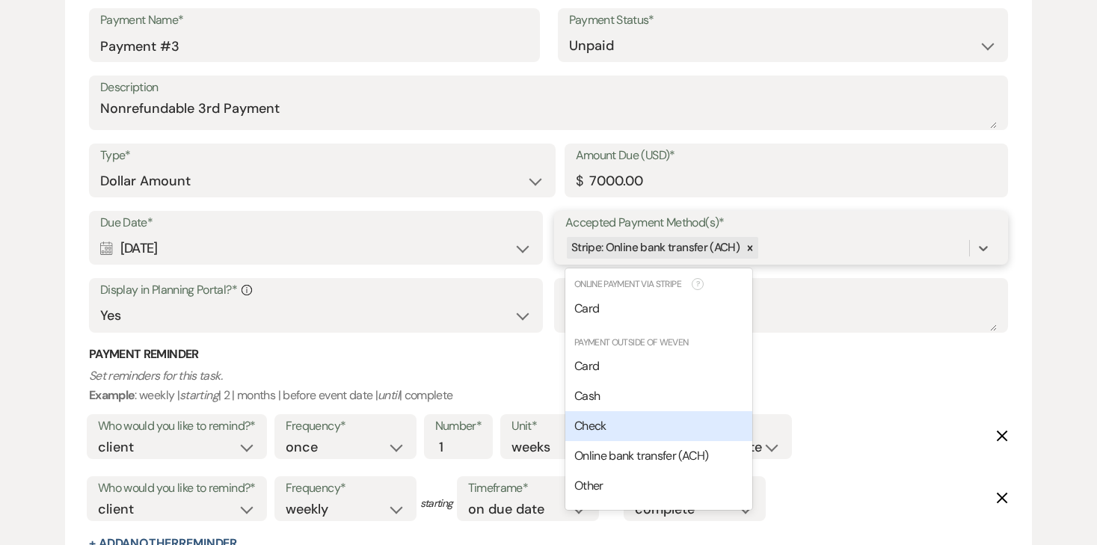
click at [701, 416] on div "Check" at bounding box center [658, 426] width 187 height 30
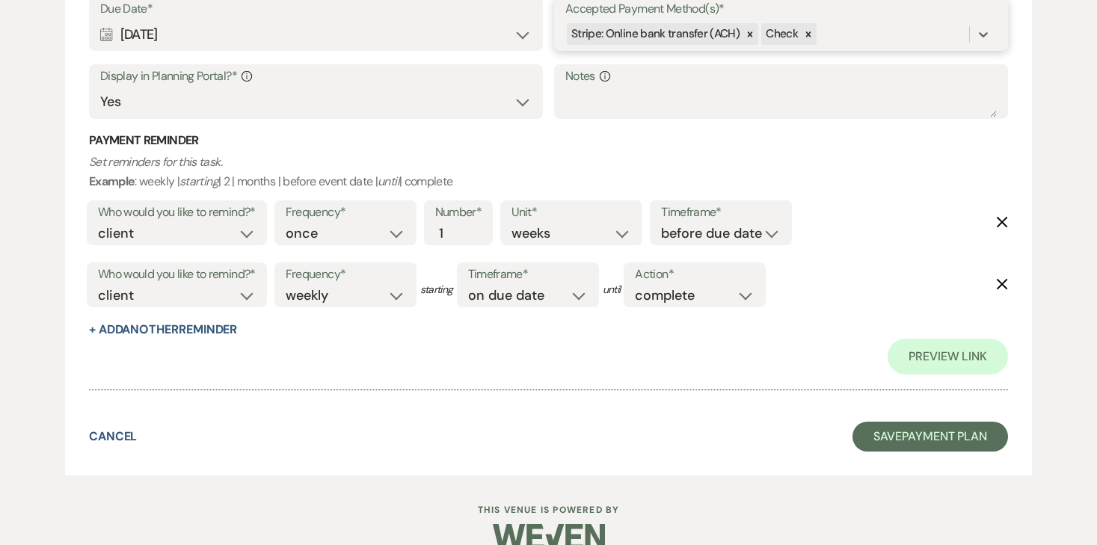
scroll to position [1837, 0]
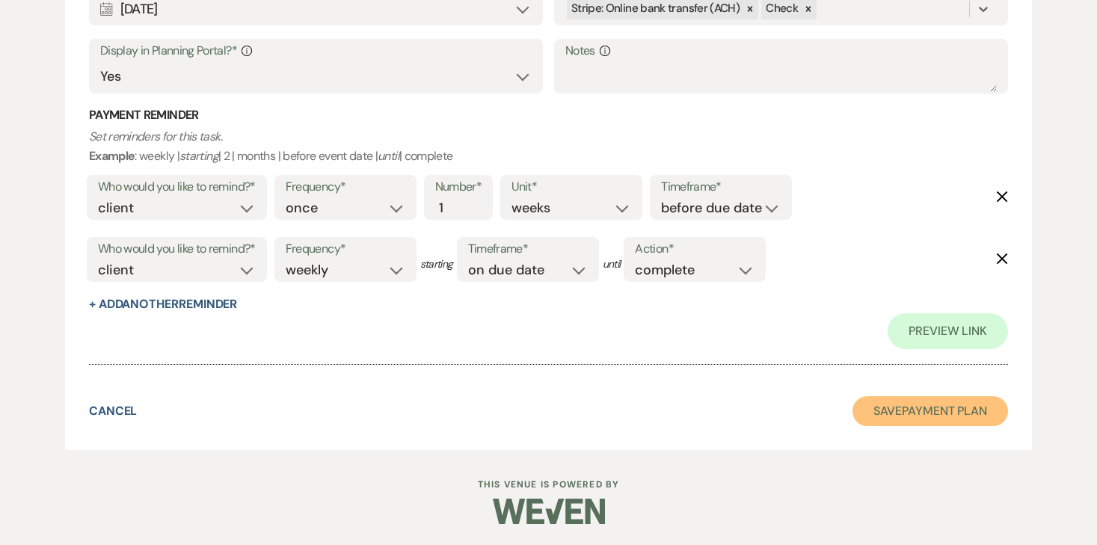
click at [906, 411] on button "Save Payment Plan" at bounding box center [931, 411] width 156 height 30
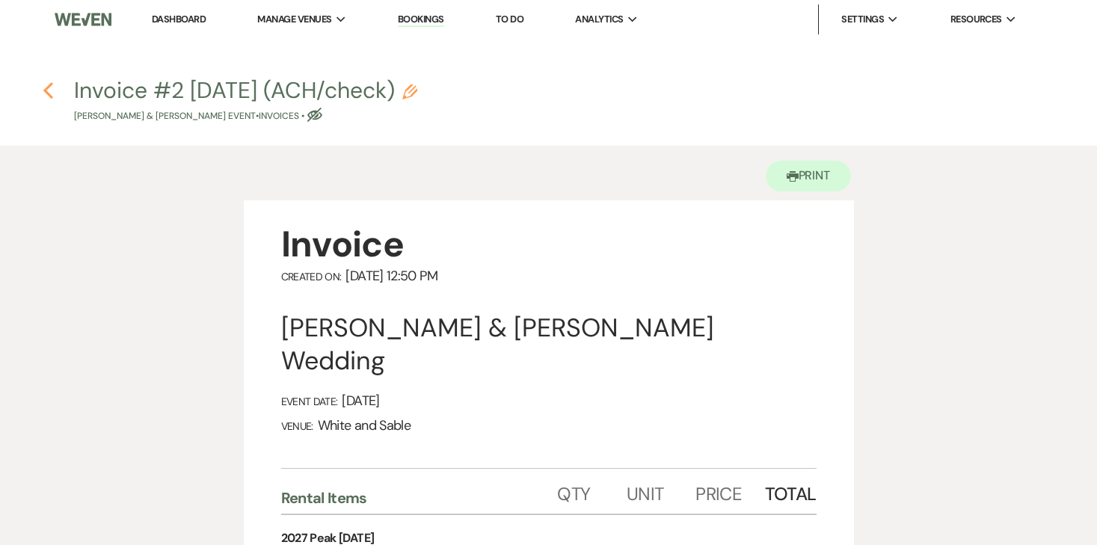
click at [46, 89] on use "button" at bounding box center [48, 90] width 10 height 16
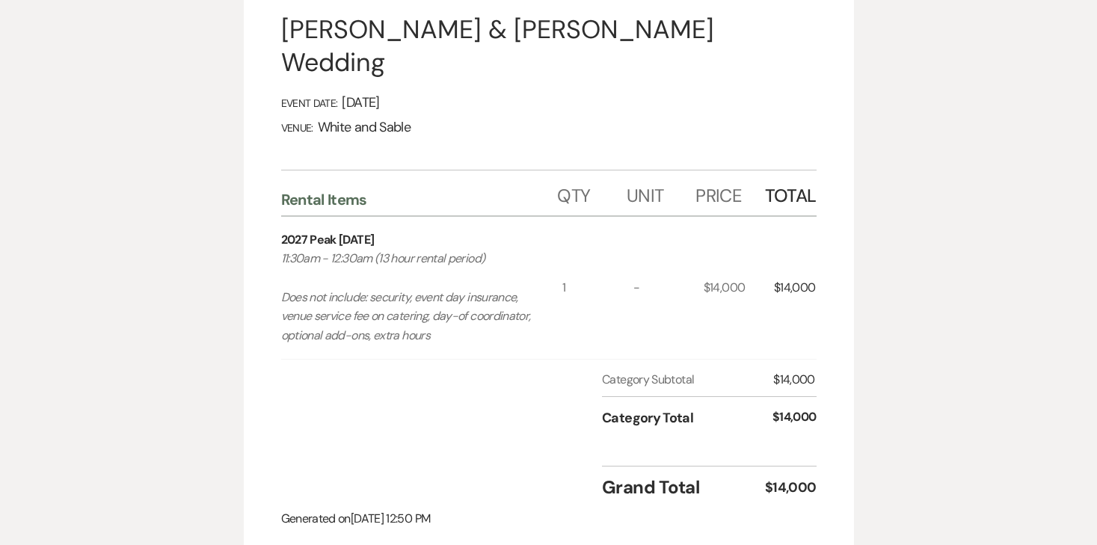
select select "6"
select select "7"
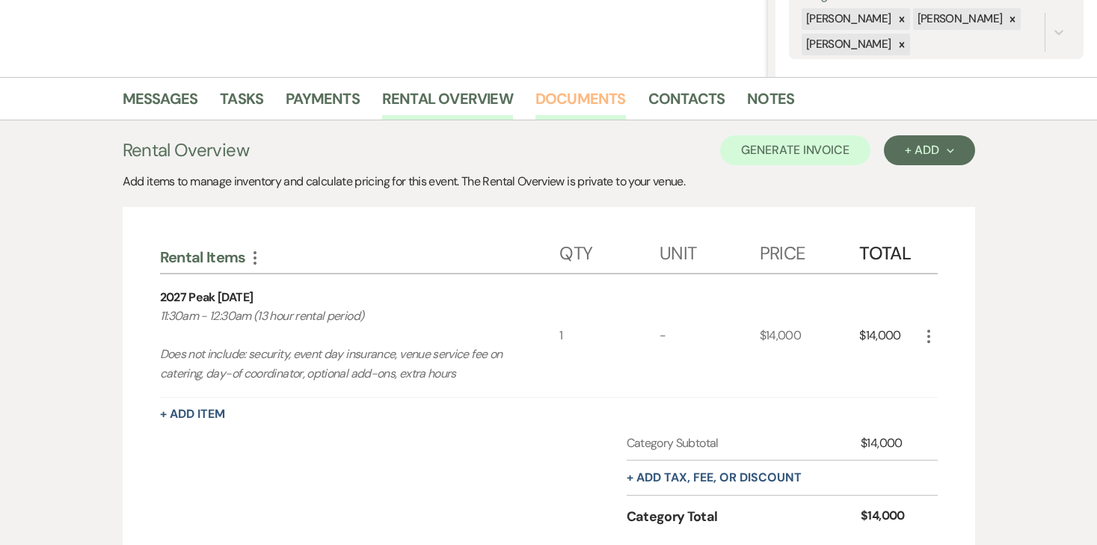
click at [599, 103] on link "Documents" at bounding box center [580, 103] width 90 height 33
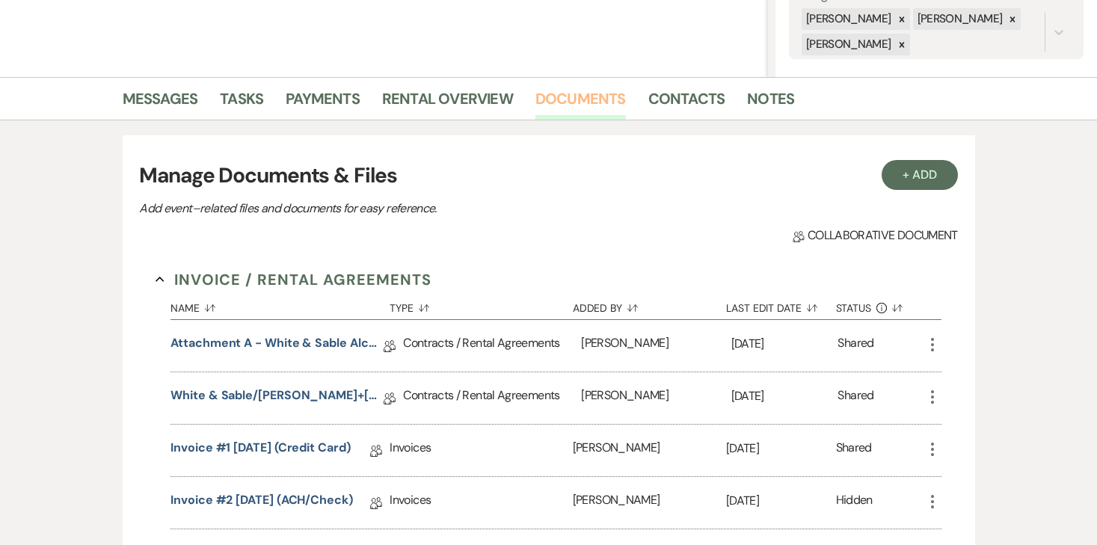
scroll to position [461, 0]
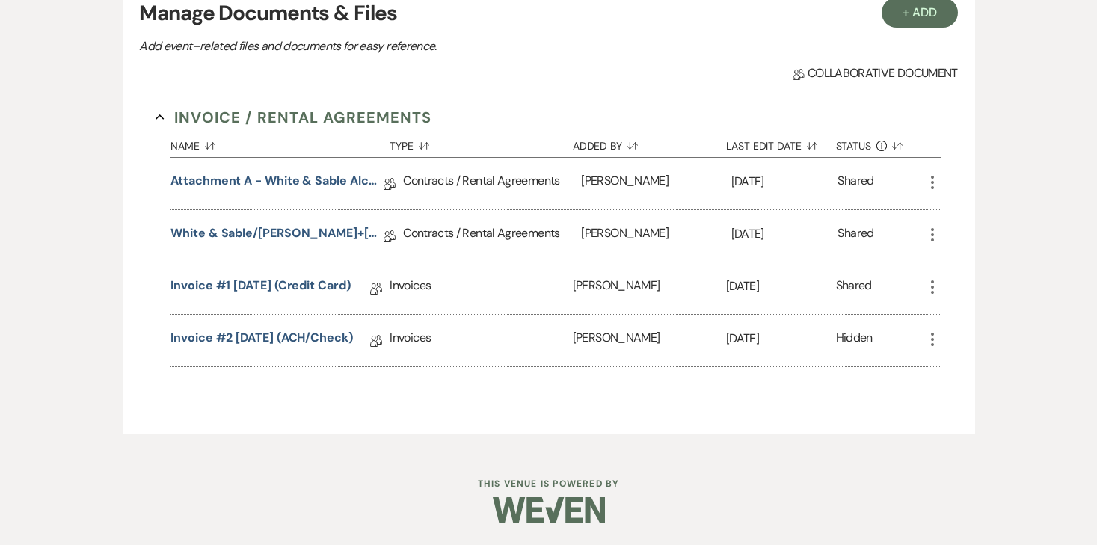
click at [934, 289] on icon "More" at bounding box center [933, 287] width 18 height 18
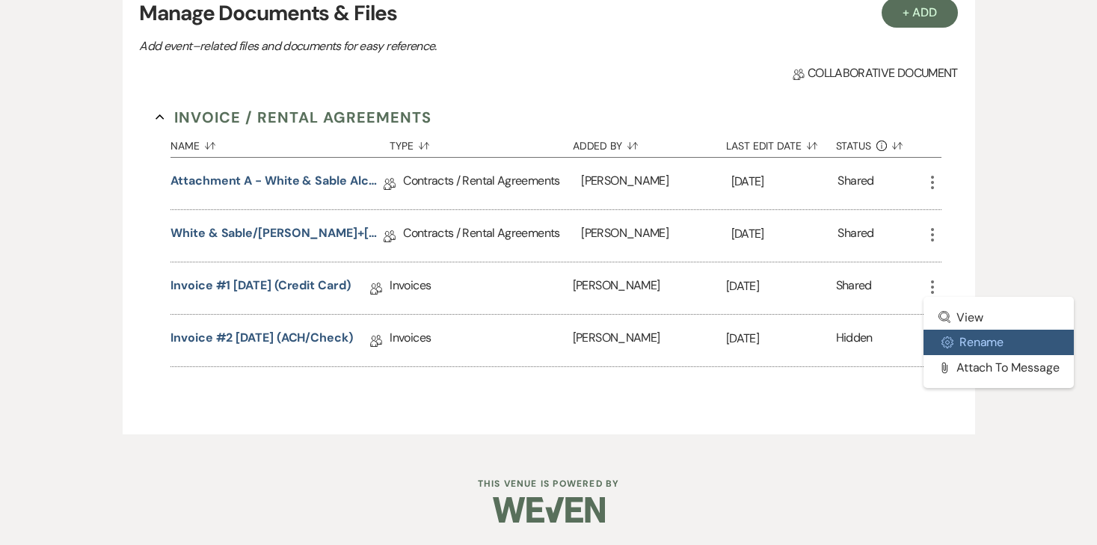
click at [968, 342] on button "Settings Gear Rename" at bounding box center [999, 342] width 151 height 25
select select "22"
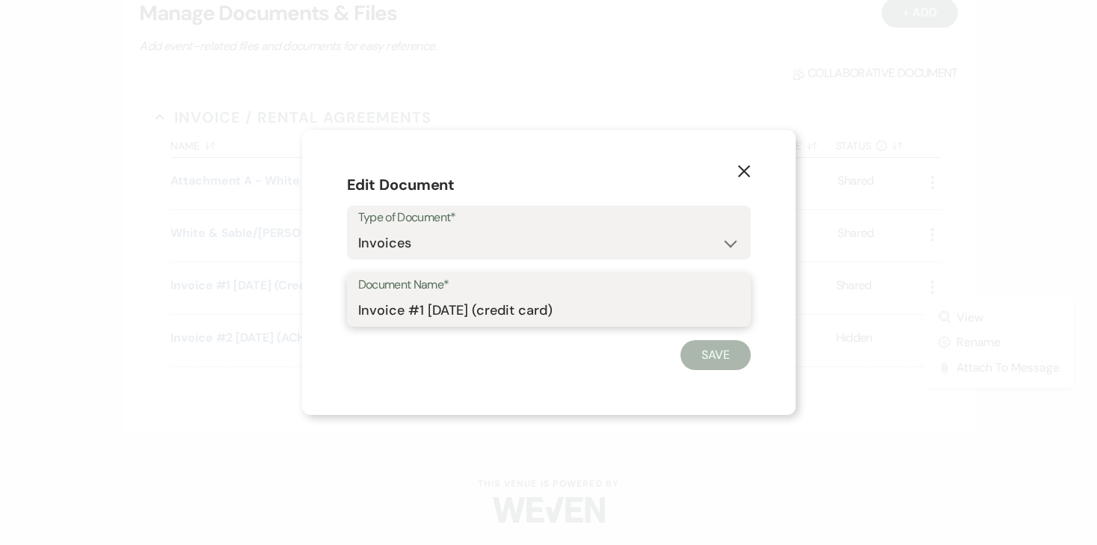
click at [411, 305] on input "Invoice #1 10-13-2025 (credit card)" at bounding box center [548, 310] width 381 height 29
type input "DELETE - invoice #1 (credit card)"
click at [714, 360] on button "Save" at bounding box center [716, 355] width 70 height 30
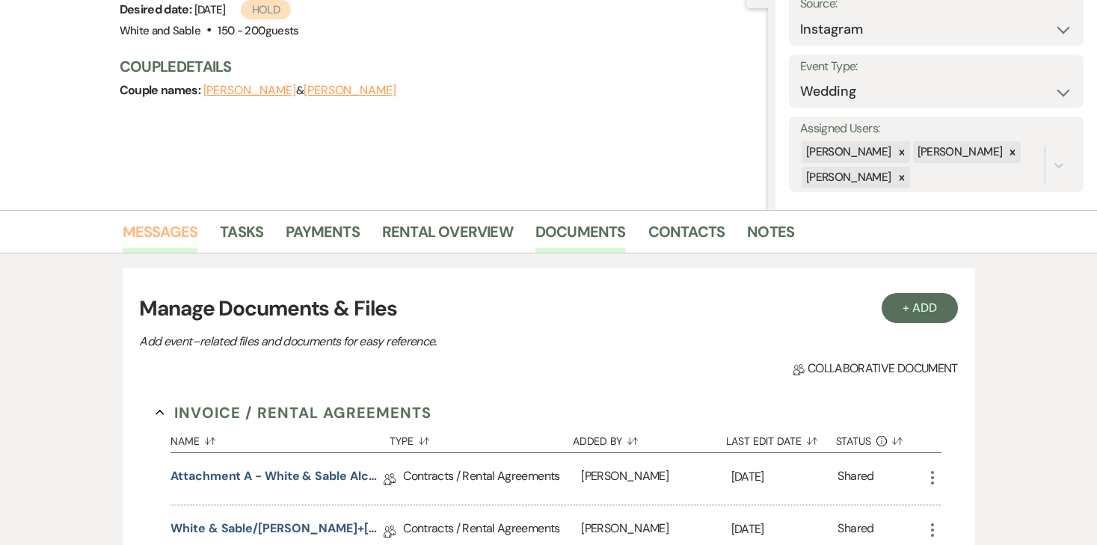
click at [190, 233] on link "Messages" at bounding box center [161, 236] width 76 height 33
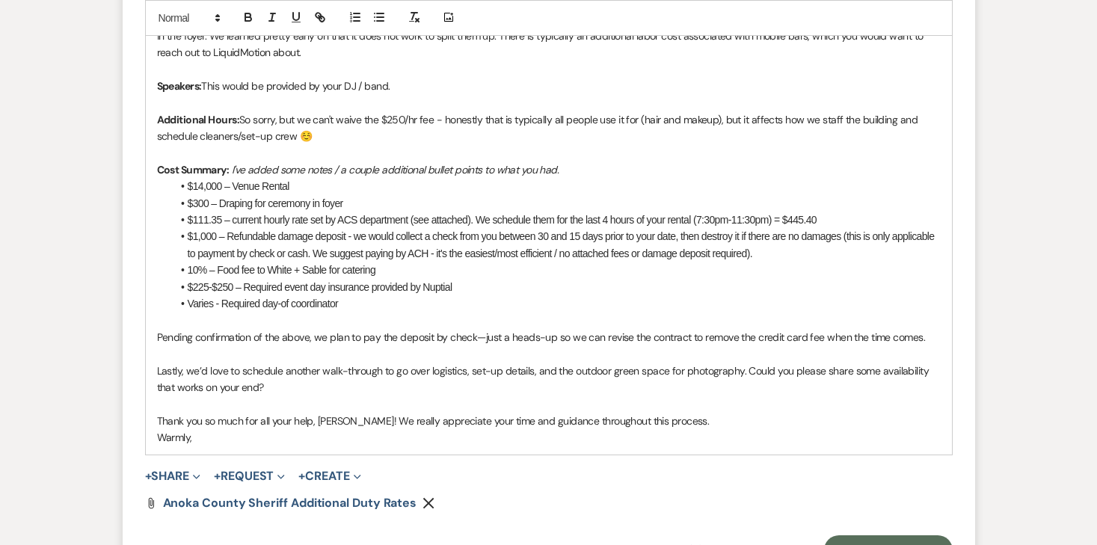
scroll to position [2450, 0]
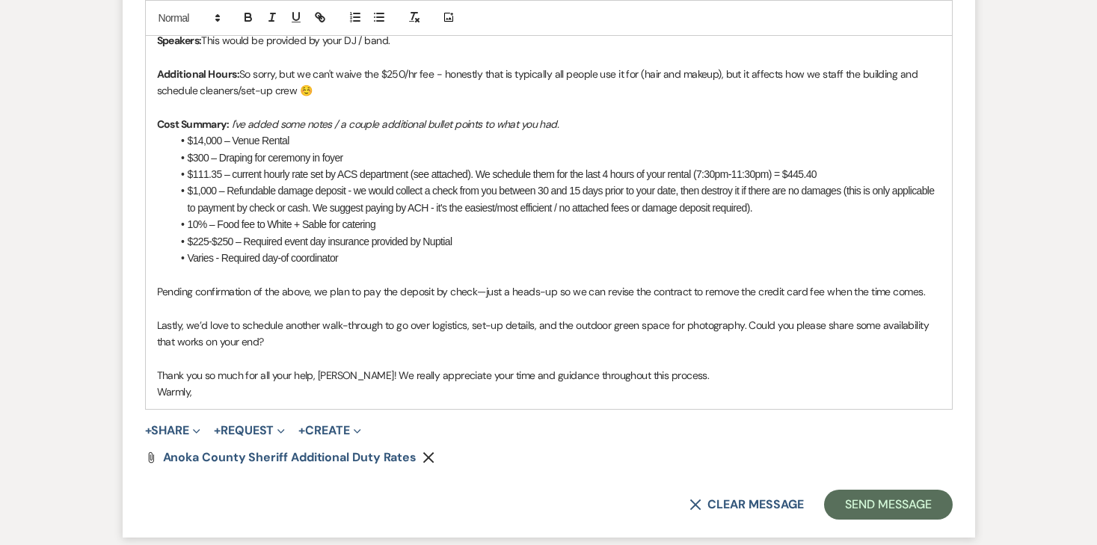
click at [153, 290] on div "Hi Anna! Sorry for my delayed response! Answers below 😊 Outdoor Bars: The use o…" at bounding box center [549, 149] width 806 height 520
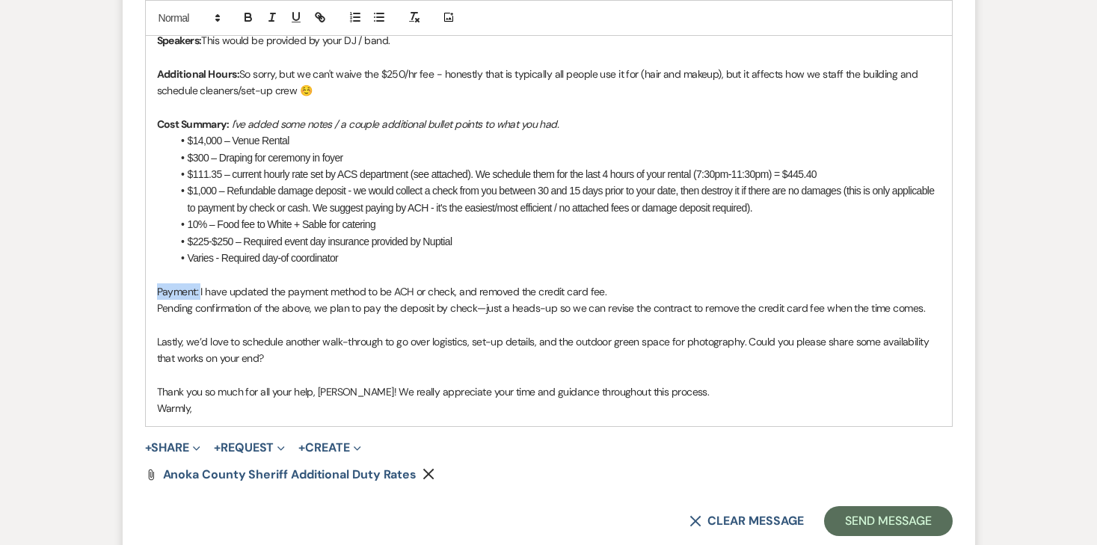
drag, startPoint x: 200, startPoint y: 294, endPoint x: 153, endPoint y: 292, distance: 47.9
click at [153, 292] on div "Hi Anna! Sorry for my delayed response! Answers below 😊 Outdoor Bars: The use o…" at bounding box center [549, 157] width 806 height 537
click at [251, 16] on icon "button" at bounding box center [248, 16] width 13 height 13
click at [278, 306] on p "Pending confirmation of the above, we plan to pay the deposit by check—just a h…" at bounding box center [549, 308] width 784 height 16
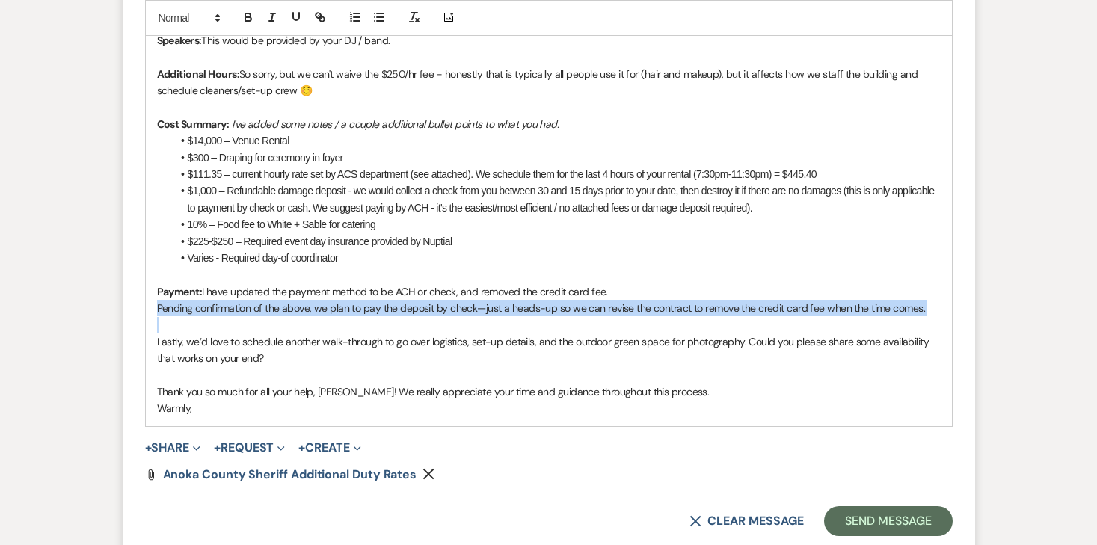
click at [278, 306] on p "Pending confirmation of the above, we plan to pay the deposit by check—just a h…" at bounding box center [549, 308] width 784 height 16
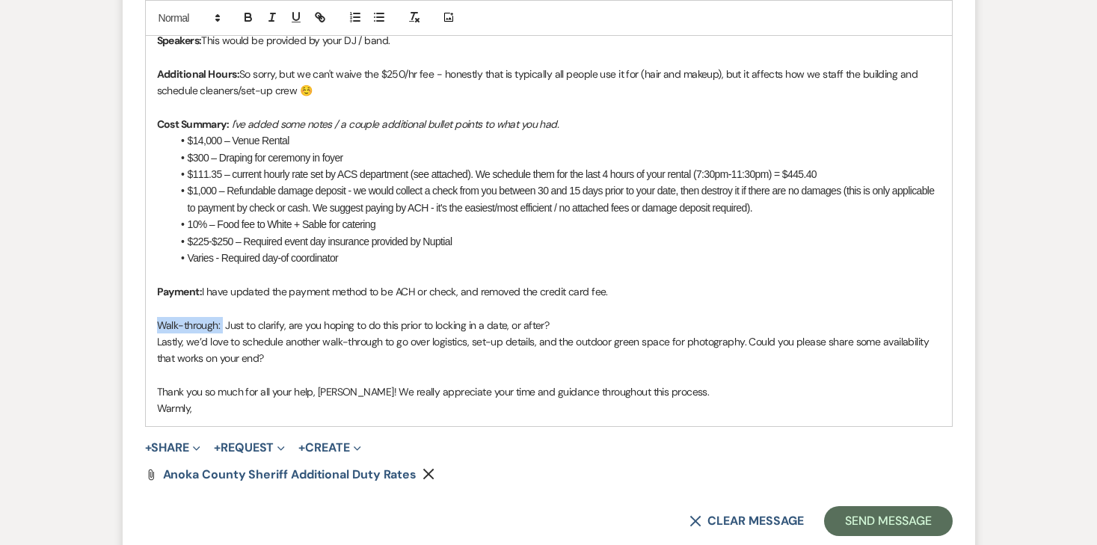
drag, startPoint x: 223, startPoint y: 326, endPoint x: 150, endPoint y: 325, distance: 72.5
click at [150, 325] on div "Hi Anna! Sorry for my delayed response! Answers below 😊 Outdoor Bars: The use o…" at bounding box center [549, 157] width 806 height 537
click at [249, 20] on icon "button" at bounding box center [248, 19] width 6 height 4
click at [576, 322] on p "Walk-through: Just to clarify, are you hoping to do this prior to locking in a …" at bounding box center [549, 325] width 784 height 16
click at [596, 328] on p "Walk-through: Just to clarify, are you hoping to do this prior to locking in a …" at bounding box center [549, 325] width 784 height 16
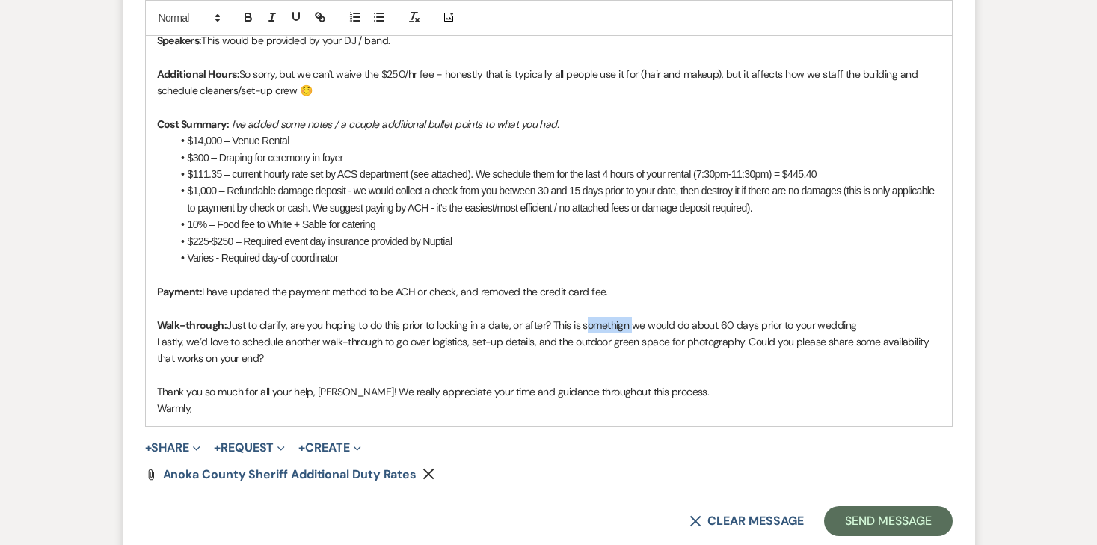
click at [596, 328] on p "Walk-through: Just to clarify, are you hoping to do this prior to locking in a …" at bounding box center [549, 325] width 784 height 16
click at [891, 328] on p "Walk-through: Just to clarify, are you hoping to do this prior to locking in a …" at bounding box center [549, 325] width 784 height 16
click at [726, 323] on p "Walk-through: Just to clarify, are you hoping to do this prior to locking in a …" at bounding box center [549, 325] width 784 height 16
click at [930, 323] on p "Walk-through: Just to clarify, are you hoping to do this prior to locking in a …" at bounding box center [549, 325] width 784 height 16
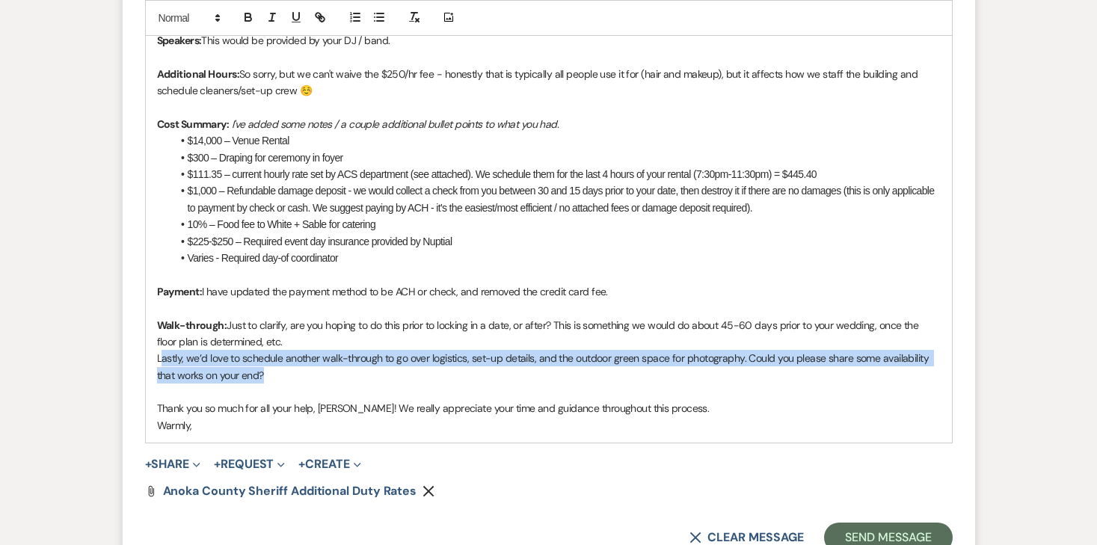
drag, startPoint x: 282, startPoint y: 379, endPoint x: 160, endPoint y: 362, distance: 123.1
click at [160, 362] on p "Lastly, we’d love to schedule another walk-through to go over logistics, set-up…" at bounding box center [549, 367] width 784 height 34
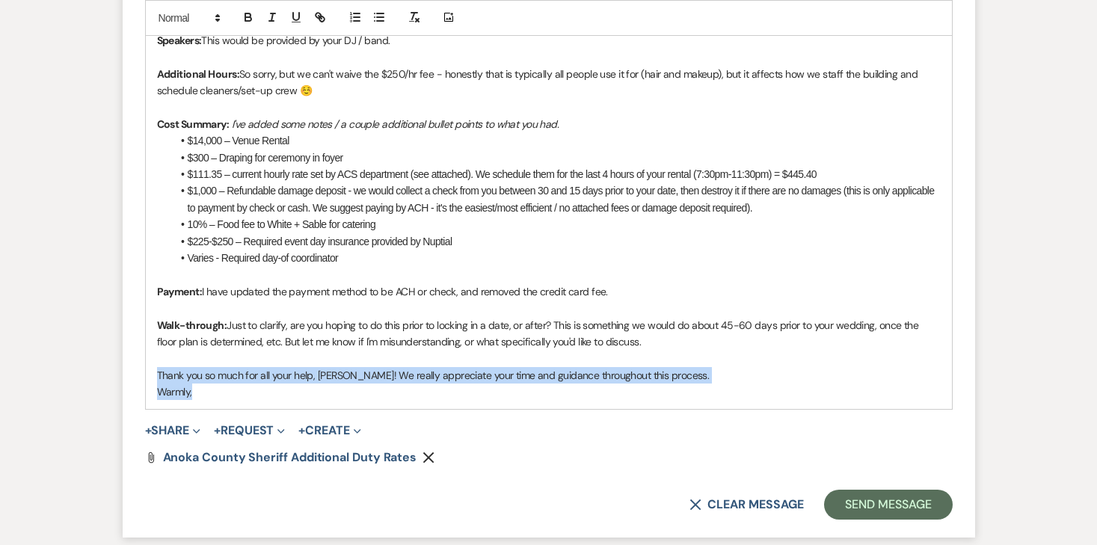
drag, startPoint x: 200, startPoint y: 400, endPoint x: 145, endPoint y: 369, distance: 63.3
click at [146, 369] on div "Hi Anna! Sorry for my delayed response! Answers below 😊 Outdoor Bars: The use o…" at bounding box center [549, 149] width 806 height 520
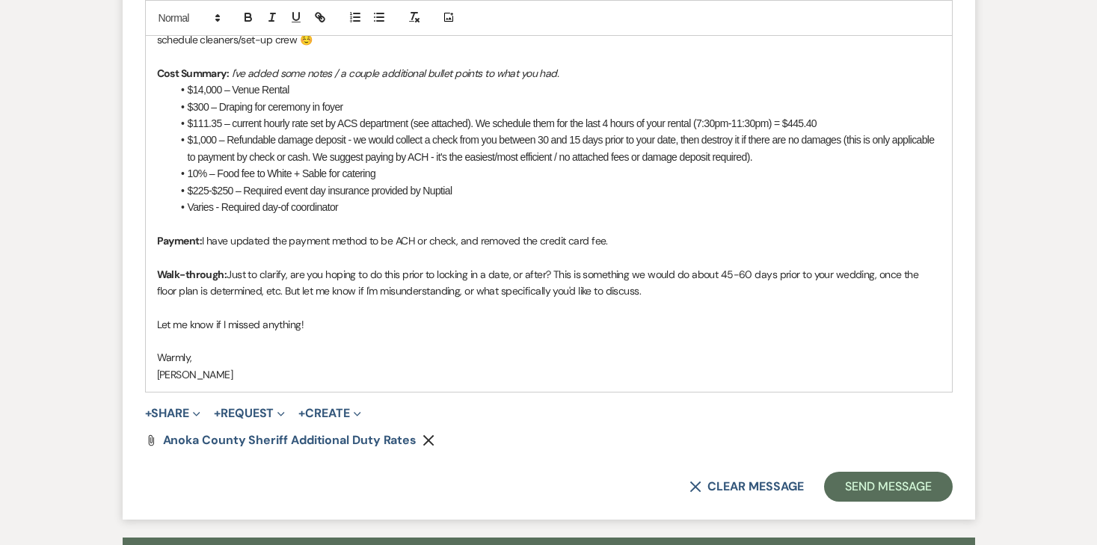
scroll to position [2511, 0]
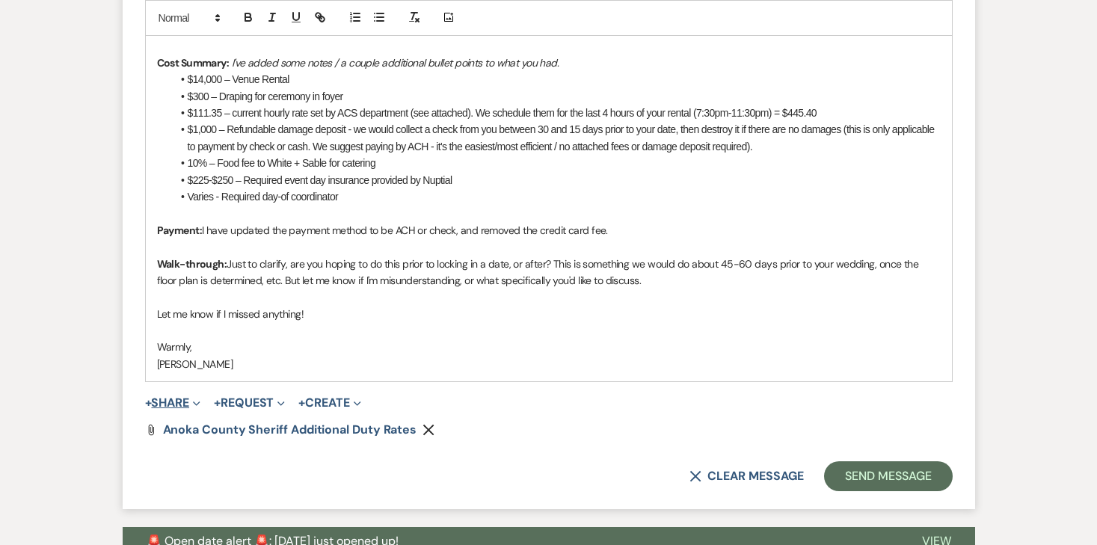
click at [178, 406] on button "+ Share Expand" at bounding box center [173, 403] width 56 height 12
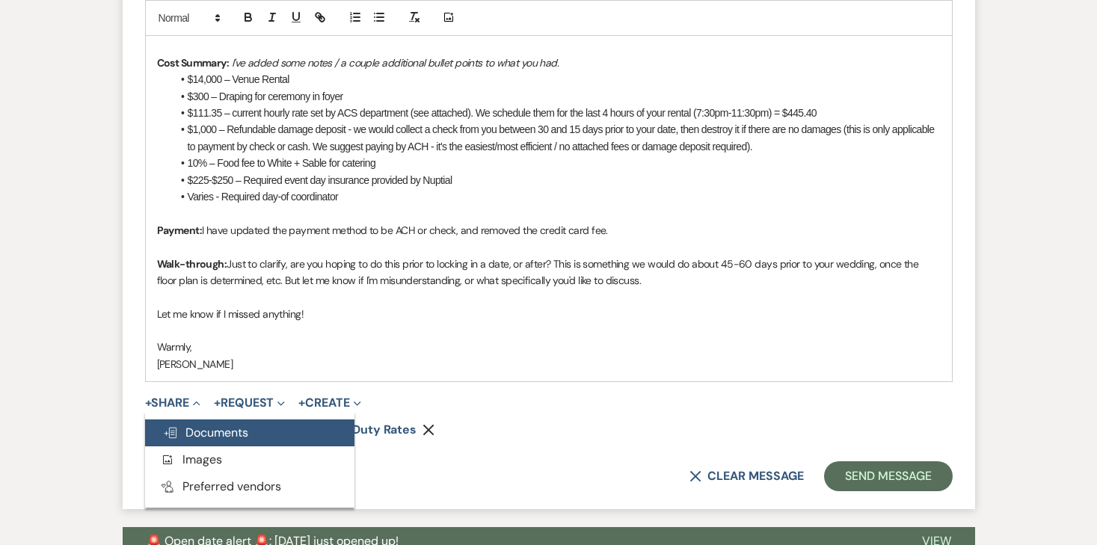
click at [180, 423] on button "Doc Upload Documents" at bounding box center [249, 433] width 209 height 27
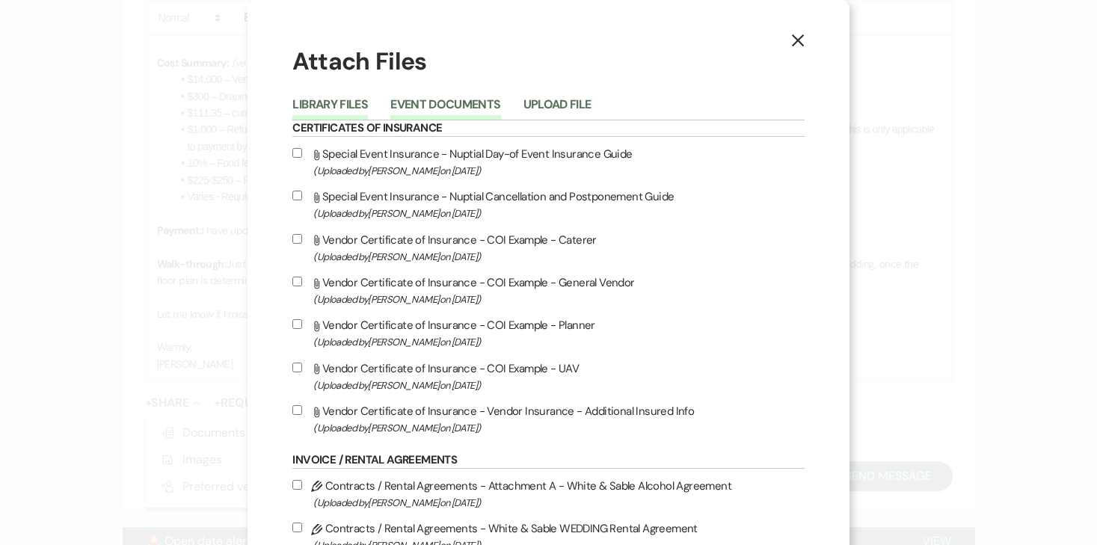
click at [461, 108] on button "Event Documents" at bounding box center [445, 109] width 110 height 21
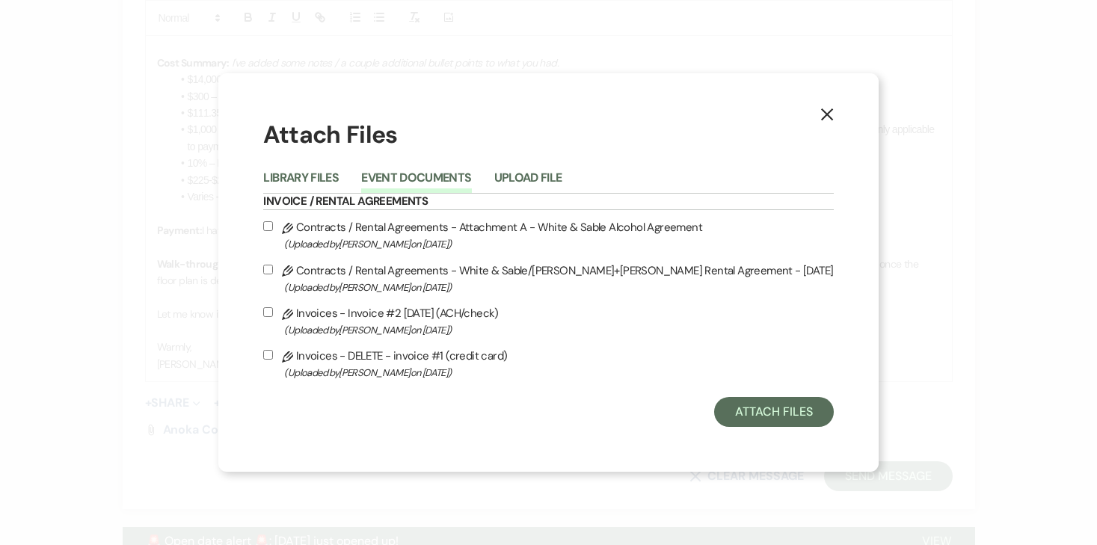
click at [273, 271] on input "Pencil Contracts / Rental Agreements - White & Sable/Soderberg+Putnam Rental Ag…" at bounding box center [268, 270] width 10 height 10
checkbox input "true"
click at [273, 227] on input "Pencil Contracts / Rental Agreements - Attachment A - White & Sable Alcohol Agr…" at bounding box center [268, 226] width 10 height 10
checkbox input "true"
click at [273, 316] on input "Pencil Invoices - Invoice #2 10-15-2025 (ACH/check) (Uploaded by Angela Oldenbu…" at bounding box center [268, 312] width 10 height 10
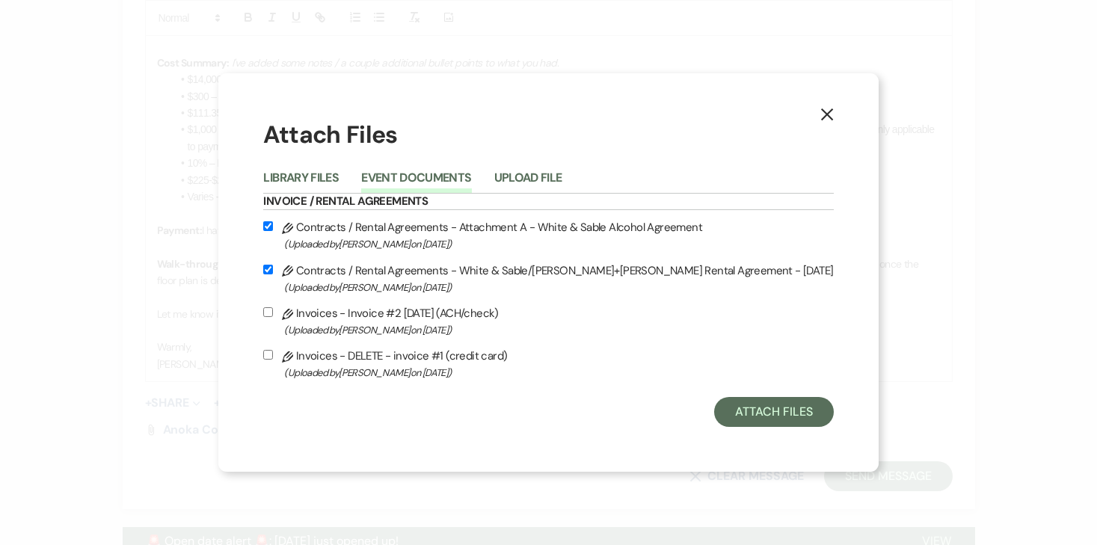
checkbox input "true"
click at [714, 409] on button "Attach Files" at bounding box center [773, 412] width 119 height 30
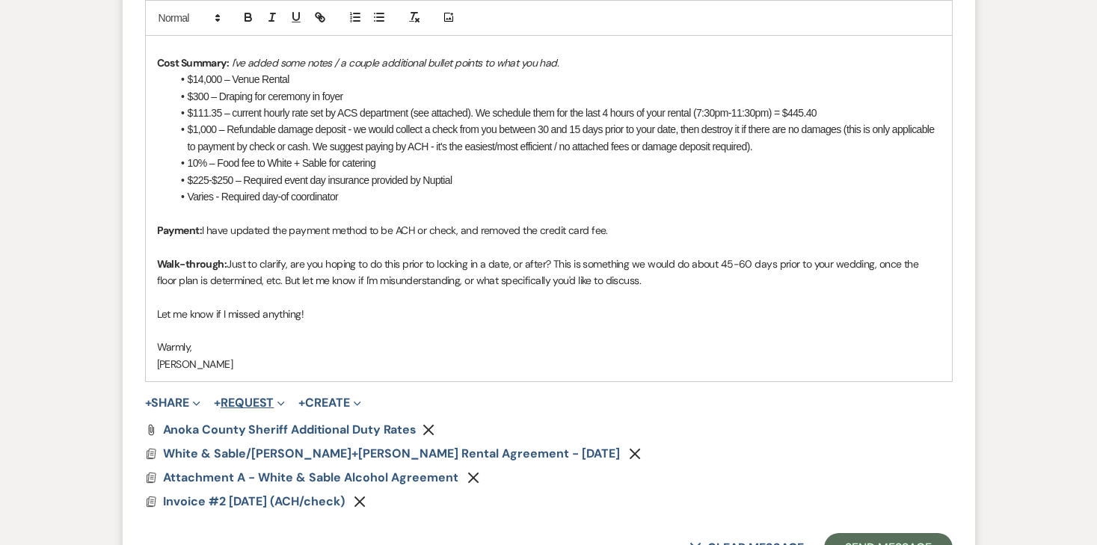
click at [256, 405] on button "+ Request Expand" at bounding box center [249, 403] width 71 height 12
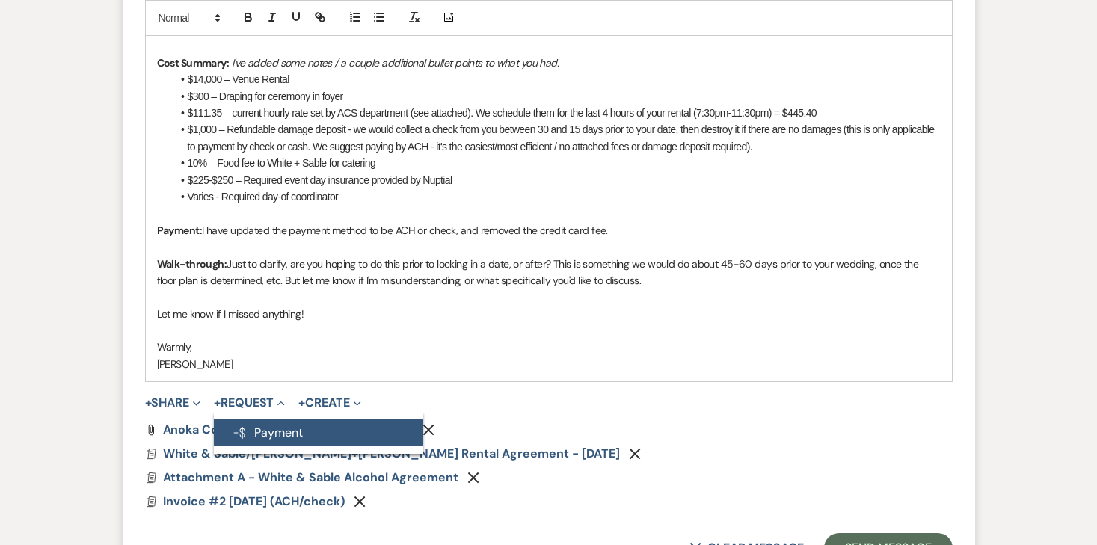
click at [256, 423] on button "Generate Payment Payment" at bounding box center [318, 433] width 209 height 27
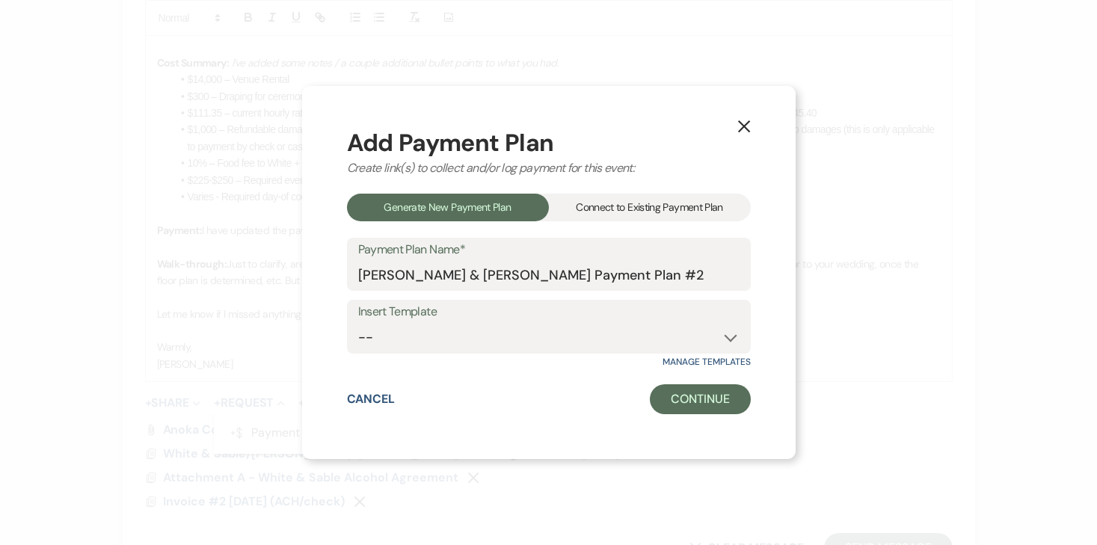
click at [621, 203] on div "Connect to Existing Payment Plan" at bounding box center [650, 208] width 202 height 28
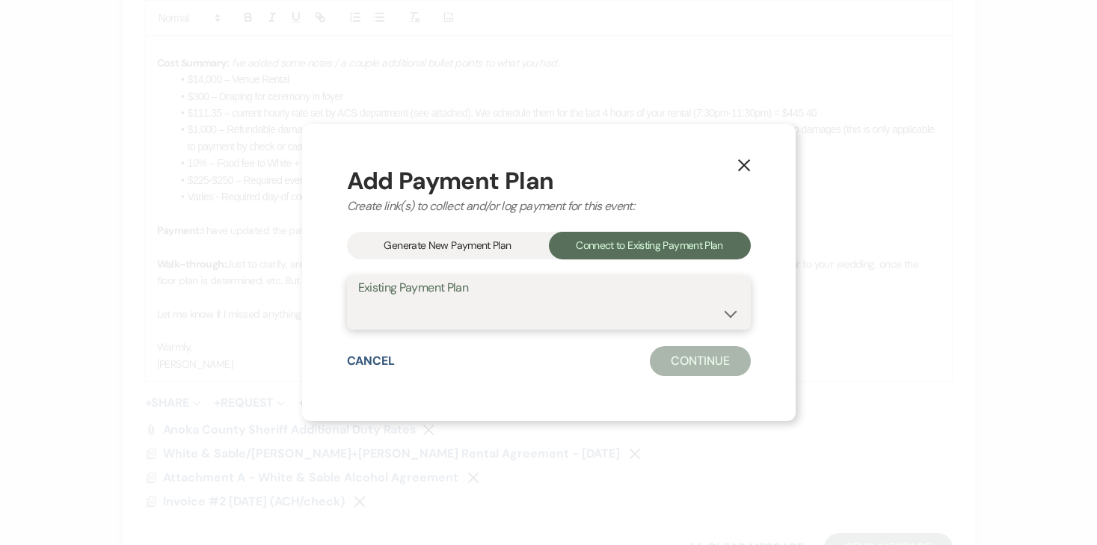
click at [467, 302] on select "Anna Soderberg & Jason Putnam's Payment Plan #1" at bounding box center [548, 313] width 381 height 29
select select "25986"
click at [358, 299] on select "Anna Soderberg & Jason Putnam's Payment Plan #1" at bounding box center [548, 313] width 381 height 29
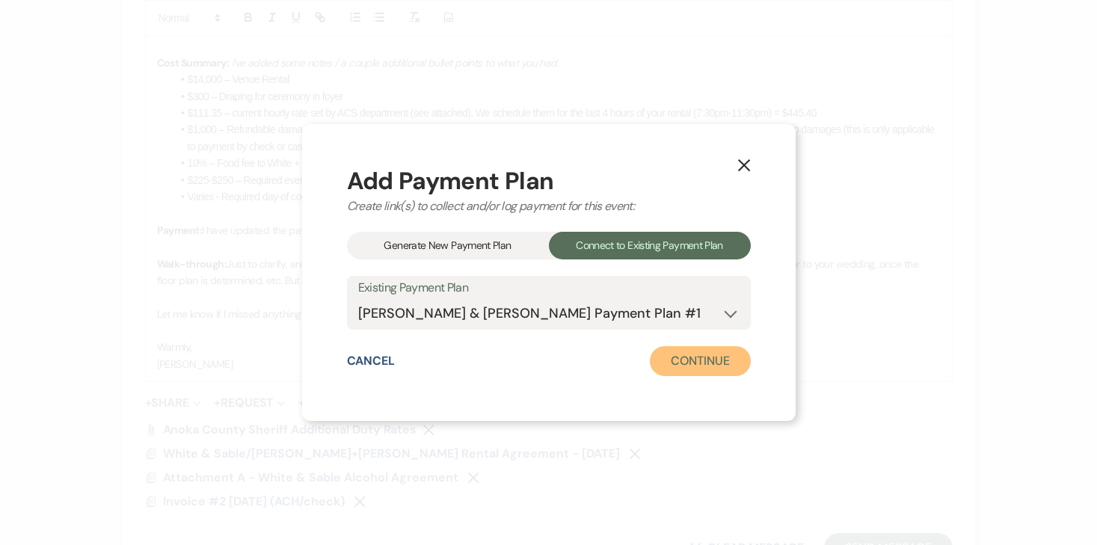
click at [693, 370] on button "Continue" at bounding box center [700, 361] width 100 height 30
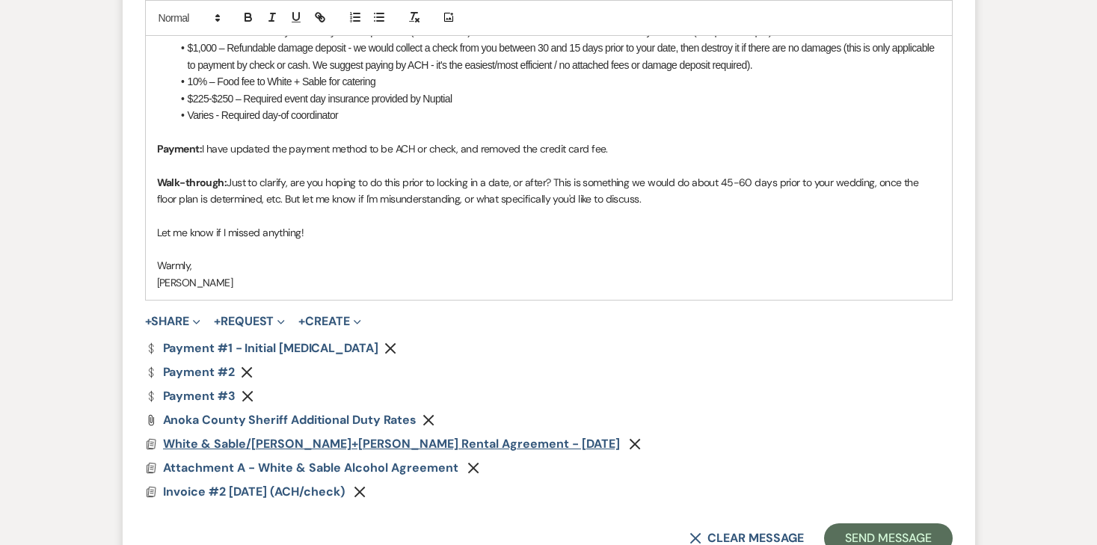
scroll to position [2602, 0]
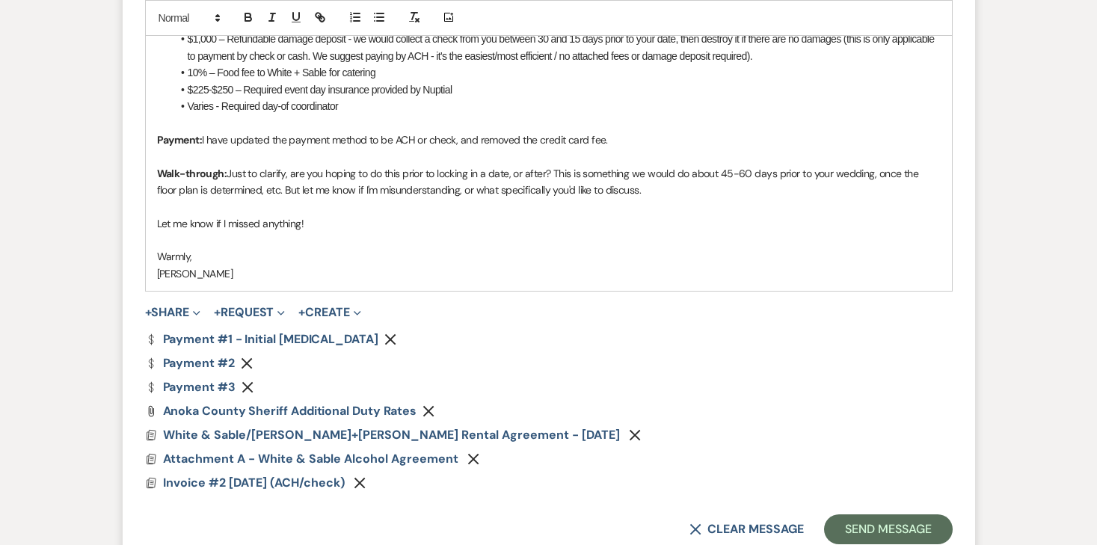
click at [245, 360] on icon "Remove" at bounding box center [247, 363] width 12 height 12
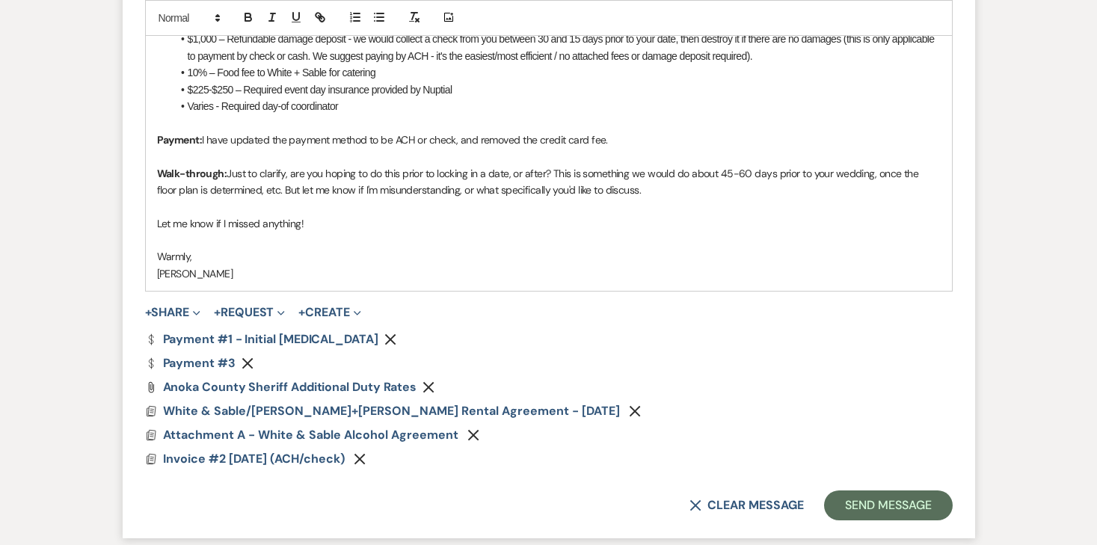
click at [245, 360] on icon "Remove" at bounding box center [248, 363] width 12 height 12
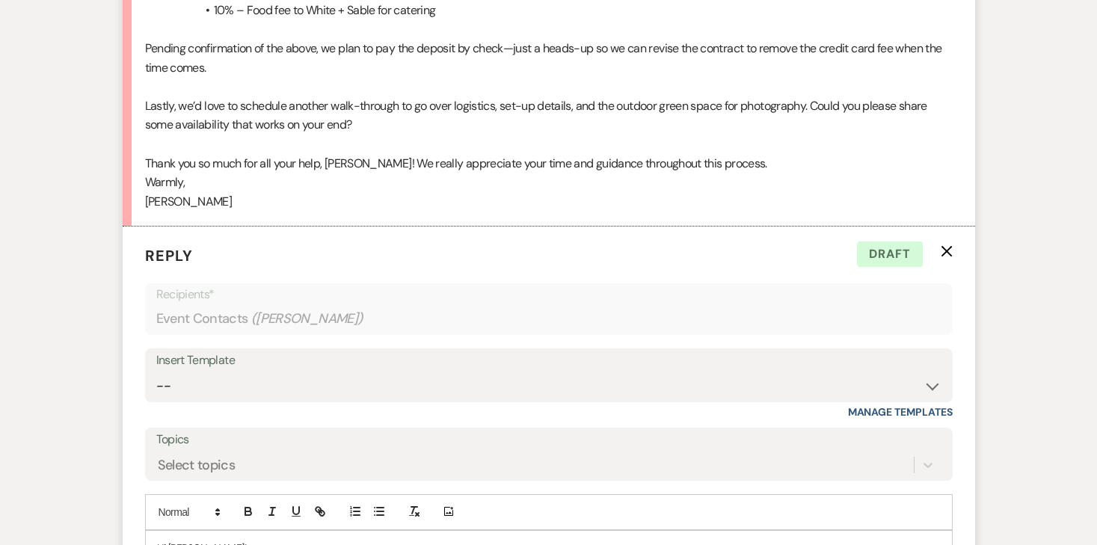
scroll to position [1807, 0]
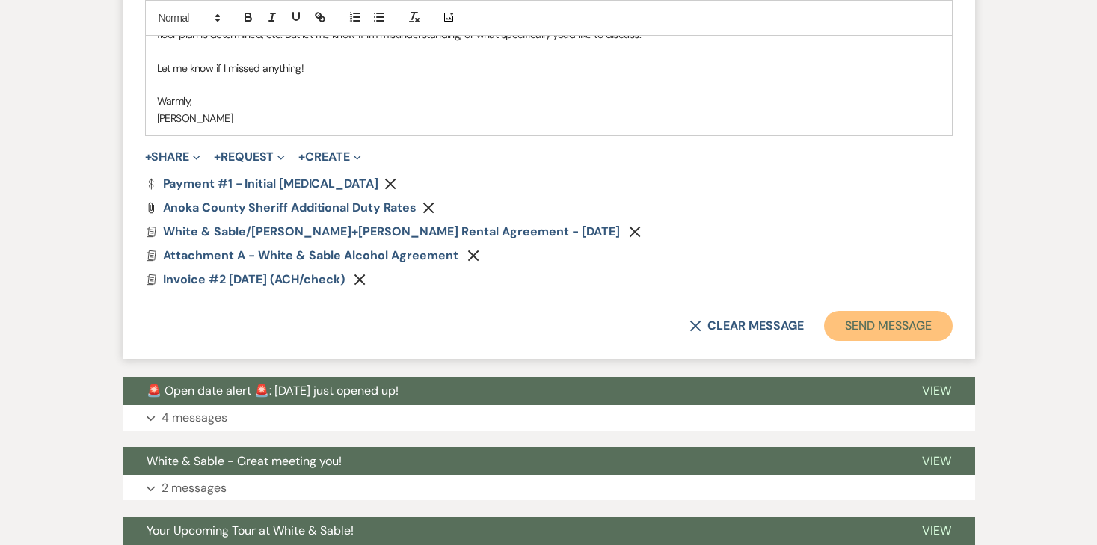
click at [882, 324] on button "Send Message" at bounding box center [888, 326] width 128 height 30
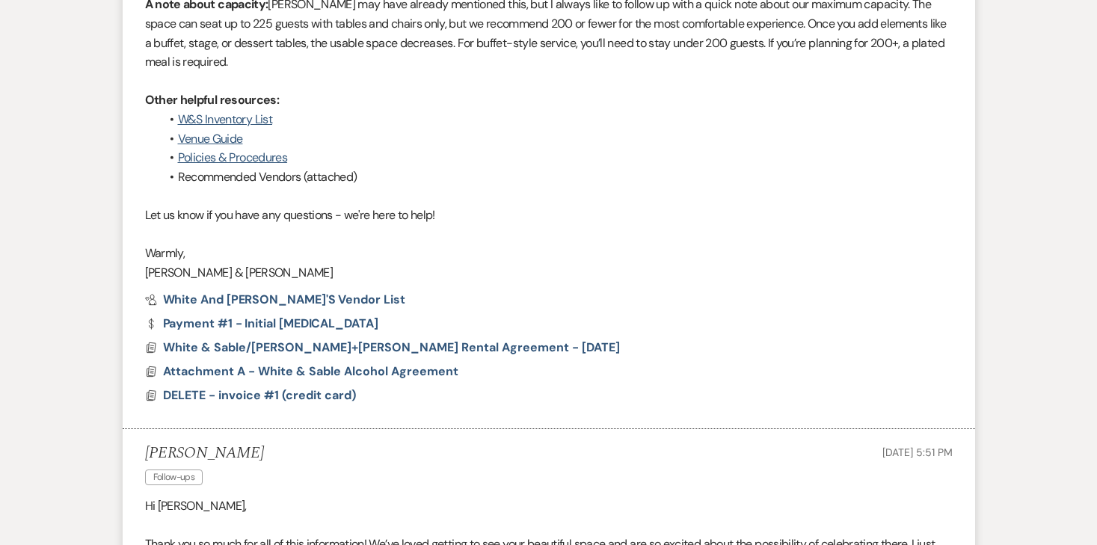
scroll to position [0, 0]
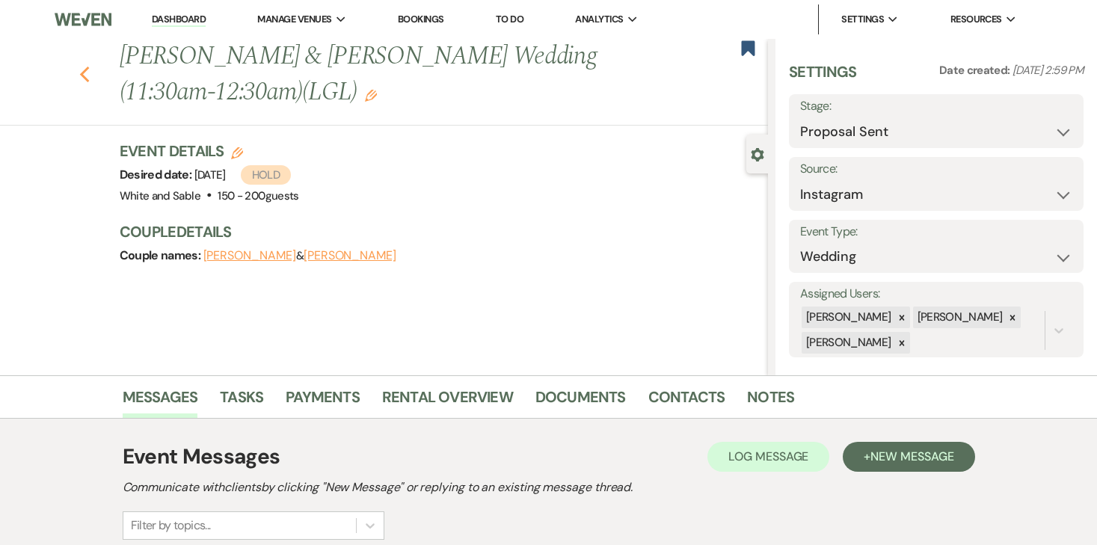
click at [79, 73] on icon "Previous" at bounding box center [84, 75] width 11 height 18
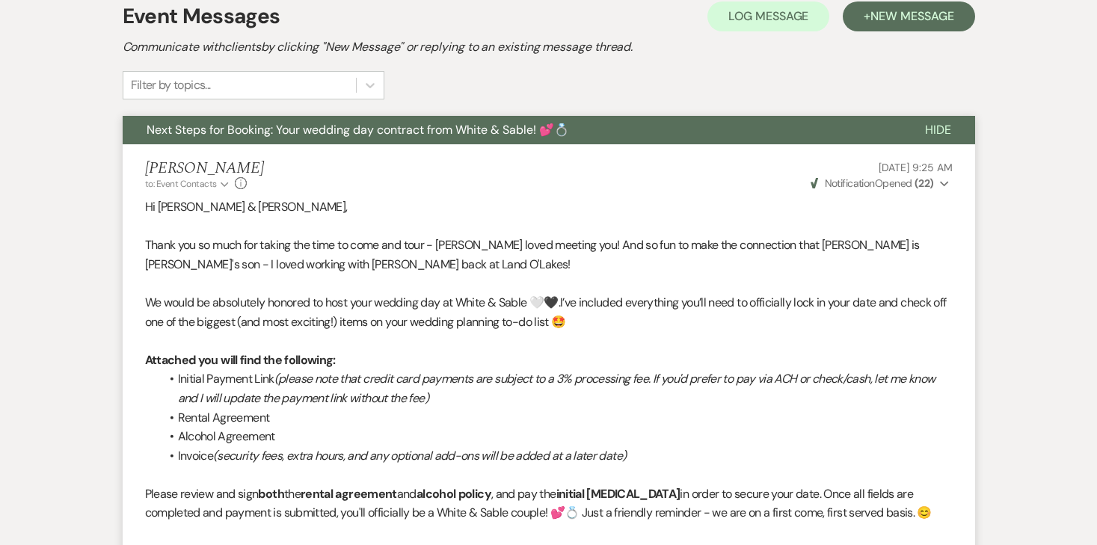
select select "6"
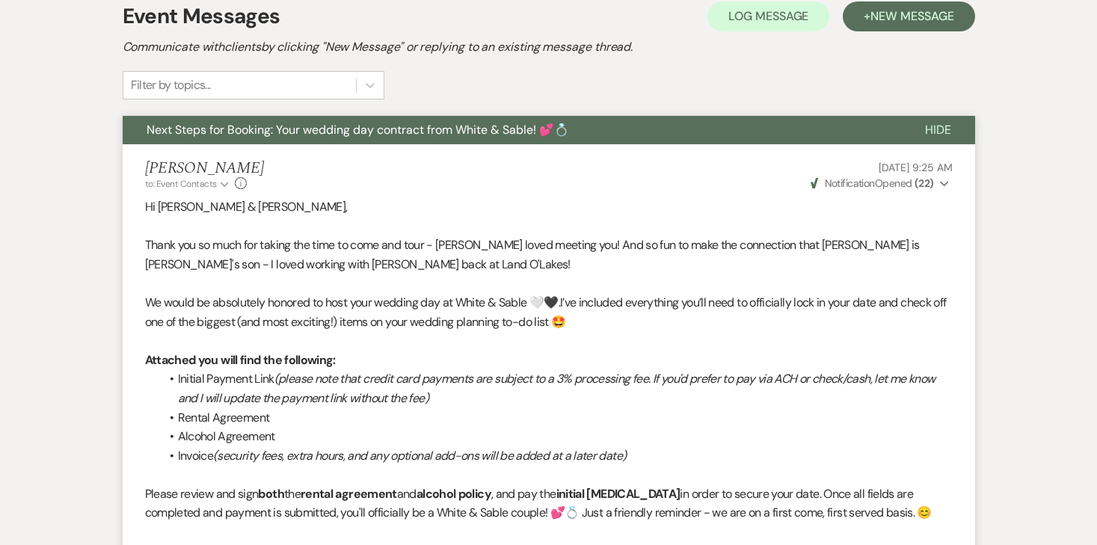
select select "6"
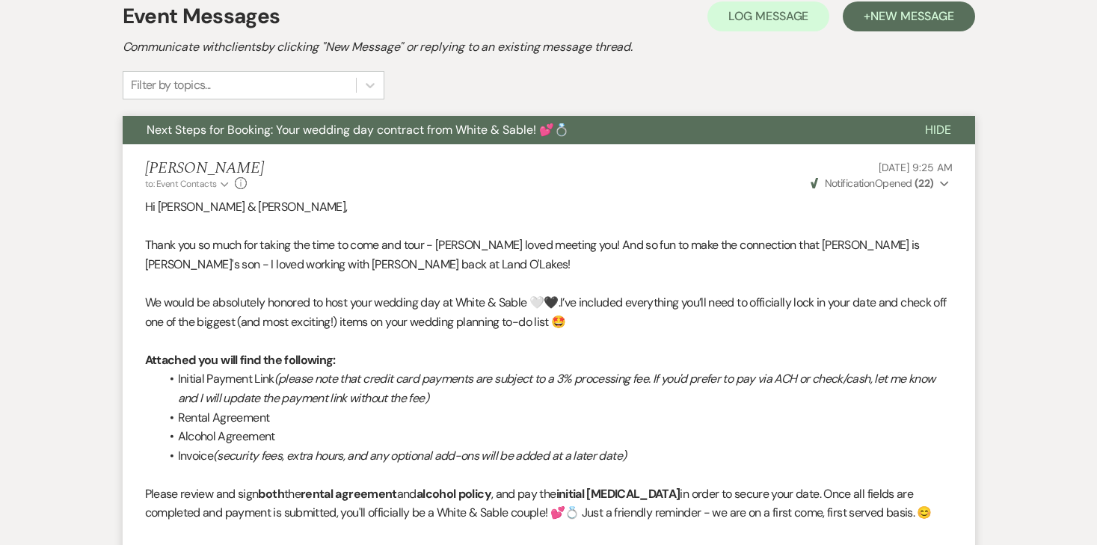
select select "6"
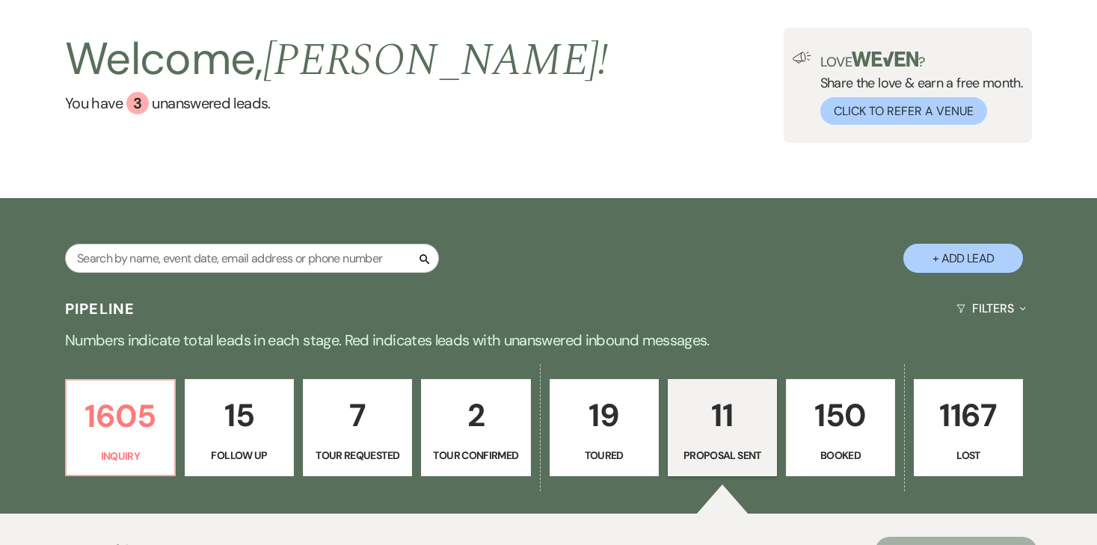
scroll to position [0, 0]
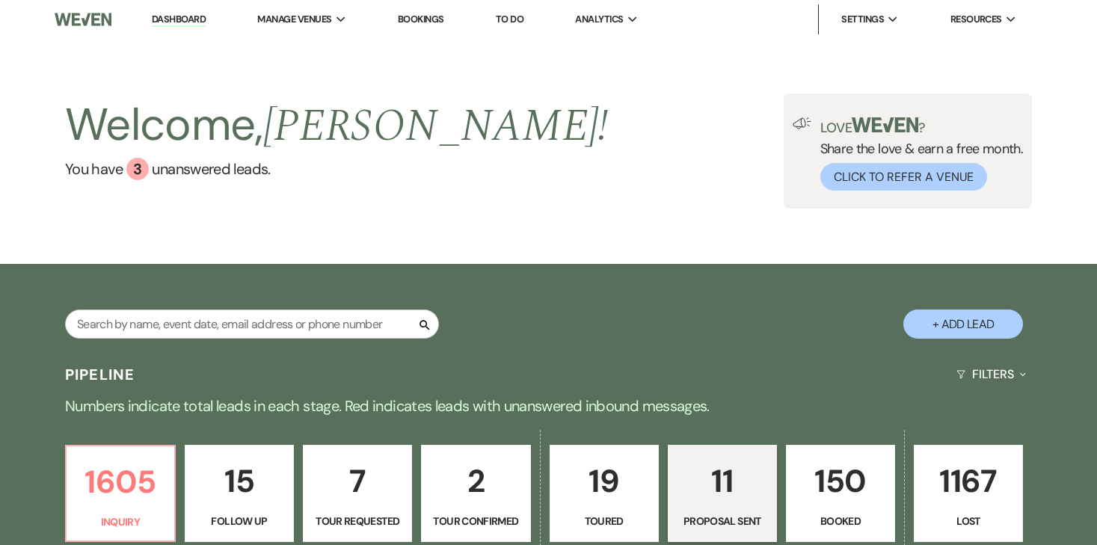
click at [746, 322] on div "Search + Add Lead" at bounding box center [548, 311] width 1077 height 80
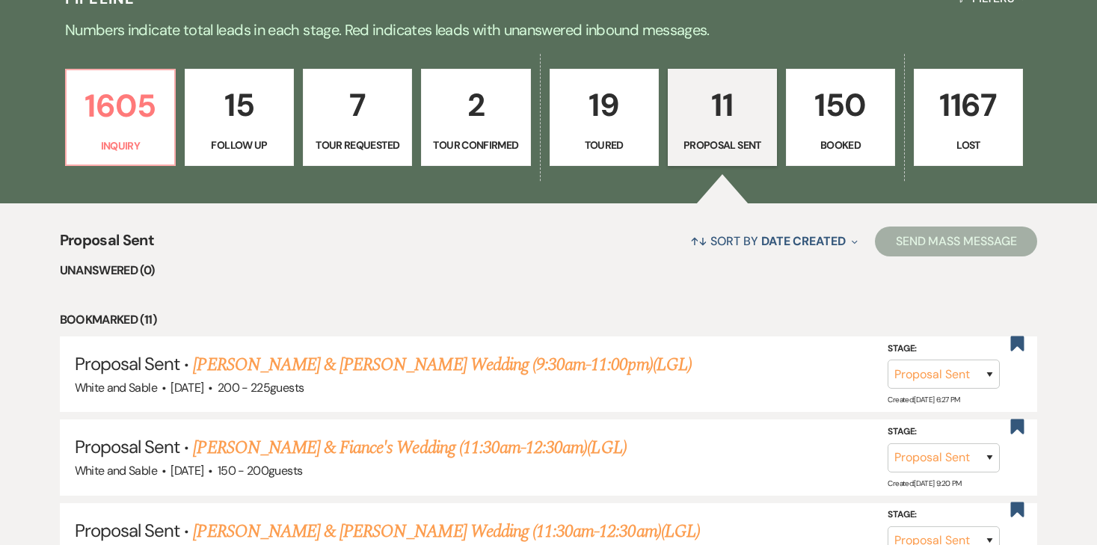
scroll to position [178, 0]
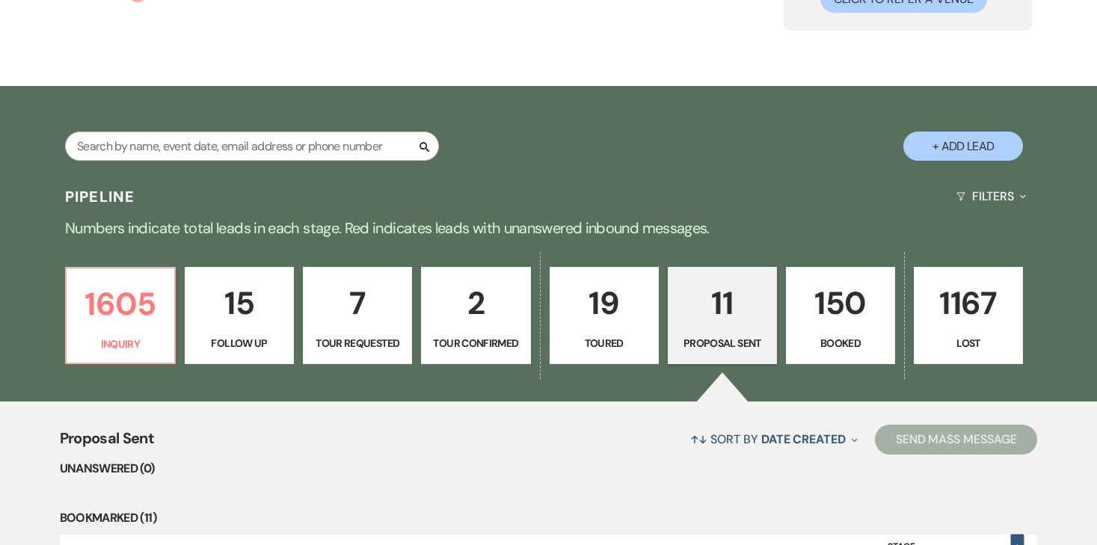
click at [1003, 316] on p "1167" at bounding box center [969, 303] width 90 height 50
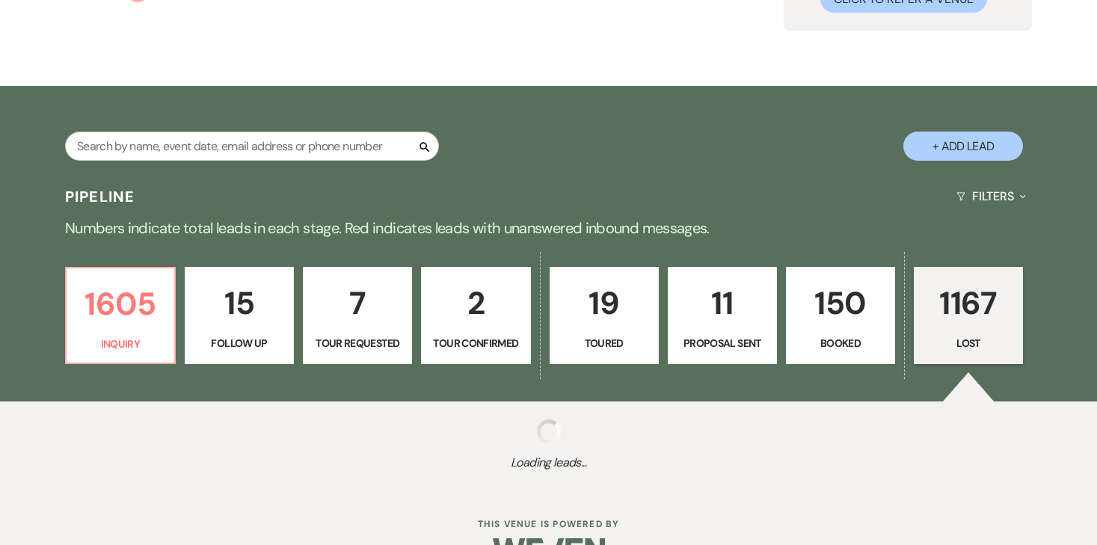
scroll to position [219, 0]
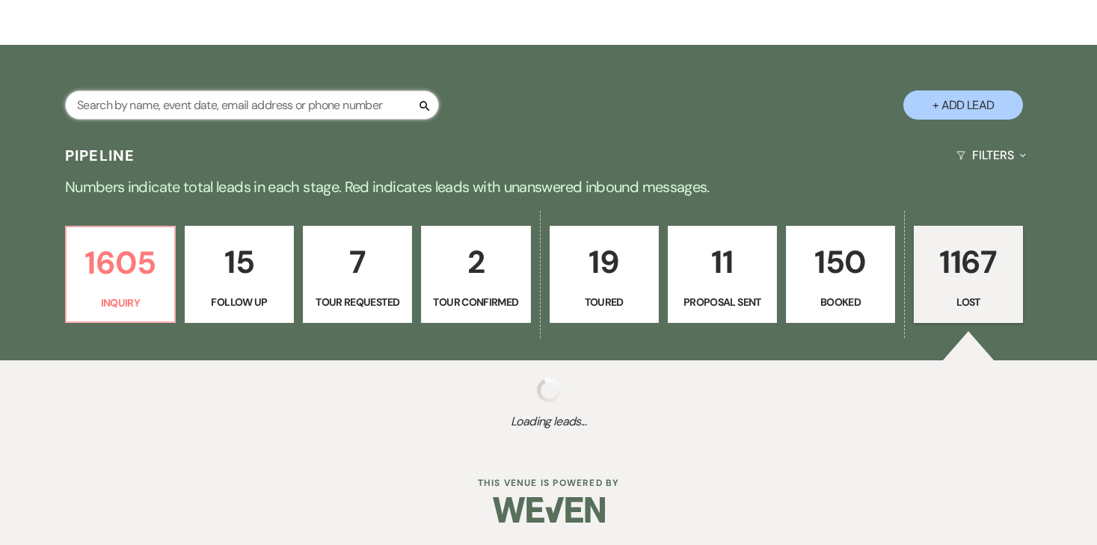
click at [304, 102] on input "text" at bounding box center [252, 104] width 374 height 29
select select "8"
select select "6"
select select "8"
select select "6"
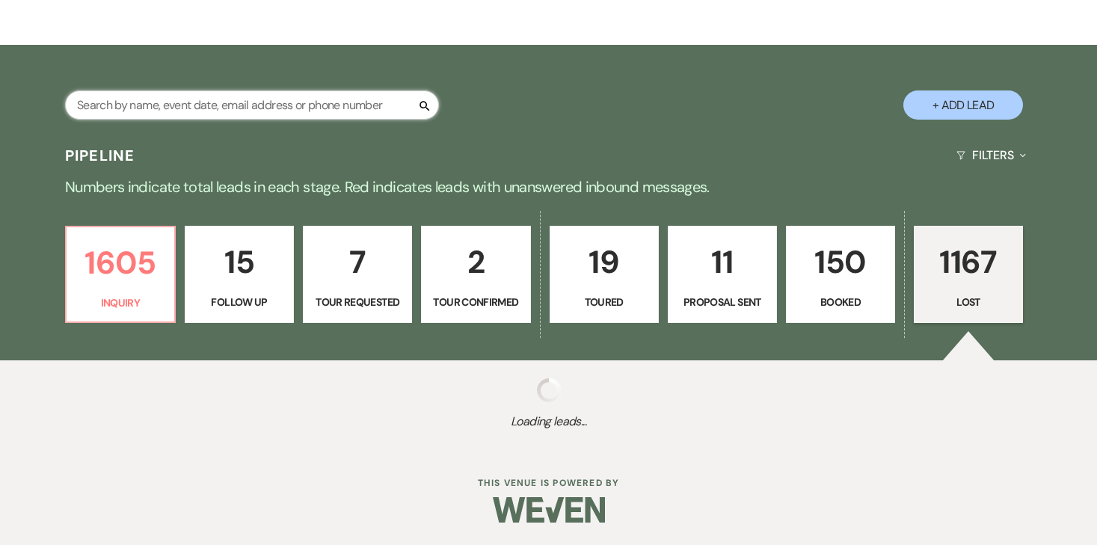
select select "8"
select select "1"
select select "8"
select select "6"
select select "8"
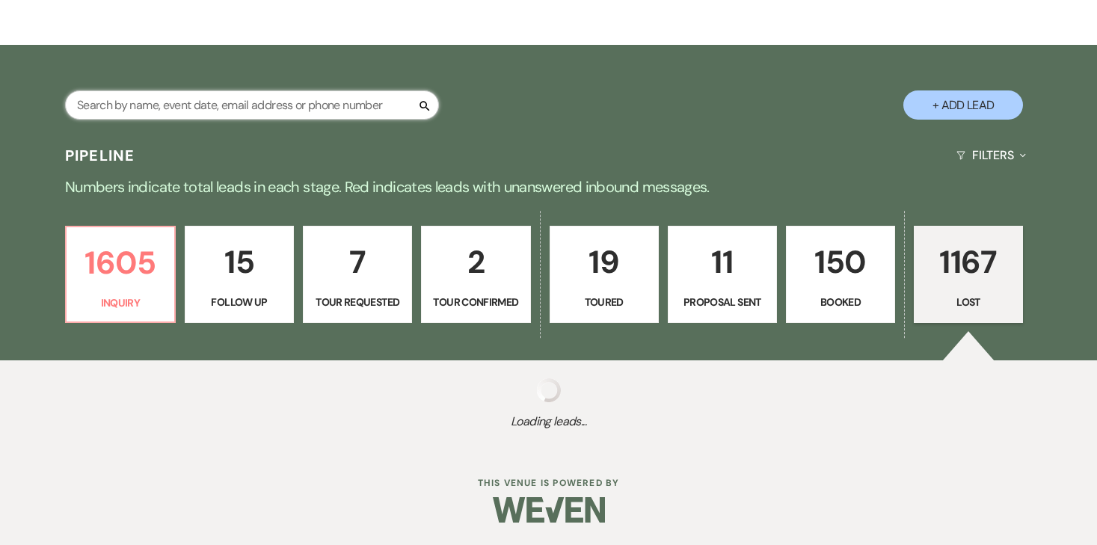
select select "6"
select select "8"
select select "1"
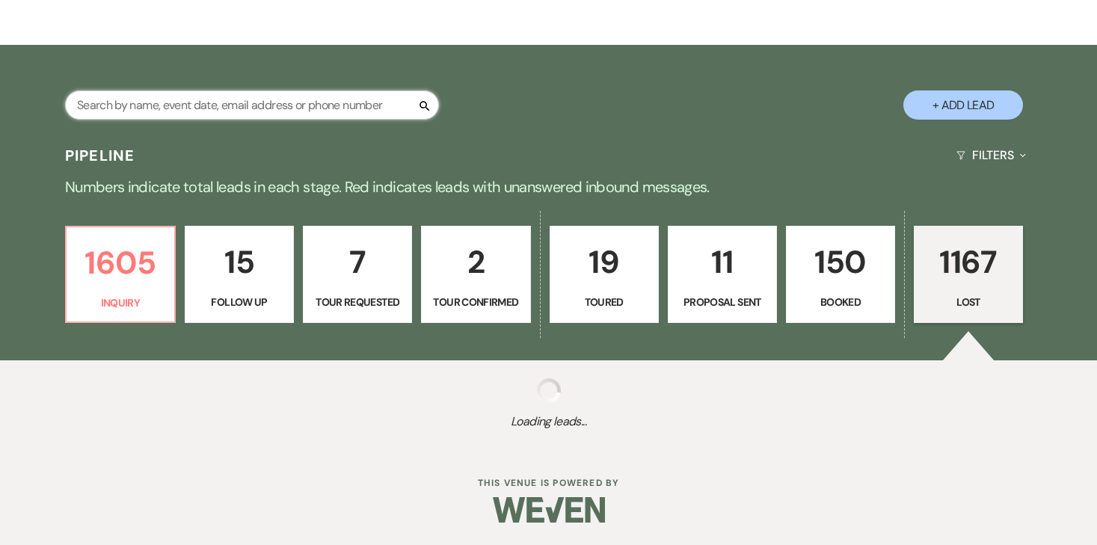
select select "8"
select select "6"
select select "8"
select select "7"
select select "8"
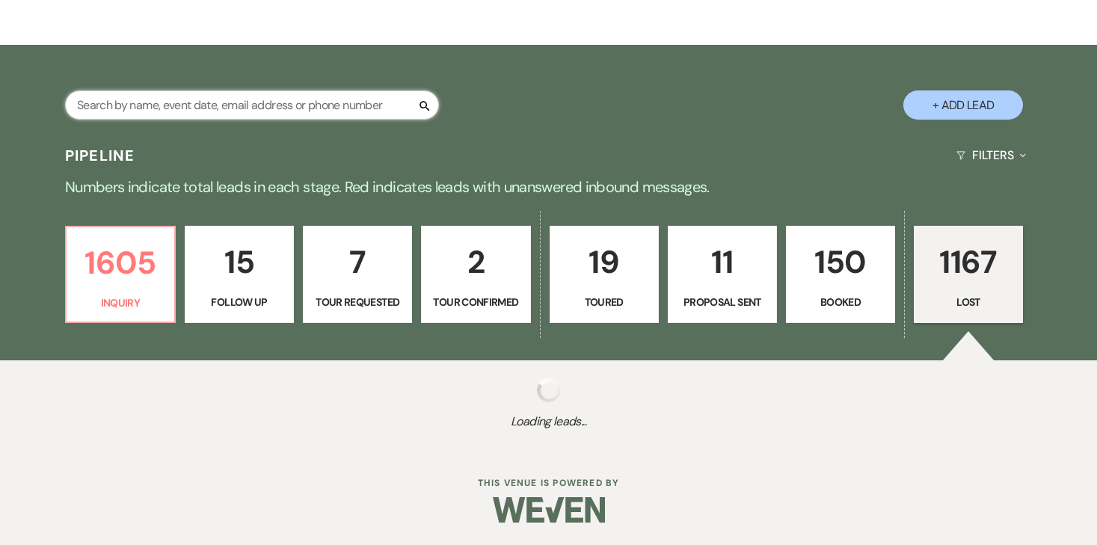
select select "6"
select select "8"
select select "7"
select select "8"
select select "5"
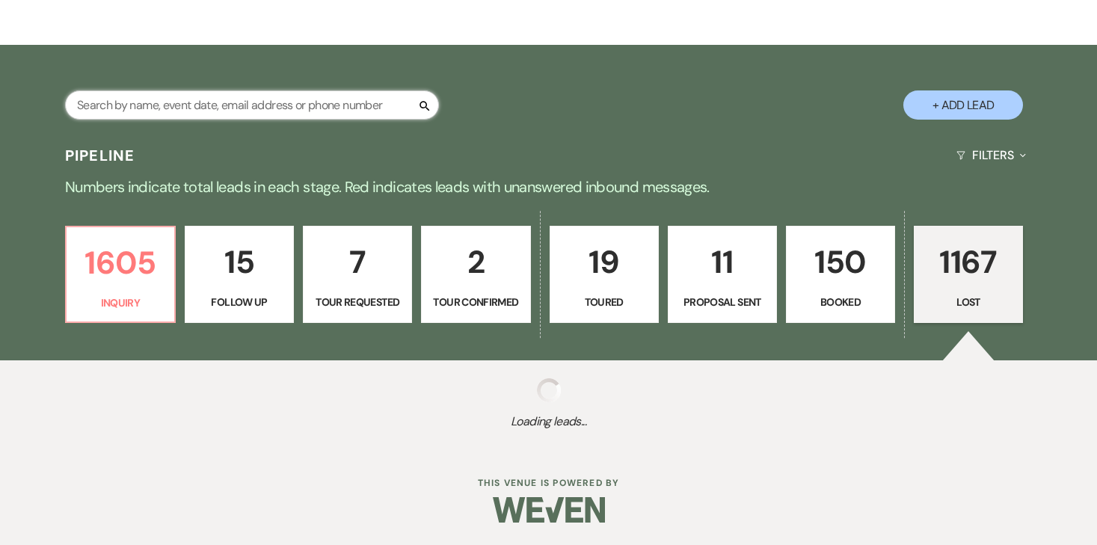
select select "8"
select select "6"
select select "8"
select select "6"
select select "8"
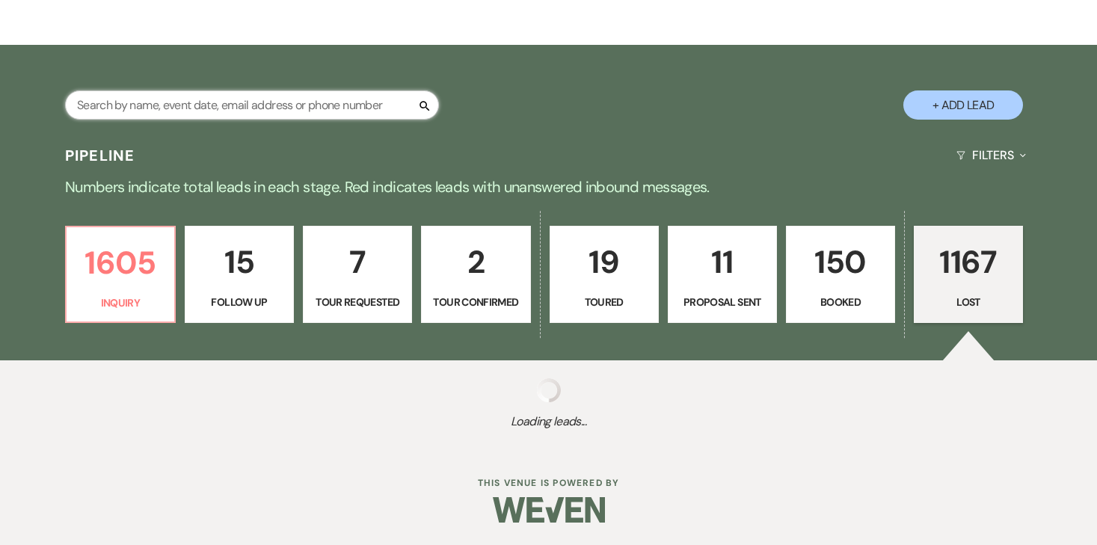
select select "6"
select select "8"
select select "6"
select select "8"
select select "5"
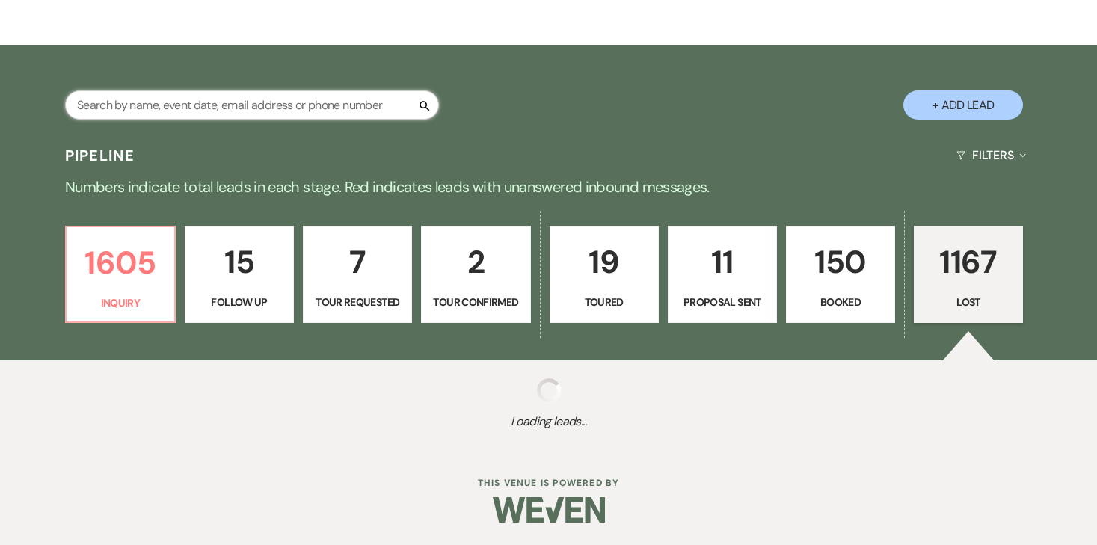
select select "8"
select select "5"
select select "8"
select select "7"
select select "8"
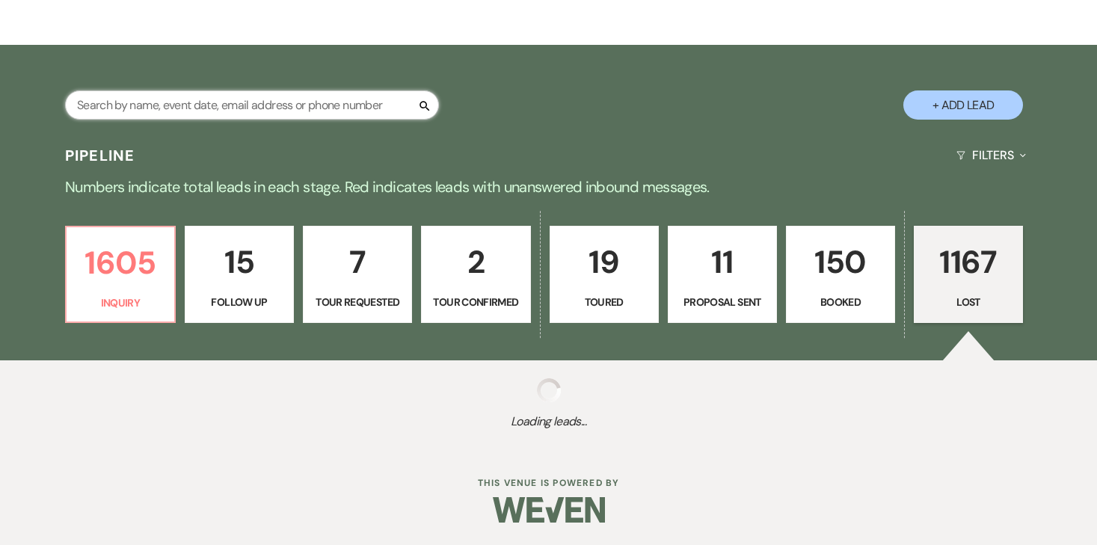
select select "6"
select select "8"
select select "6"
select select "8"
select select "6"
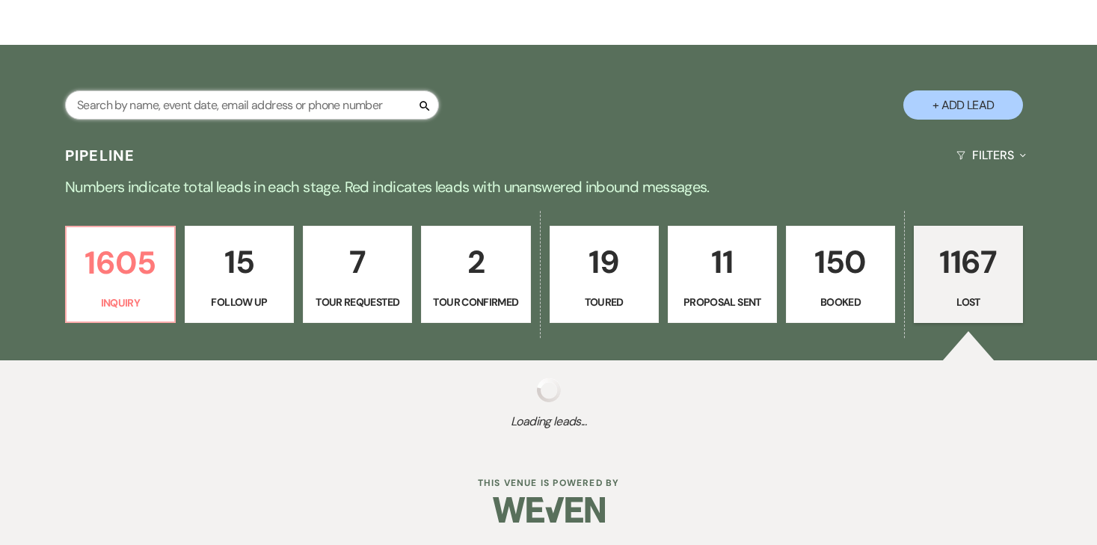
select select "8"
select select "1"
select select "8"
select select "6"
select select "8"
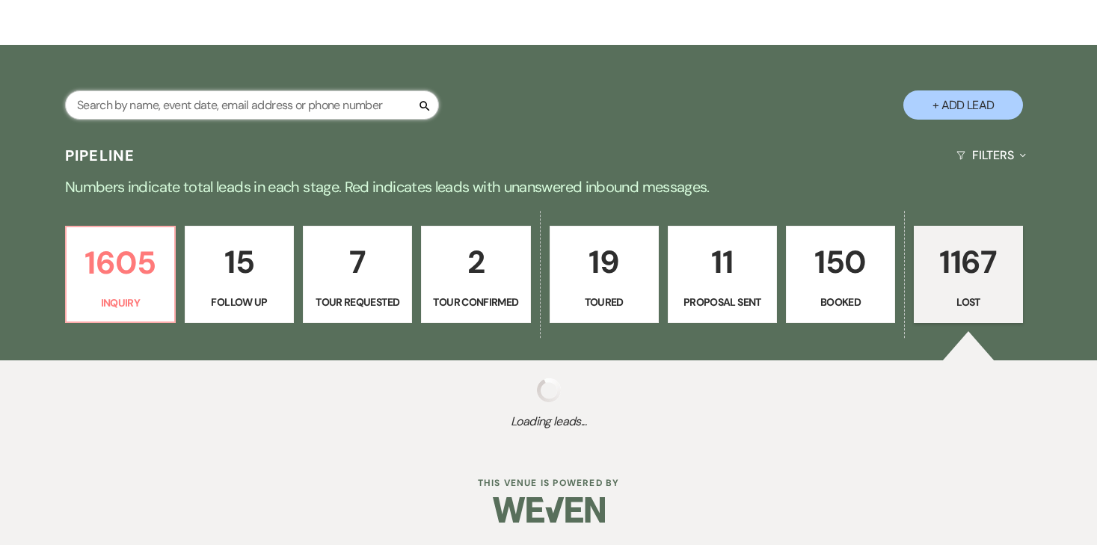
select select "7"
select select "8"
select select "6"
select select "8"
select select "6"
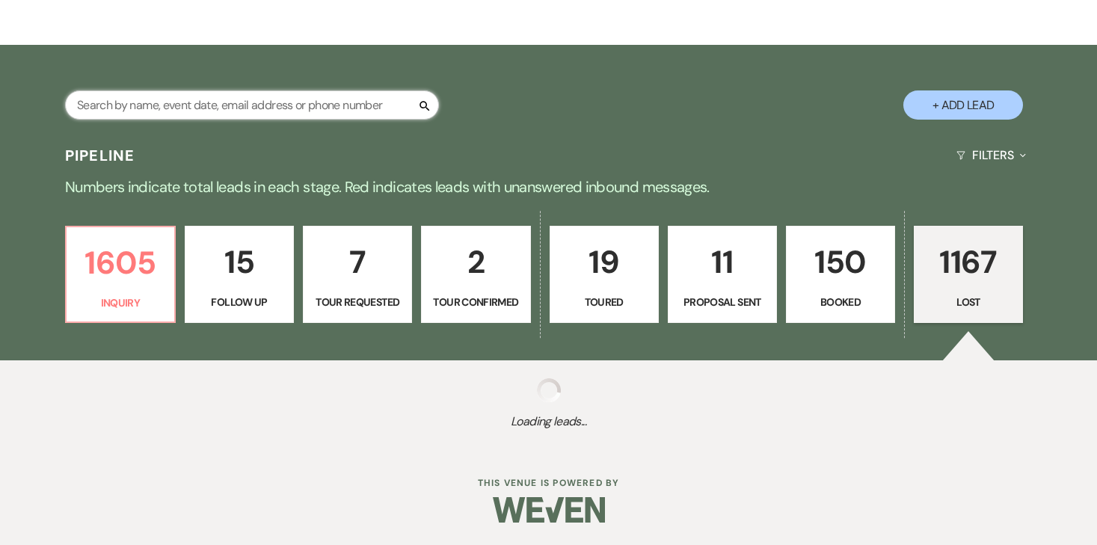
select select "8"
select select "7"
select select "8"
select select "6"
select select "8"
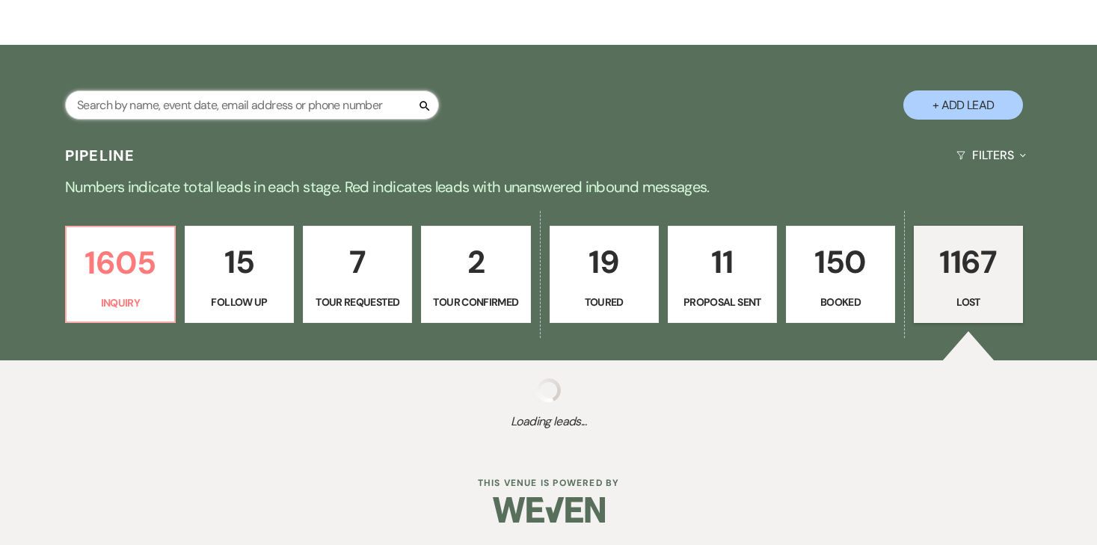
select select "6"
select select "8"
select select "6"
select select "8"
select select "9"
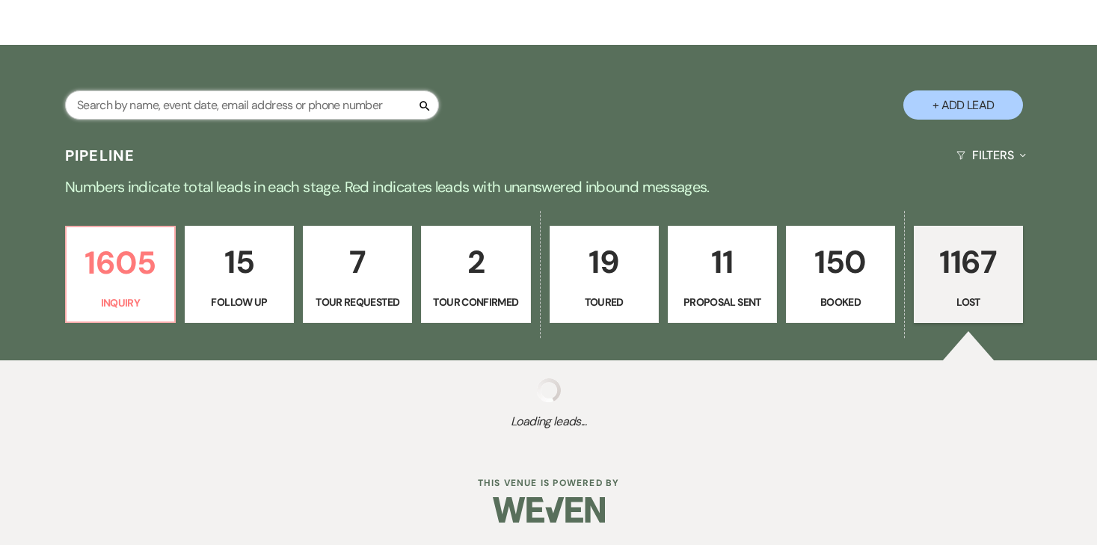
select select "8"
select select "6"
select select "8"
select select "10"
select select "8"
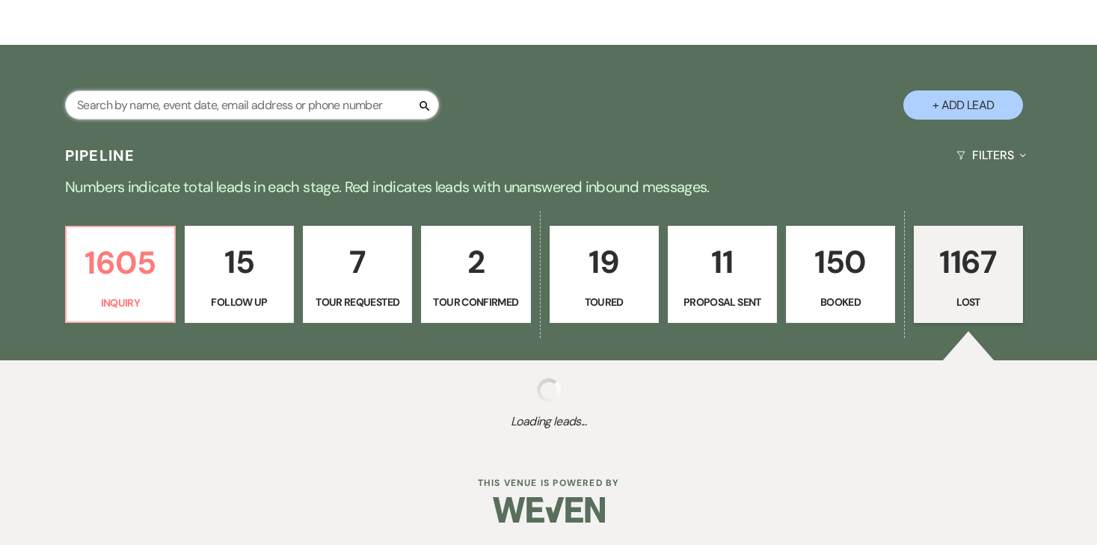
select select "6"
select select "8"
select select "6"
select select "8"
select select "6"
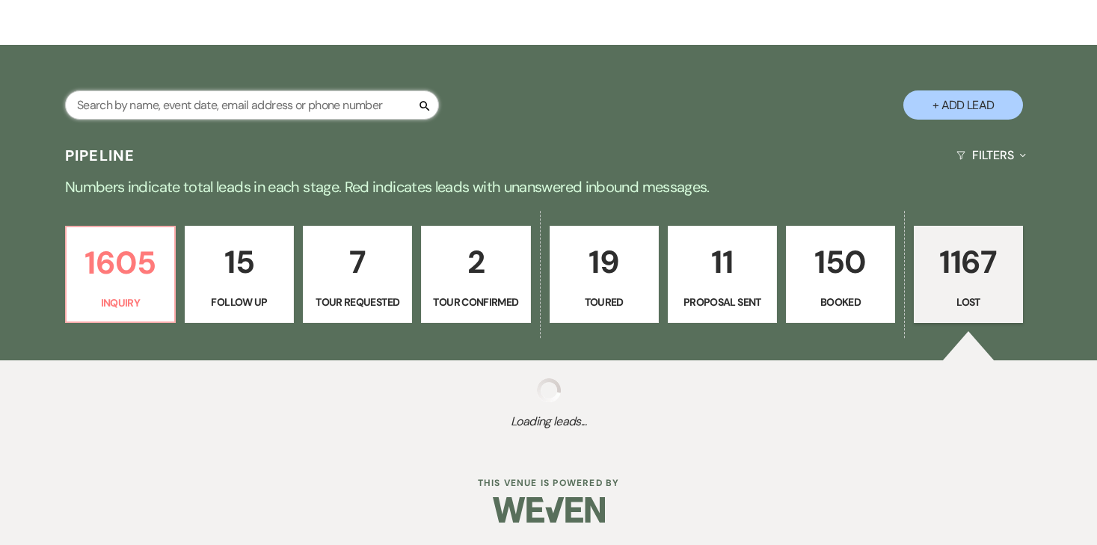
select select "8"
select select "6"
select select "8"
select select "6"
select select "8"
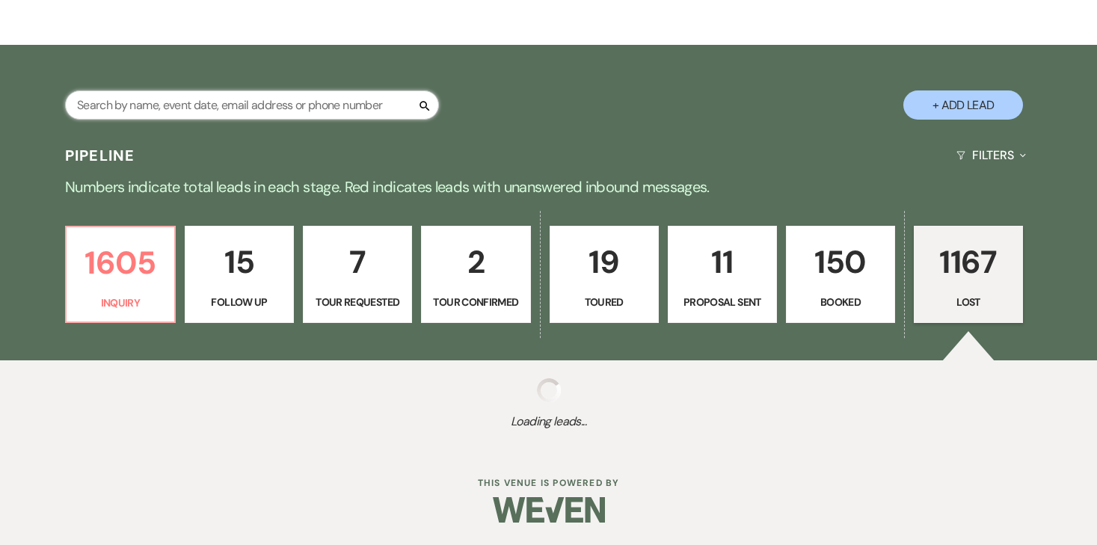
select select "6"
select select "8"
select select "6"
select select "8"
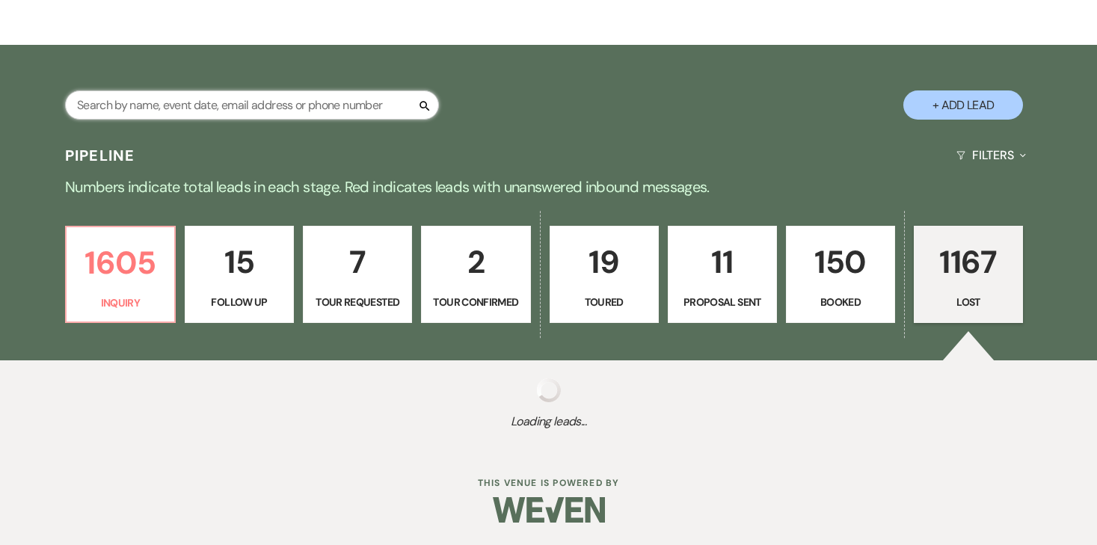
select select "9"
select select "8"
select select "6"
select select "8"
select select "6"
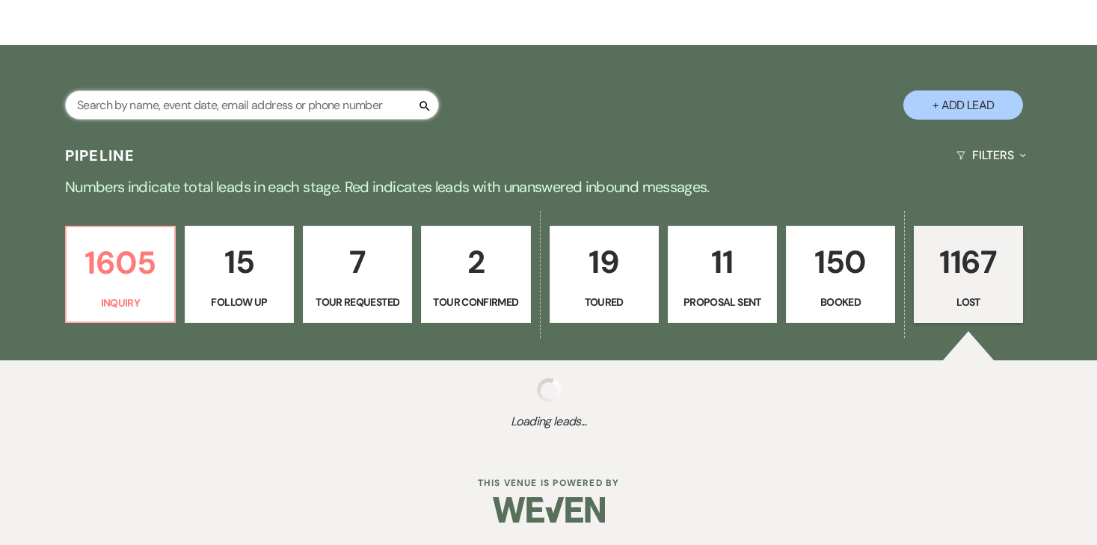
select select "8"
select select "7"
select select "8"
select select "6"
select select "8"
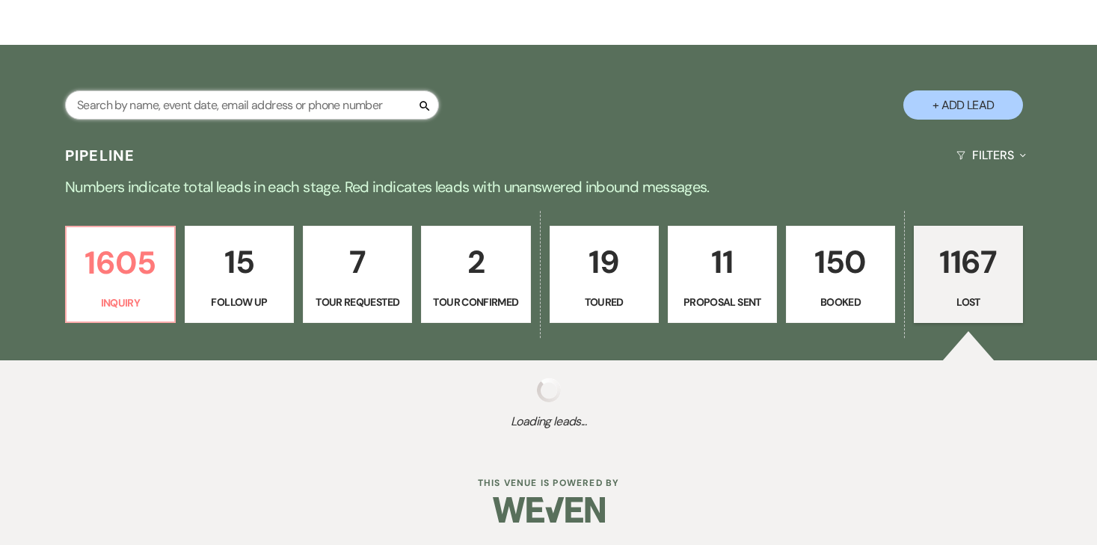
select select "9"
select select "8"
select select "6"
select select "8"
select select "6"
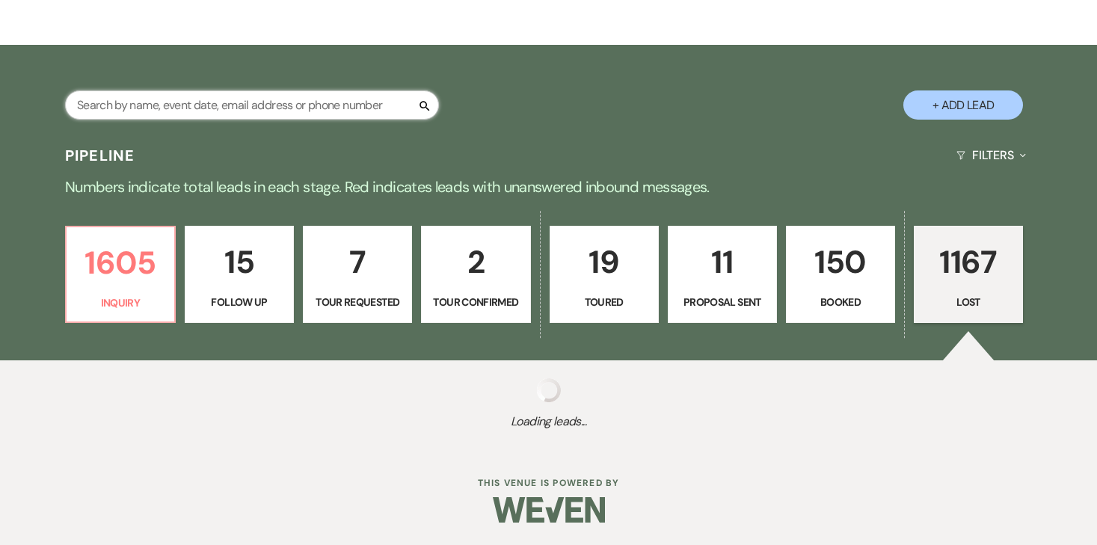
select select "8"
select select "6"
select select "8"
select select "6"
select select "8"
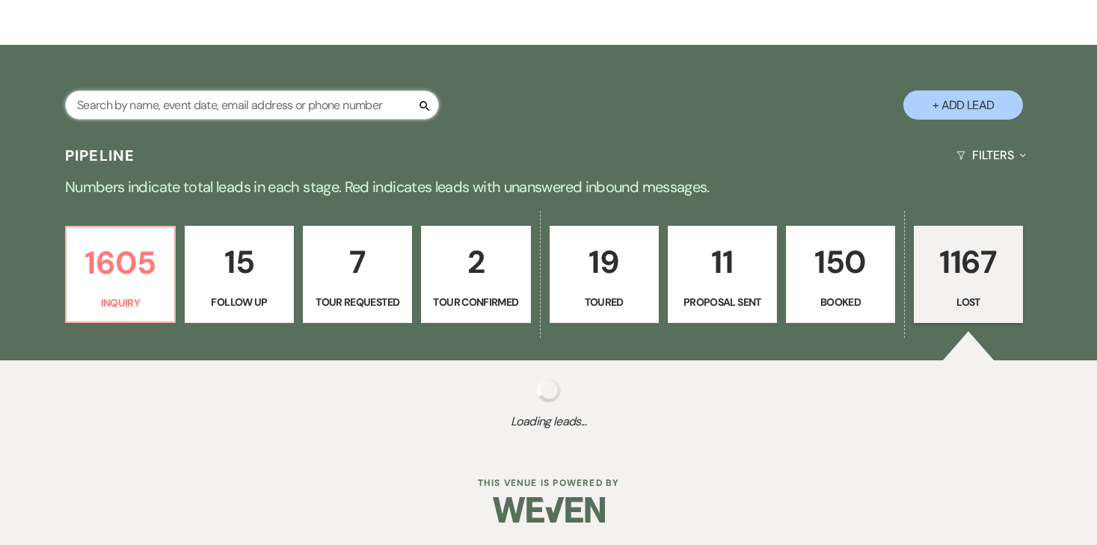
select select "6"
select select "8"
select select "6"
select select "8"
select select "7"
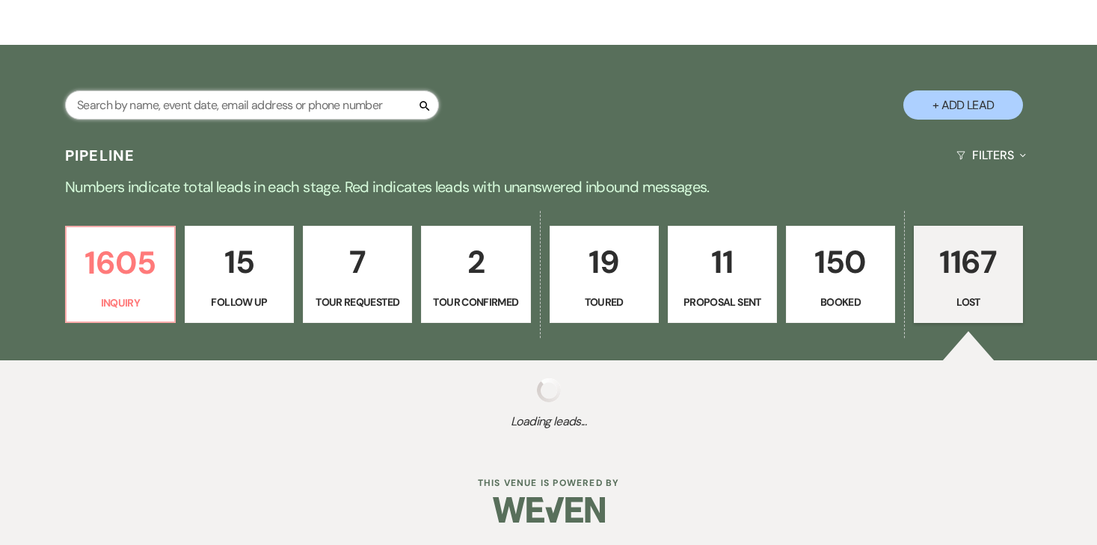
select select "8"
select select "6"
select select "8"
select select "5"
select select "8"
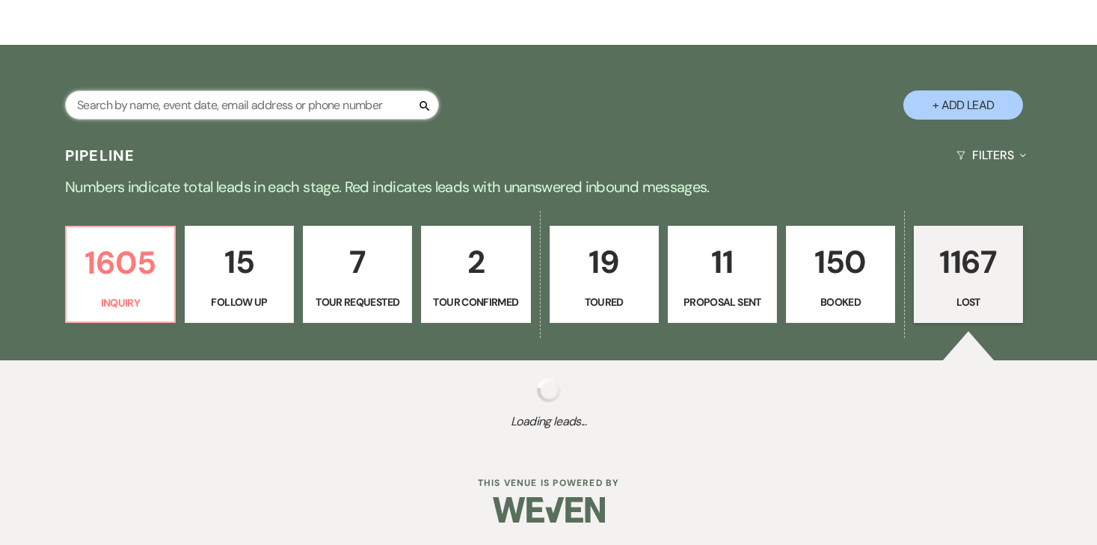
select select "6"
select select "8"
select select "6"
select select "8"
select select "6"
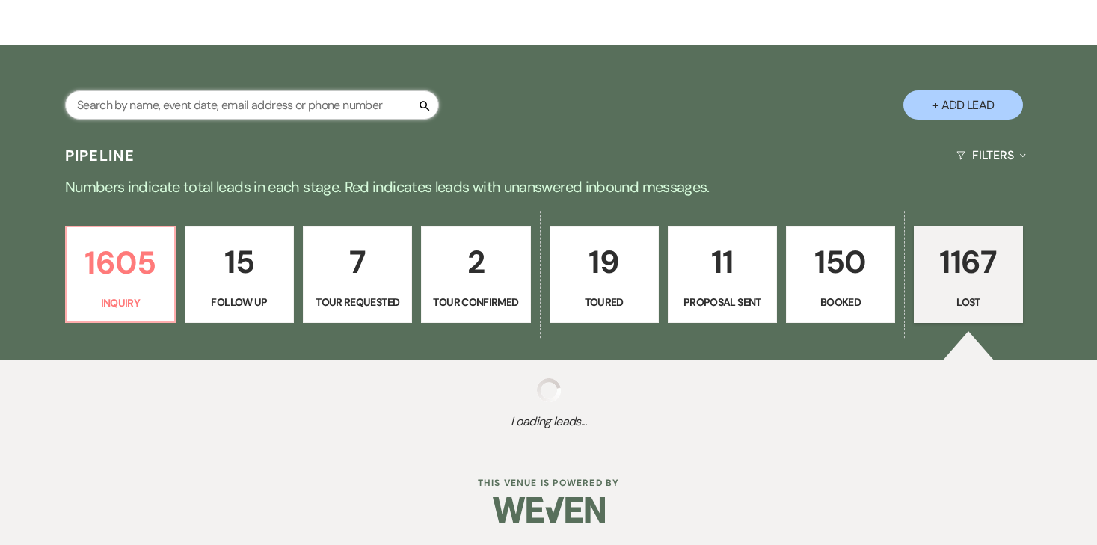
select select "8"
select select "5"
select select "8"
select select "6"
select select "8"
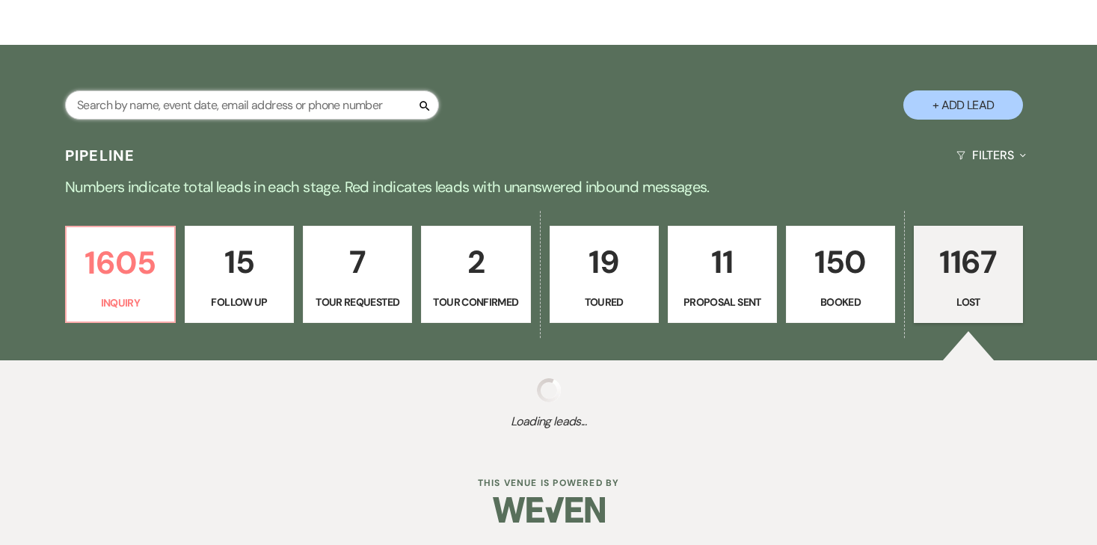
select select "8"
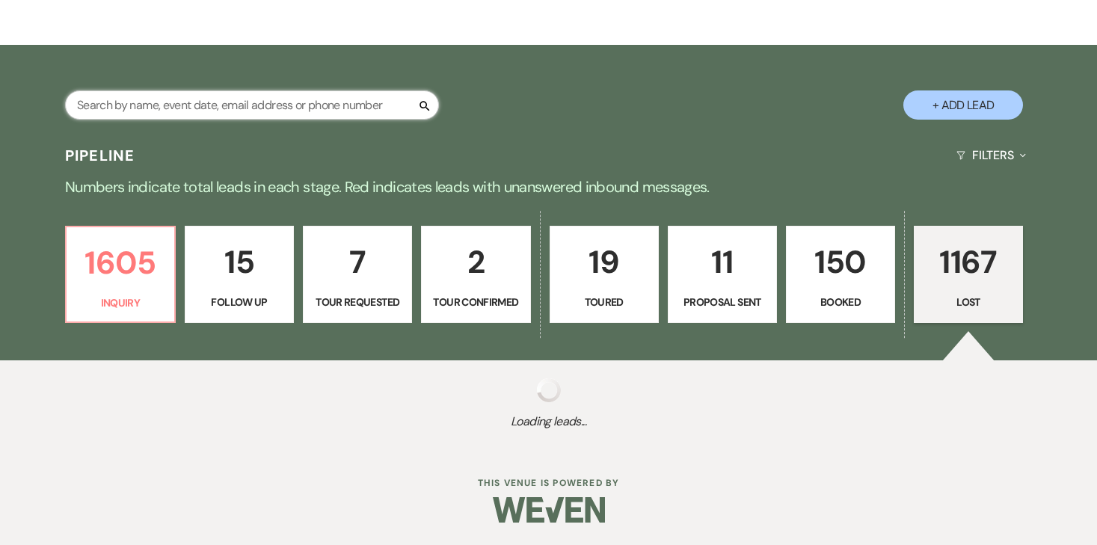
select select "8"
select select "1"
select select "8"
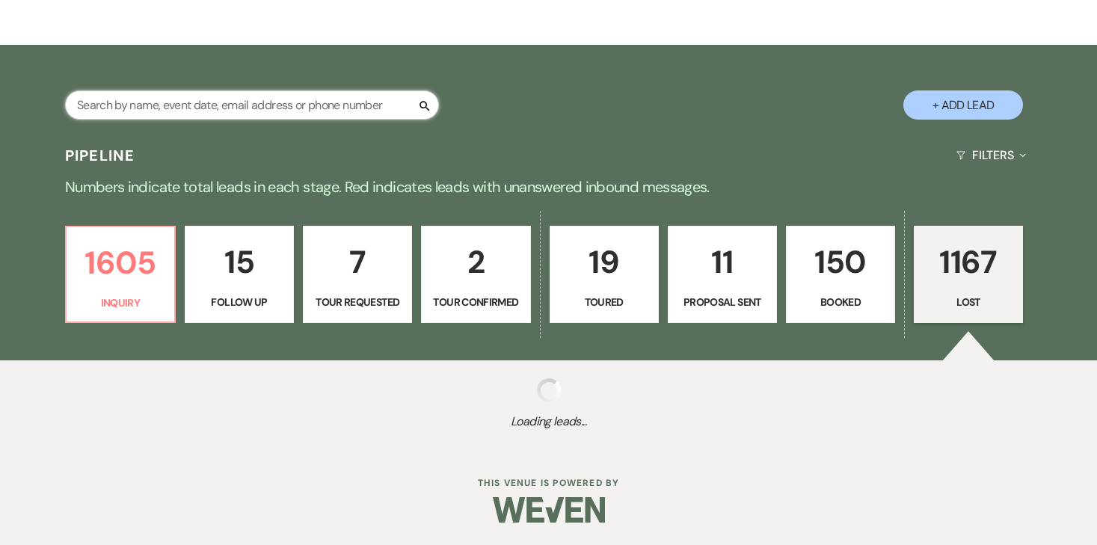
select select "6"
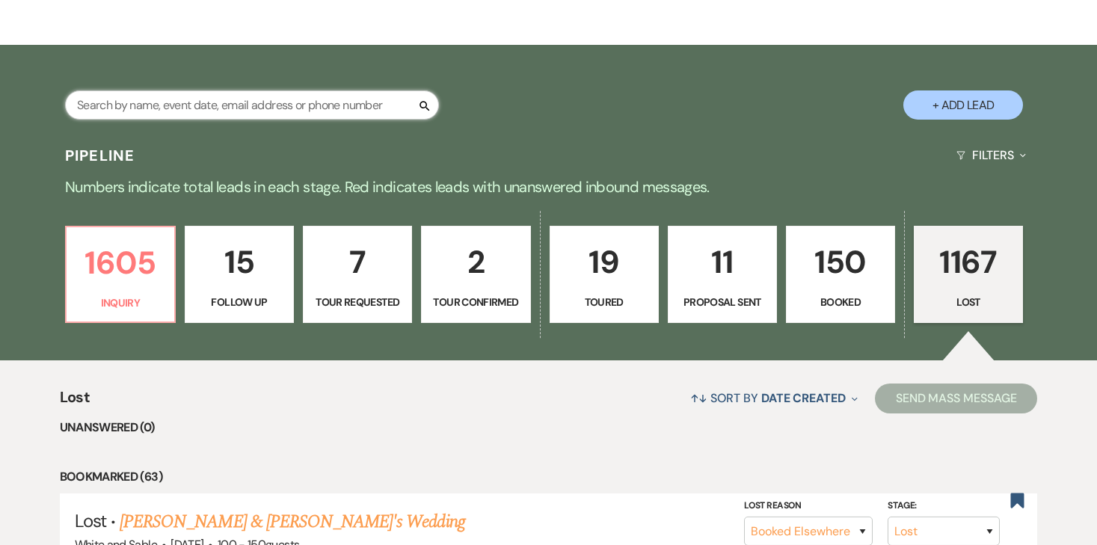
click at [288, 104] on input "text" at bounding box center [252, 104] width 374 height 29
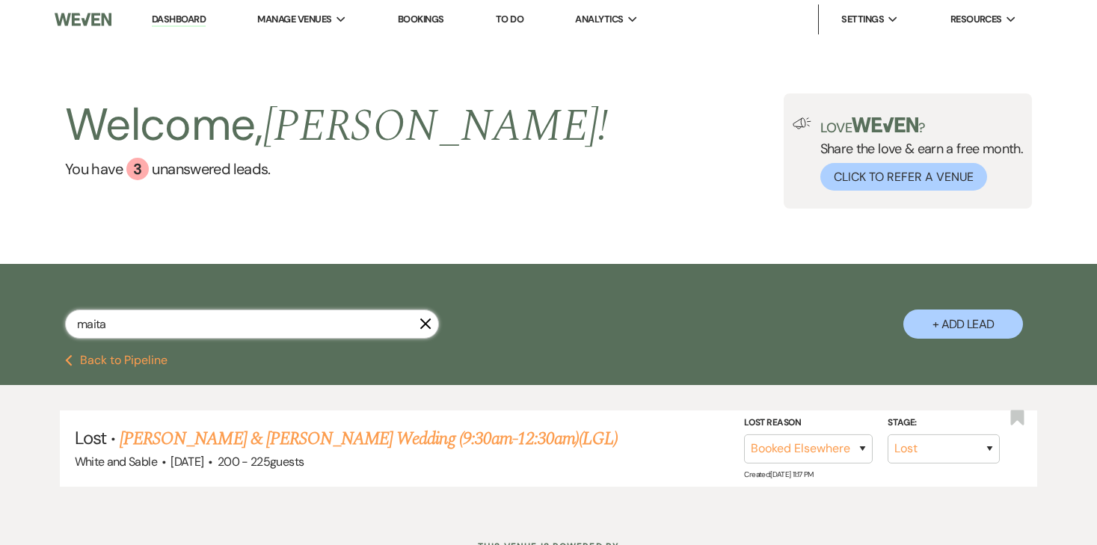
scroll to position [62, 0]
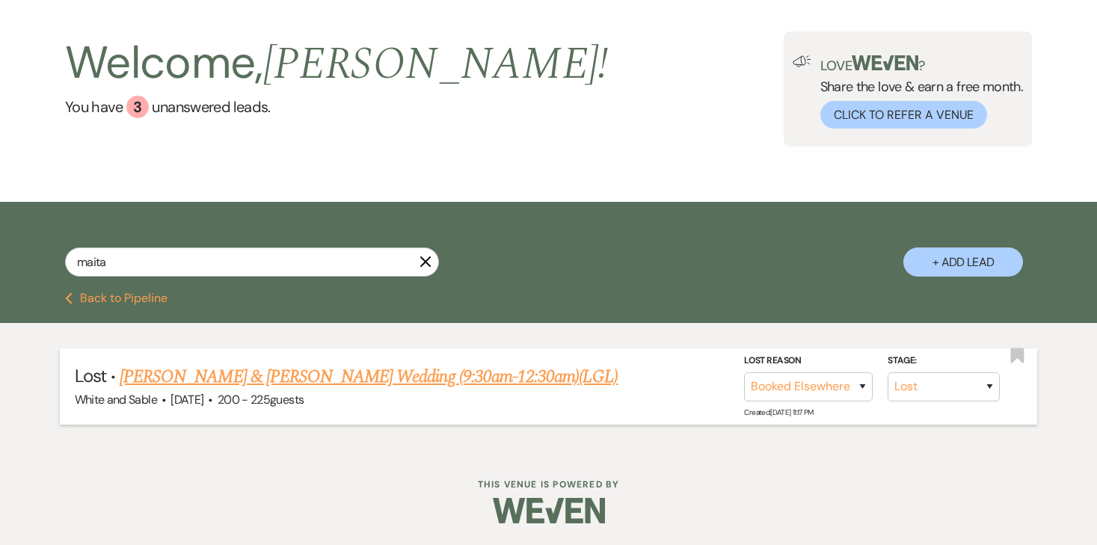
click at [265, 375] on link "Maita Ankrum & Kalvin Troje's Wedding (9:30am-12:30am)(LGL)" at bounding box center [369, 376] width 498 height 27
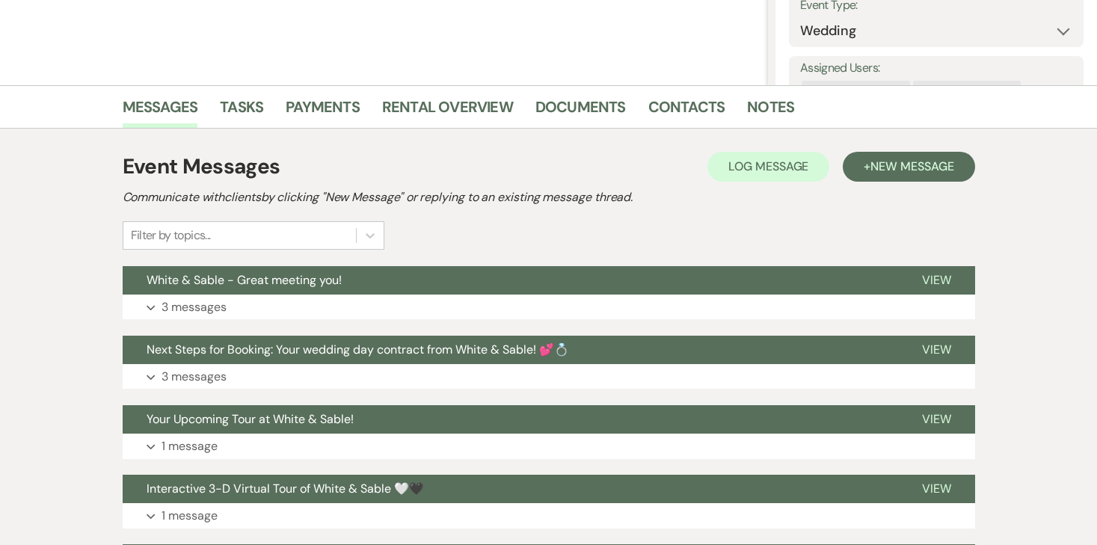
scroll to position [461, 0]
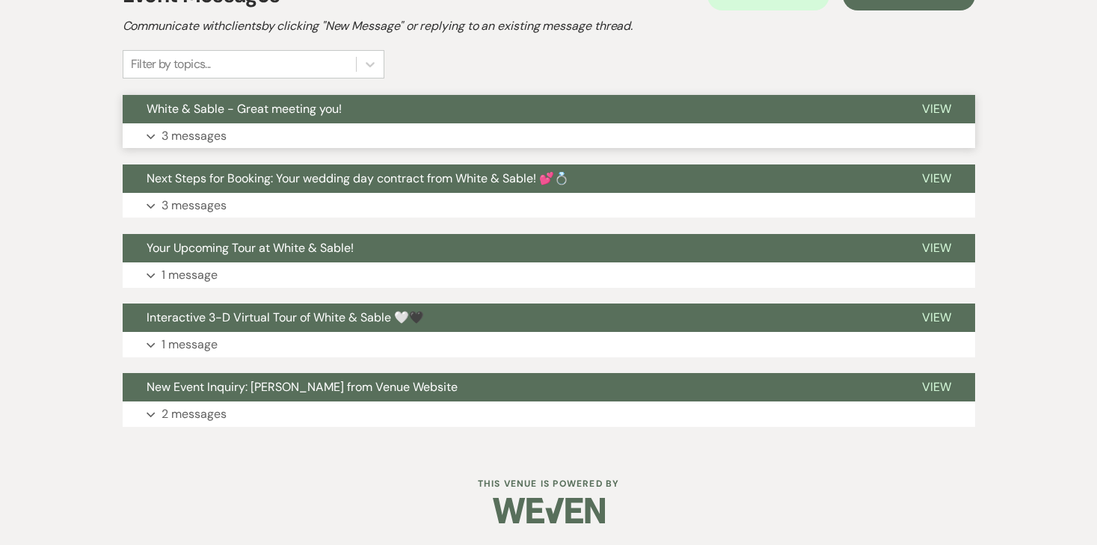
click at [173, 128] on p "3 messages" at bounding box center [194, 135] width 65 height 19
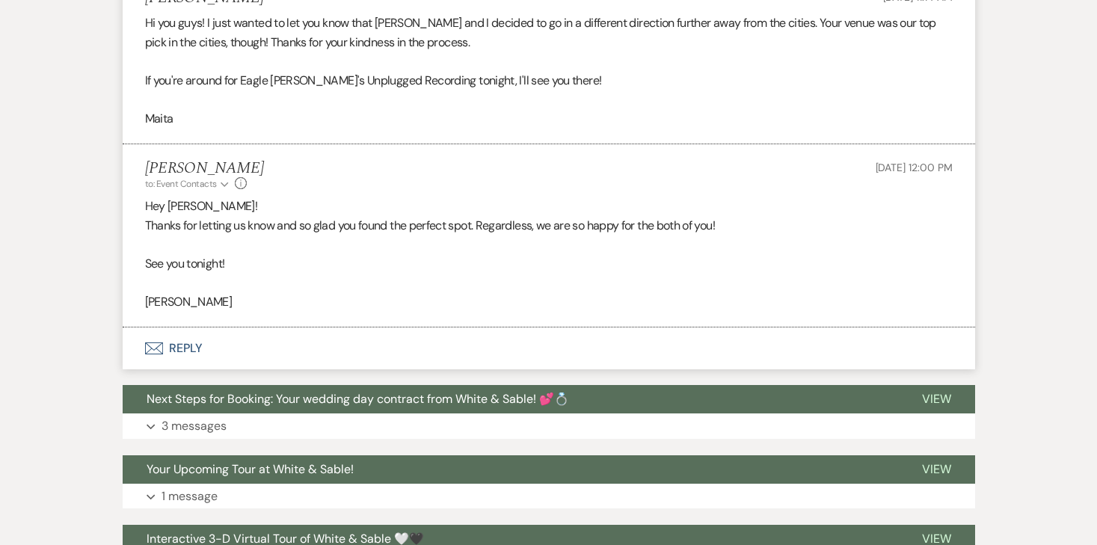
scroll to position [1099, 0]
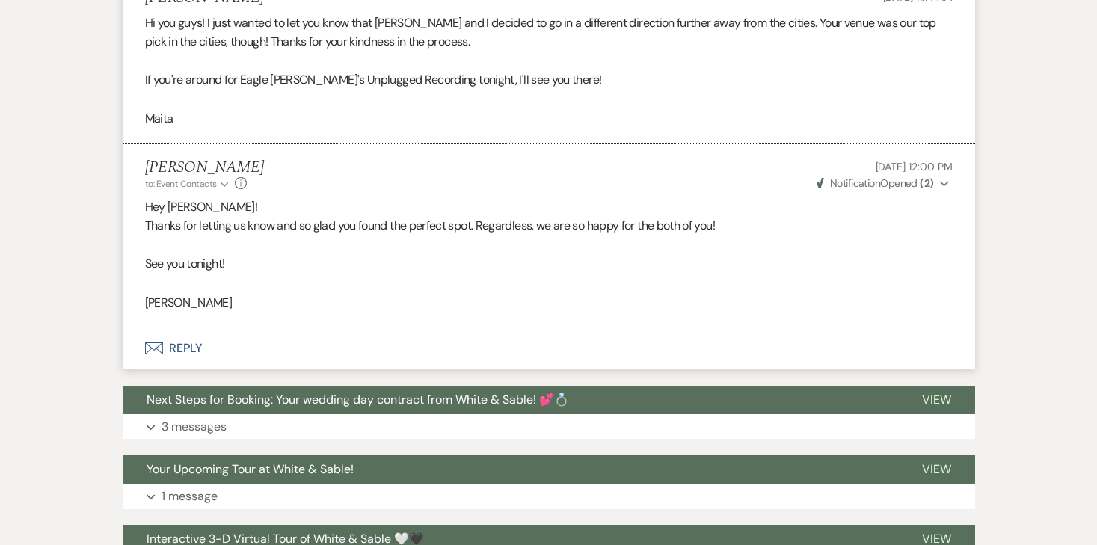
click at [193, 342] on button "Envelope Reply" at bounding box center [549, 349] width 853 height 42
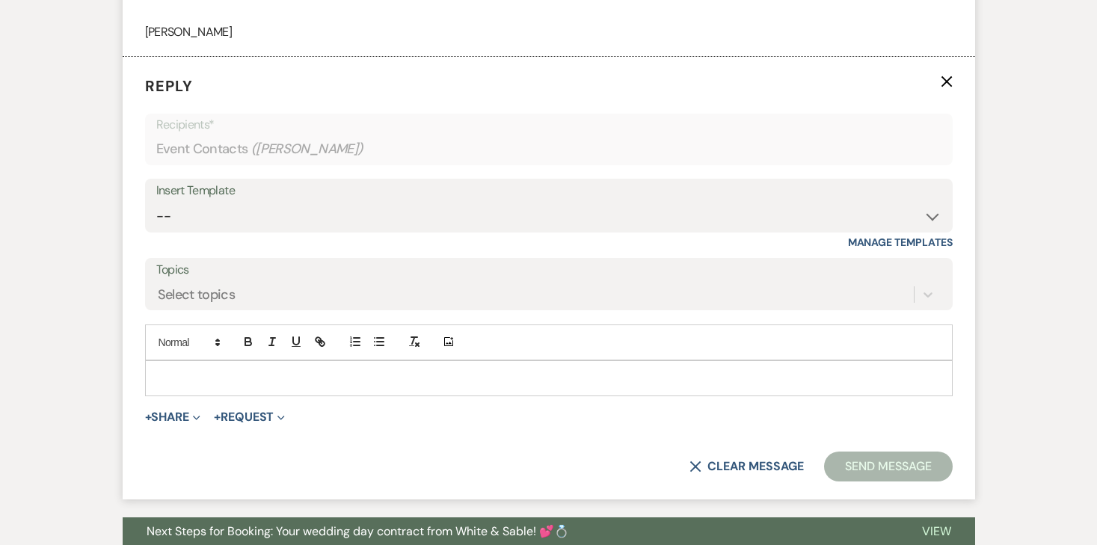
scroll to position [1375, 0]
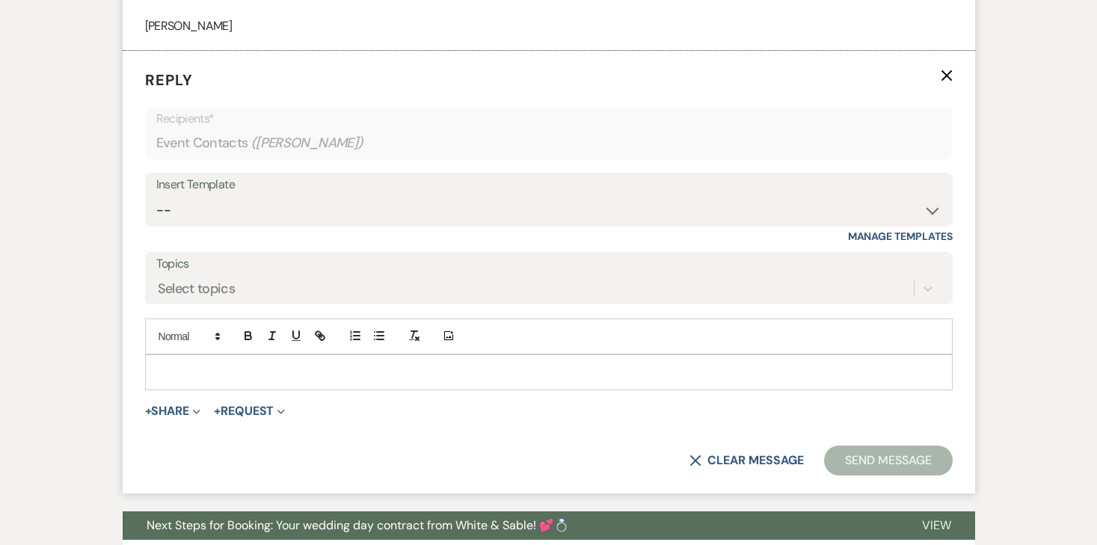
click at [265, 366] on p at bounding box center [549, 372] width 784 height 16
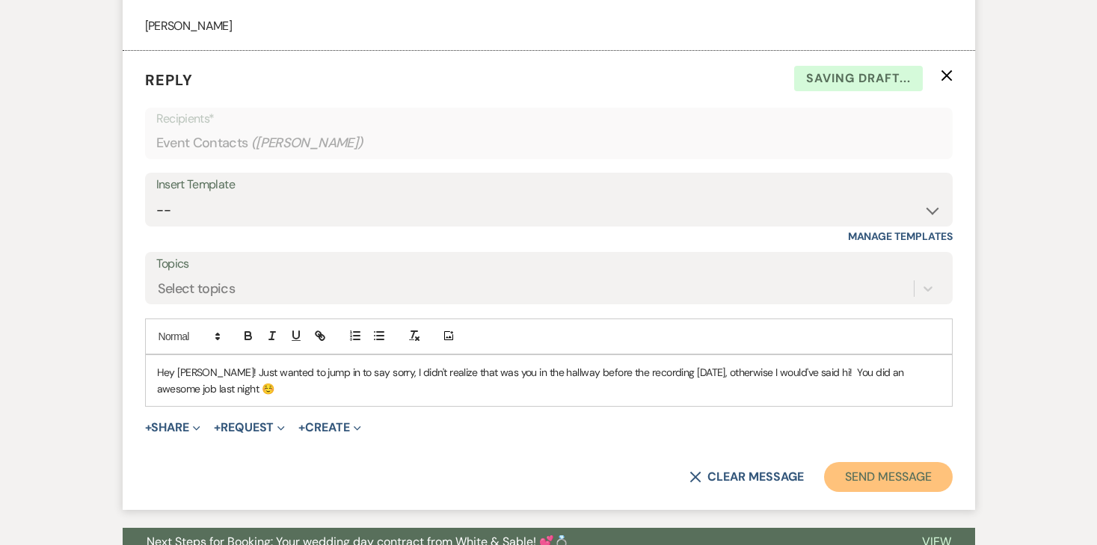
click at [882, 469] on button "Send Message" at bounding box center [888, 477] width 128 height 30
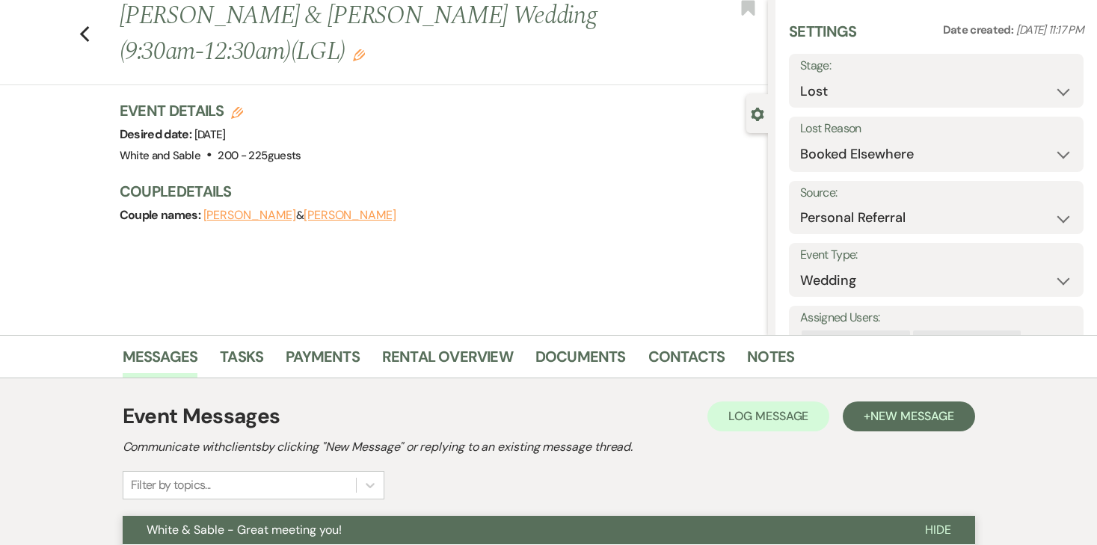
scroll to position [0, 0]
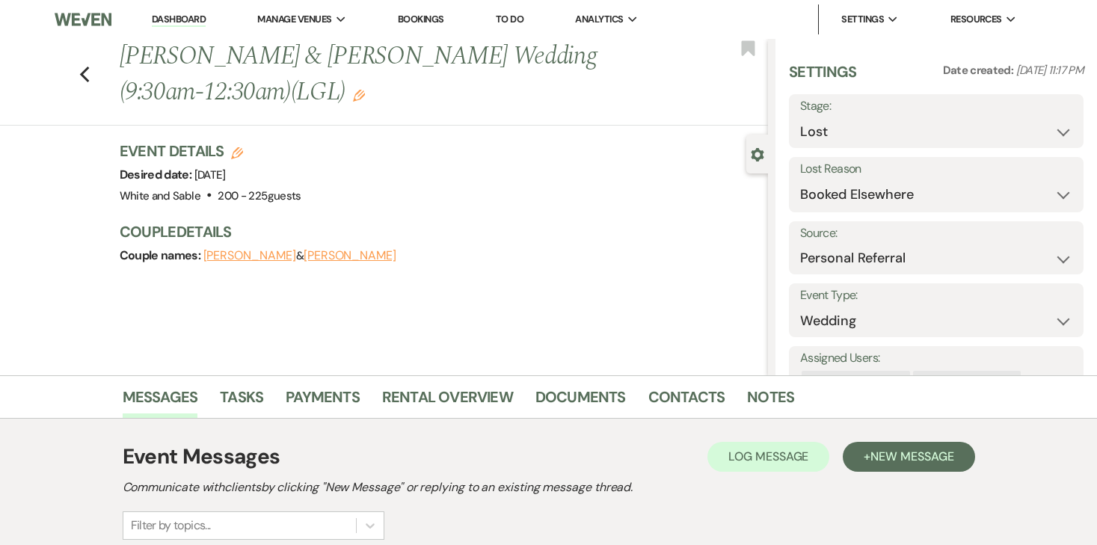
click at [168, 12] on li "Dashboard" at bounding box center [178, 19] width 69 height 30
click at [168, 16] on link "Dashboard" at bounding box center [179, 20] width 54 height 14
